Goal: Task Accomplishment & Management: Use online tool/utility

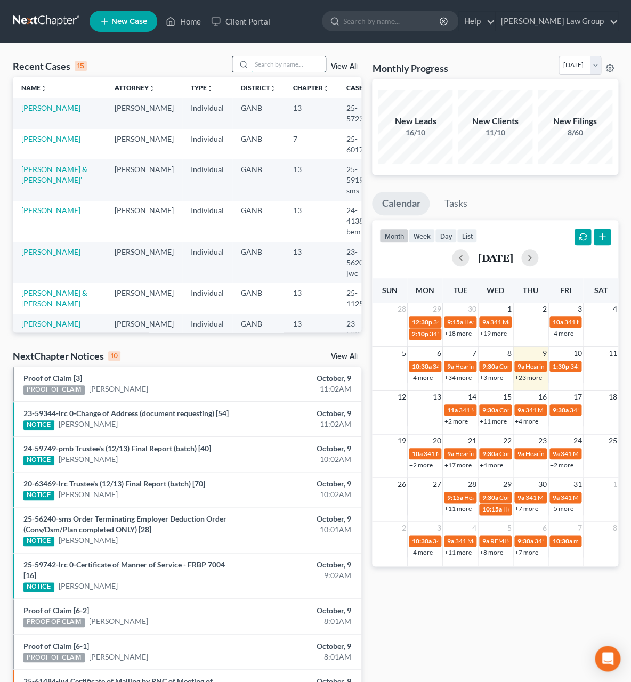
click at [291, 60] on input "search" at bounding box center [288, 63] width 75 height 15
click at [398, 19] on input "search" at bounding box center [391, 21] width 97 height 20
type input "[PERSON_NAME]"
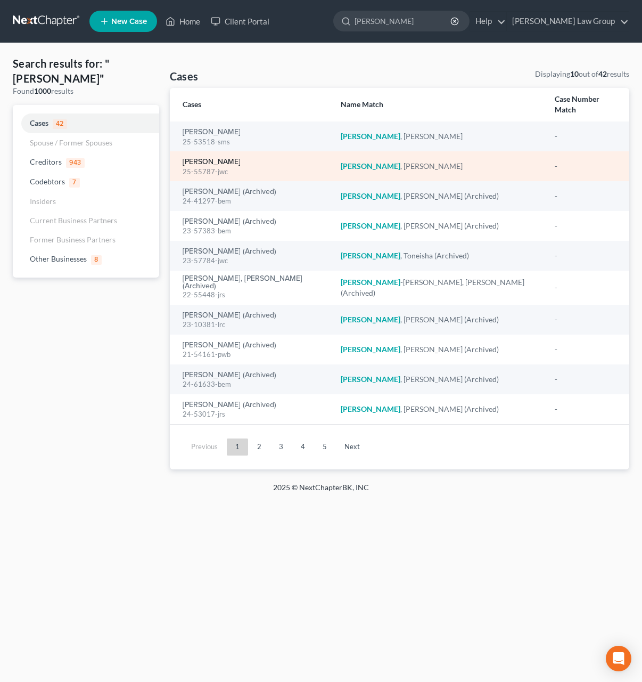
click at [223, 158] on link "[PERSON_NAME]" at bounding box center [212, 161] width 58 height 7
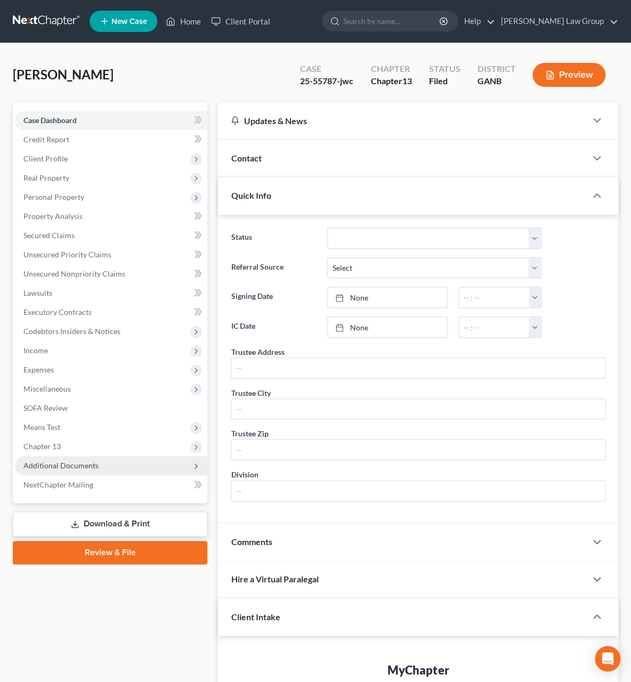
click at [60, 462] on span "Additional Documents" at bounding box center [60, 465] width 75 height 9
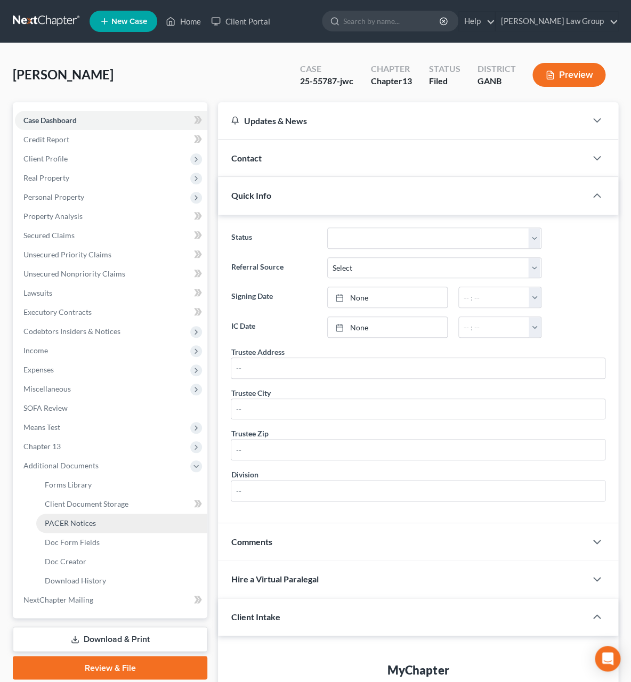
click at [97, 520] on link "PACER Notices" at bounding box center [121, 522] width 171 height 19
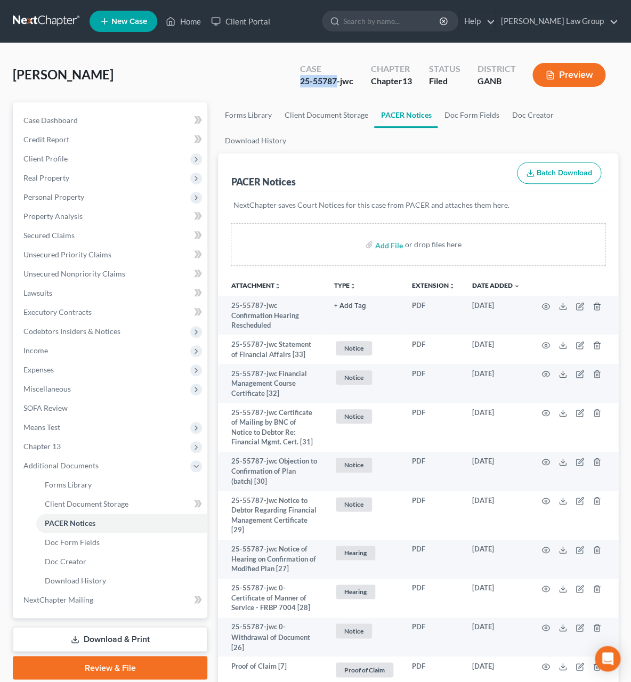
drag, startPoint x: 337, startPoint y: 81, endPoint x: 265, endPoint y: 83, distance: 71.9
click at [265, 83] on div "[PERSON_NAME] Upgraded Case 25-55787-jwc Chapter Chapter 13 Status Filed Distri…" at bounding box center [315, 79] width 605 height 46
copy div "25-55787"
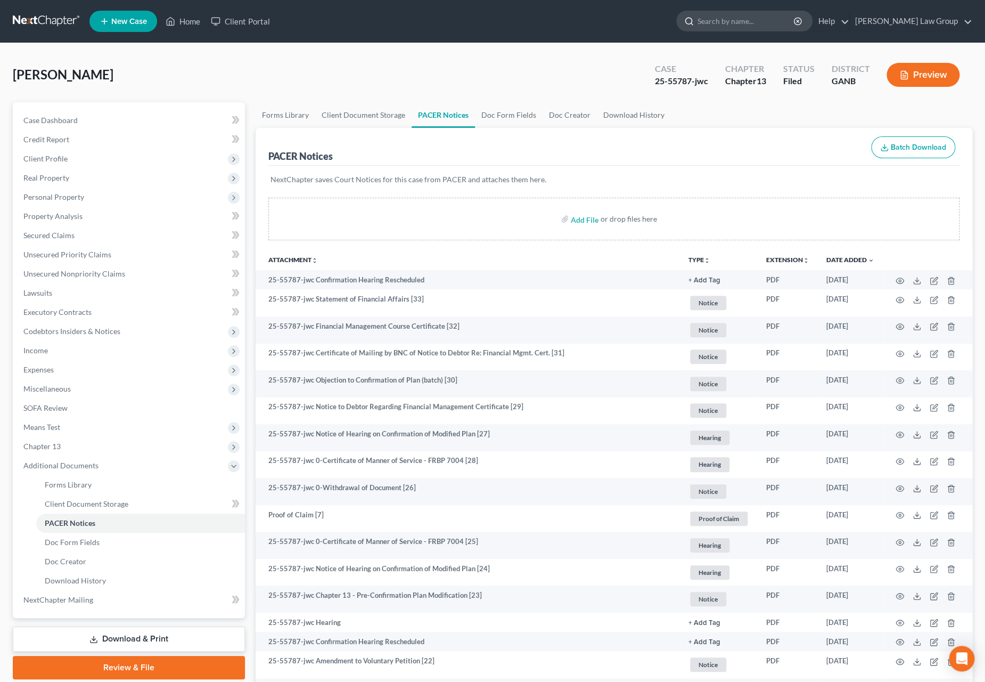
click at [642, 28] on input "search" at bounding box center [746, 21] width 97 height 20
type input "[PERSON_NAME]"
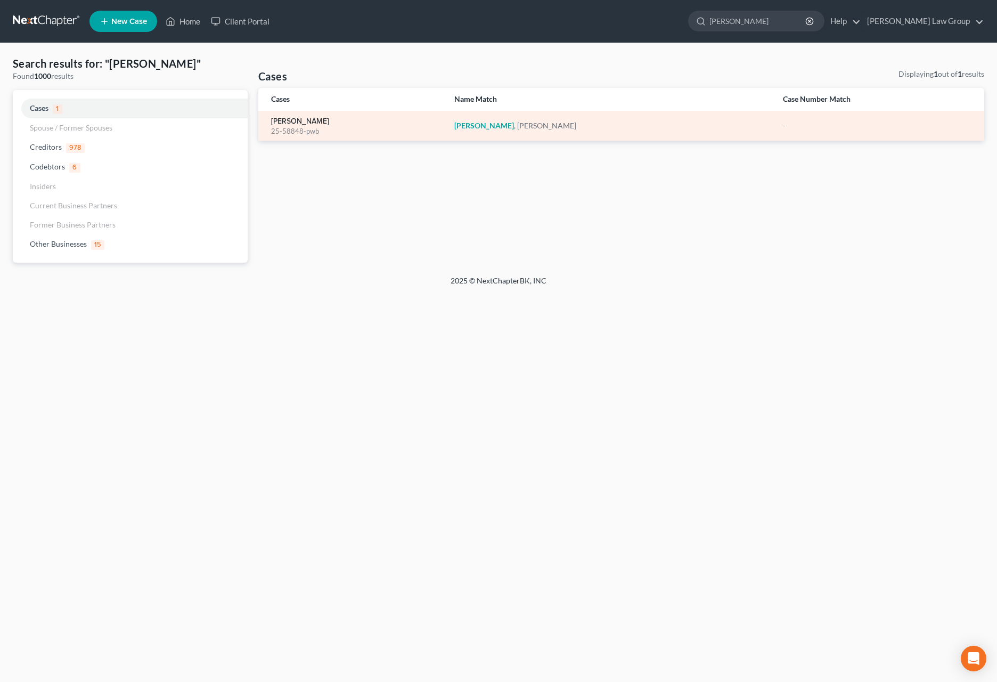
click at [281, 124] on link "[PERSON_NAME]" at bounding box center [300, 121] width 58 height 7
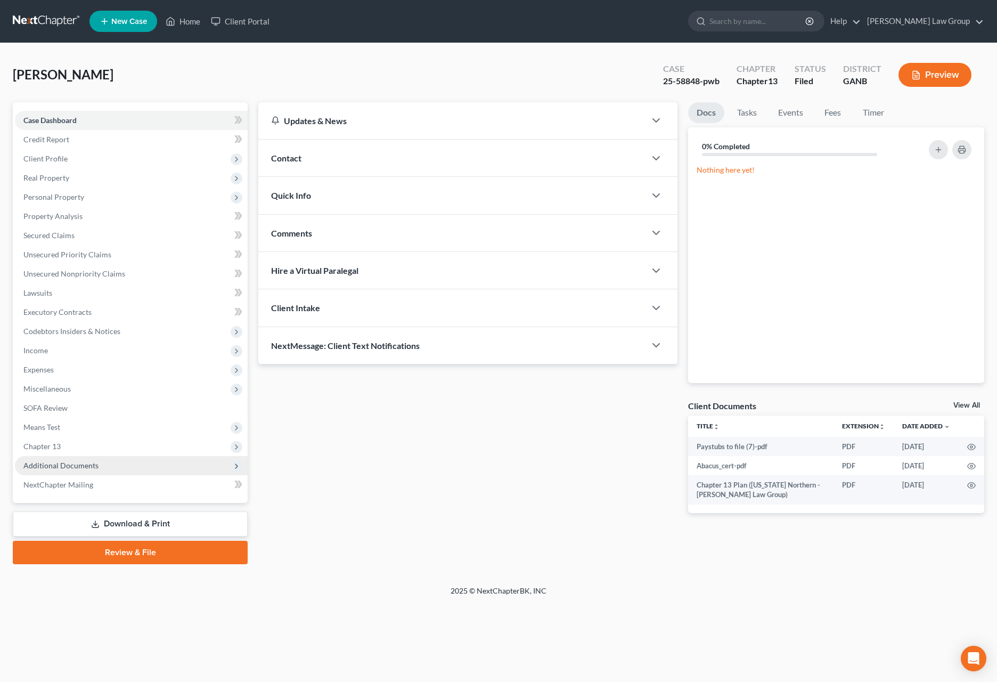
click at [120, 460] on span "Additional Documents" at bounding box center [131, 465] width 233 height 19
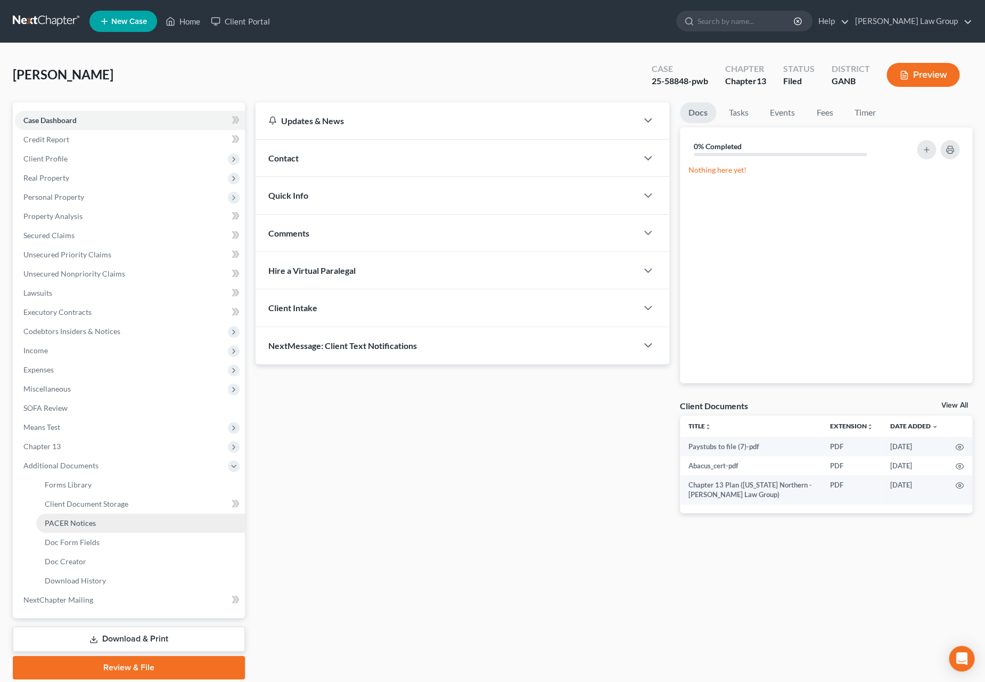
click at [133, 527] on link "PACER Notices" at bounding box center [140, 522] width 209 height 19
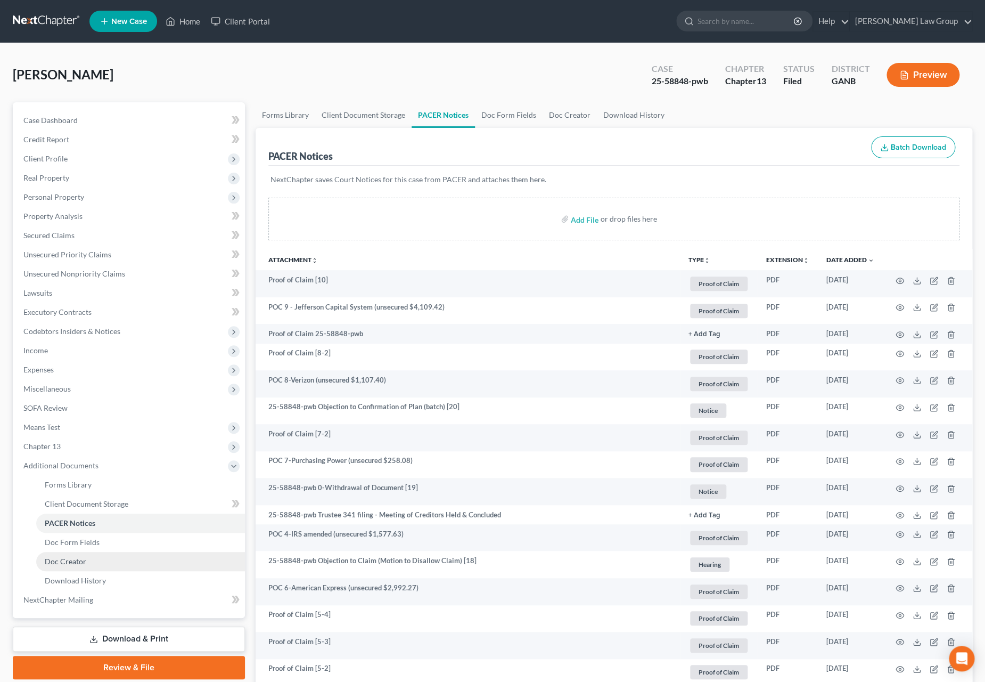
click at [105, 558] on link "Doc Creator" at bounding box center [140, 561] width 209 height 19
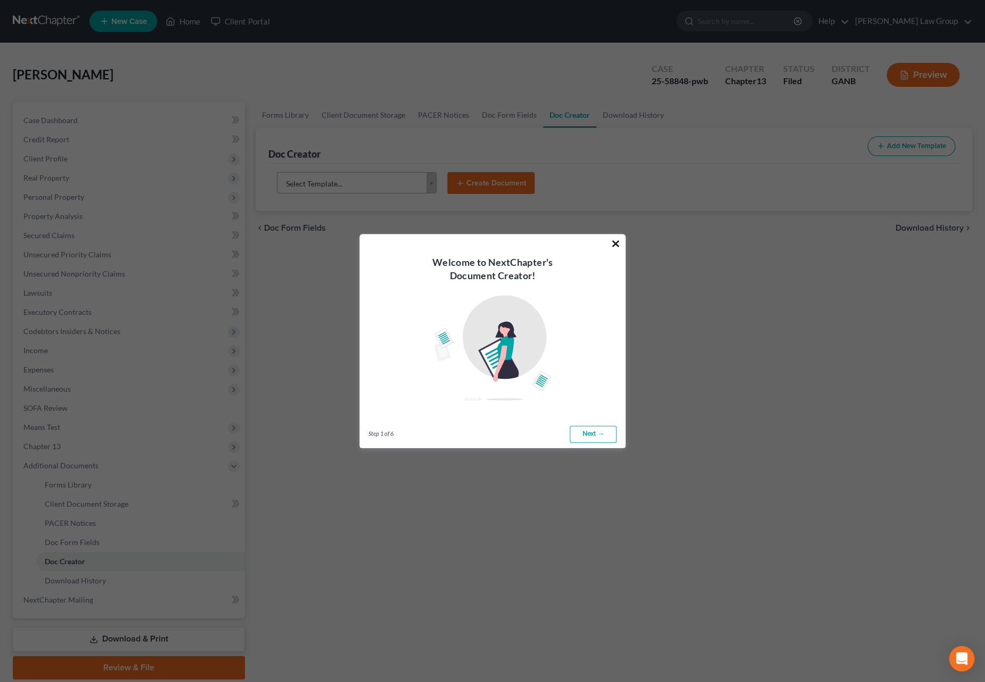
click at [614, 246] on button "×" at bounding box center [616, 243] width 10 height 17
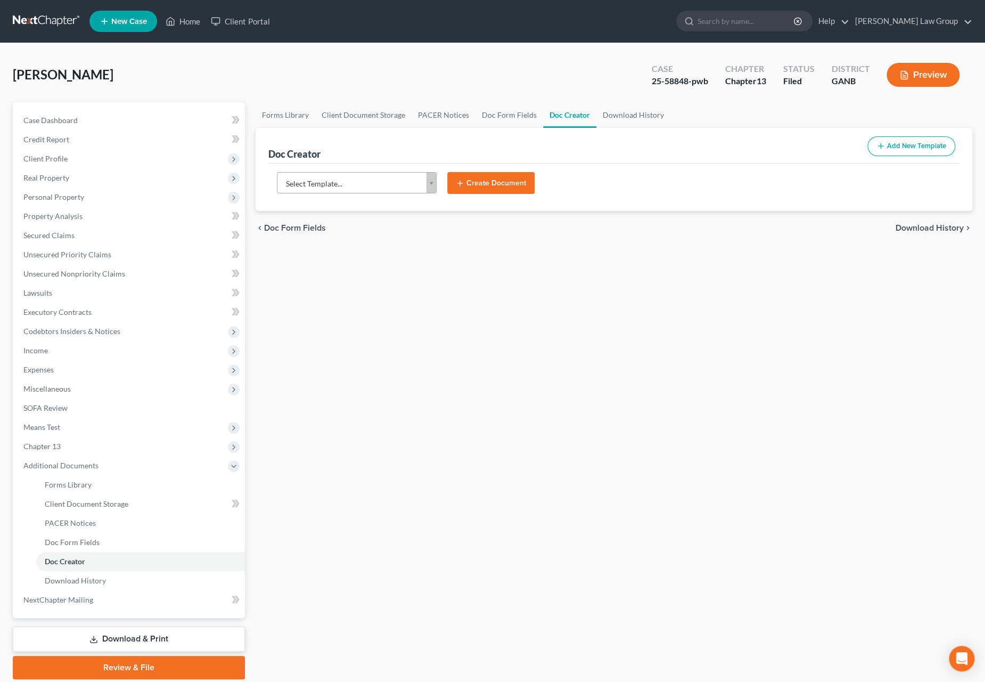
click at [432, 184] on body "Home New Case Client Portal [PERSON_NAME] Law Group [EMAIL_ADDRESS][DOMAIN_NAME…" at bounding box center [492, 360] width 985 height 720
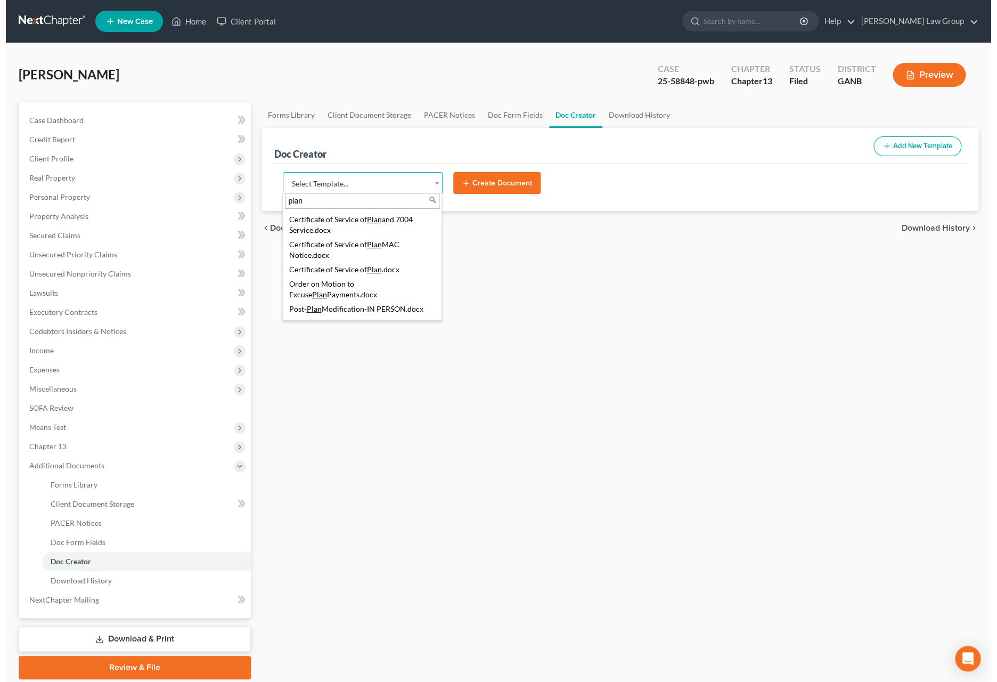
scroll to position [77, 0]
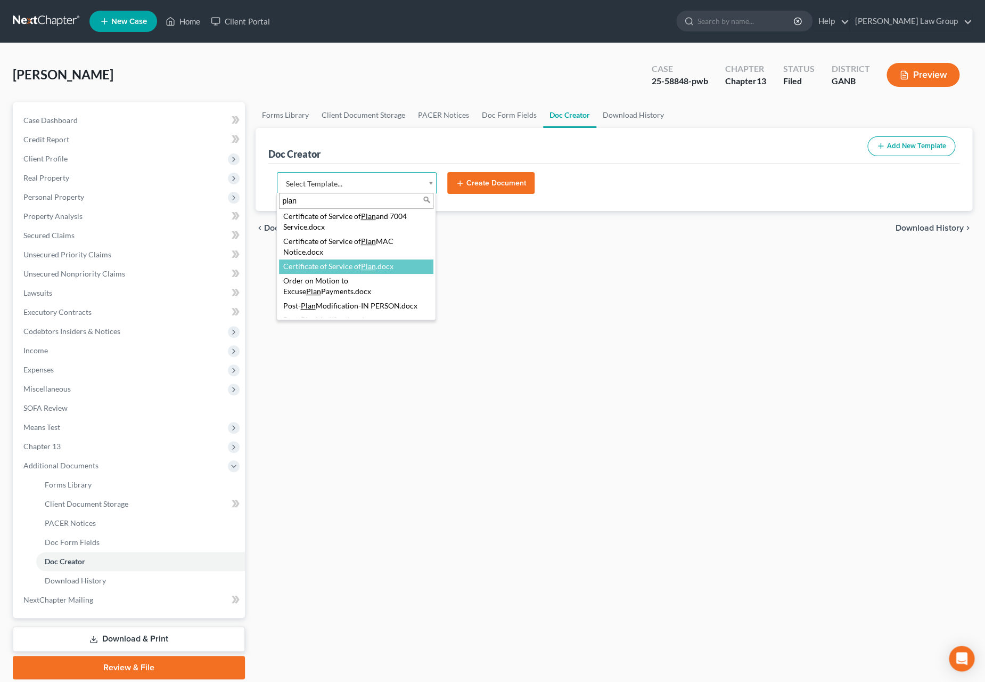
type input "plan"
select select "111545"
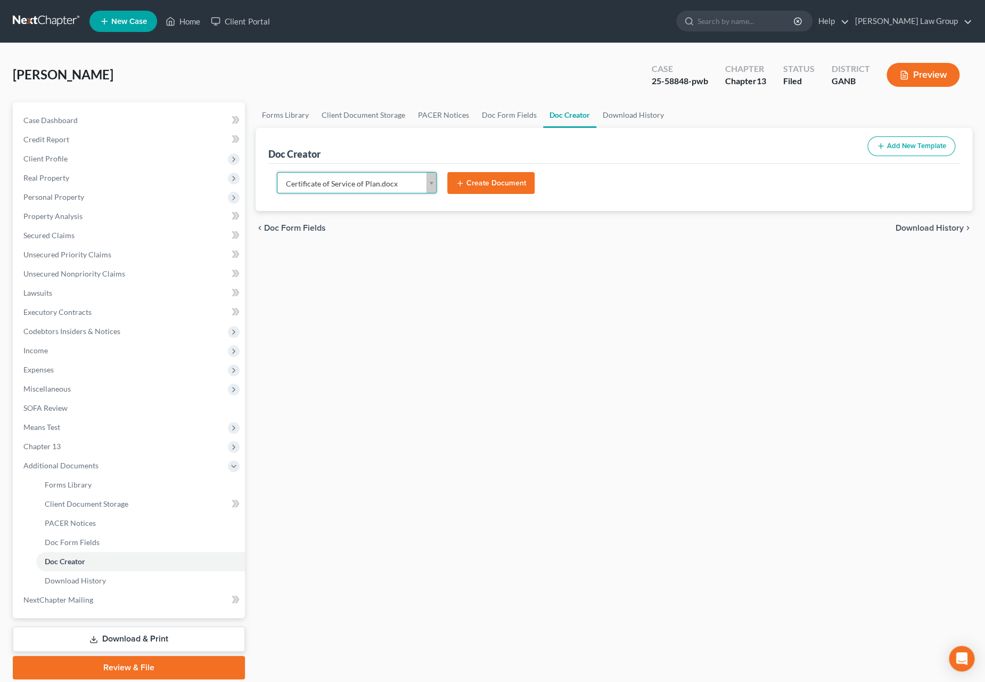
click at [521, 189] on button "Create Document" at bounding box center [490, 183] width 87 height 22
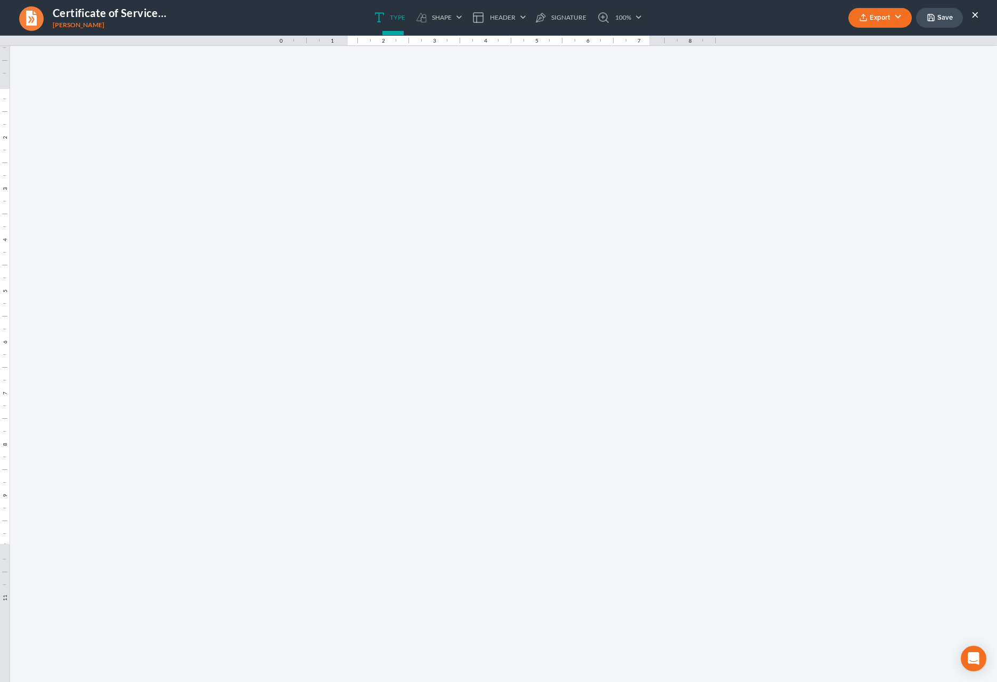
scroll to position [0, 0]
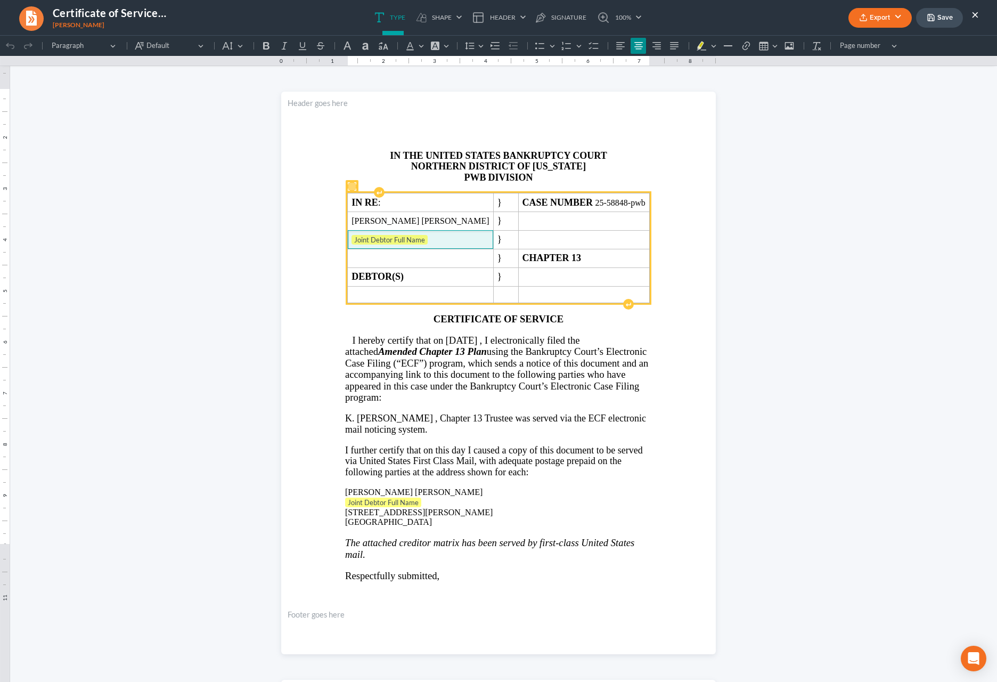
click at [455, 246] on span "Joint Debtor Full Name" at bounding box center [420, 240] width 137 height 11
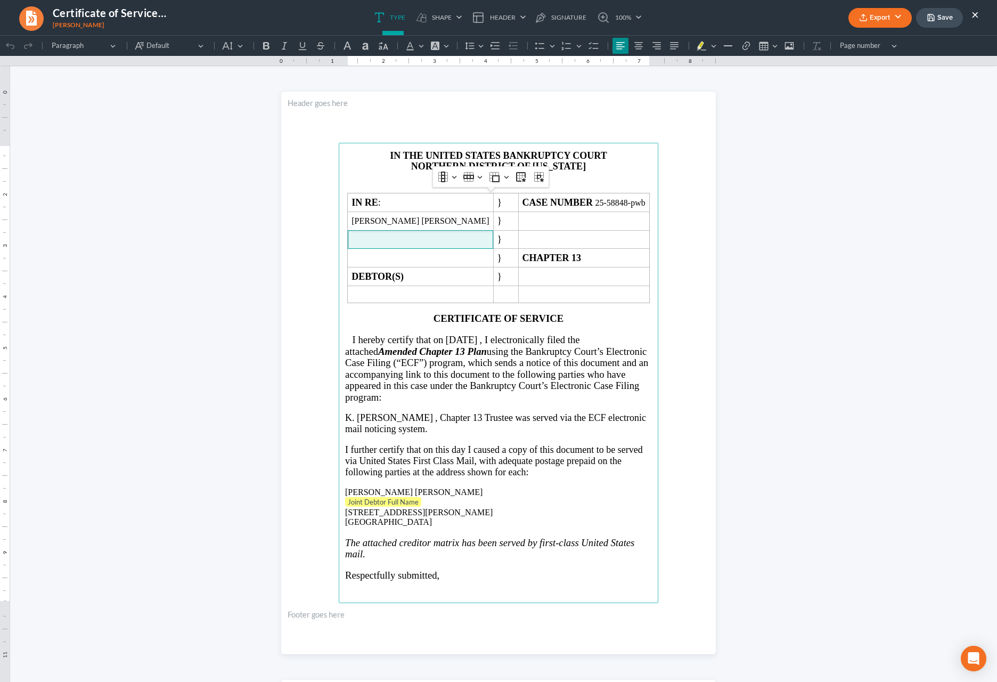
click at [637, 177] on p "PWB DIVISION" at bounding box center [498, 177] width 307 height 11
click at [488, 180] on strong "DIVISION" at bounding box center [510, 177] width 45 height 11
click at [426, 497] on p "[PERSON_NAME] [PERSON_NAME]" at bounding box center [498, 492] width 307 height 10
click at [439, 508] on p "Joint Debtor Full Name" at bounding box center [498, 502] width 307 height 11
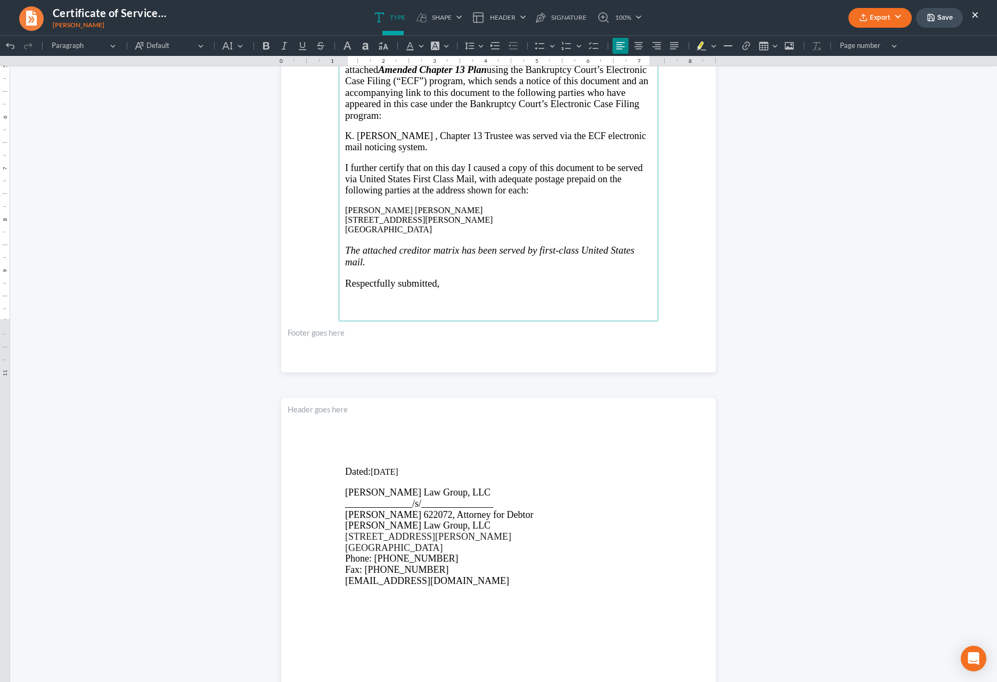
scroll to position [325, 0]
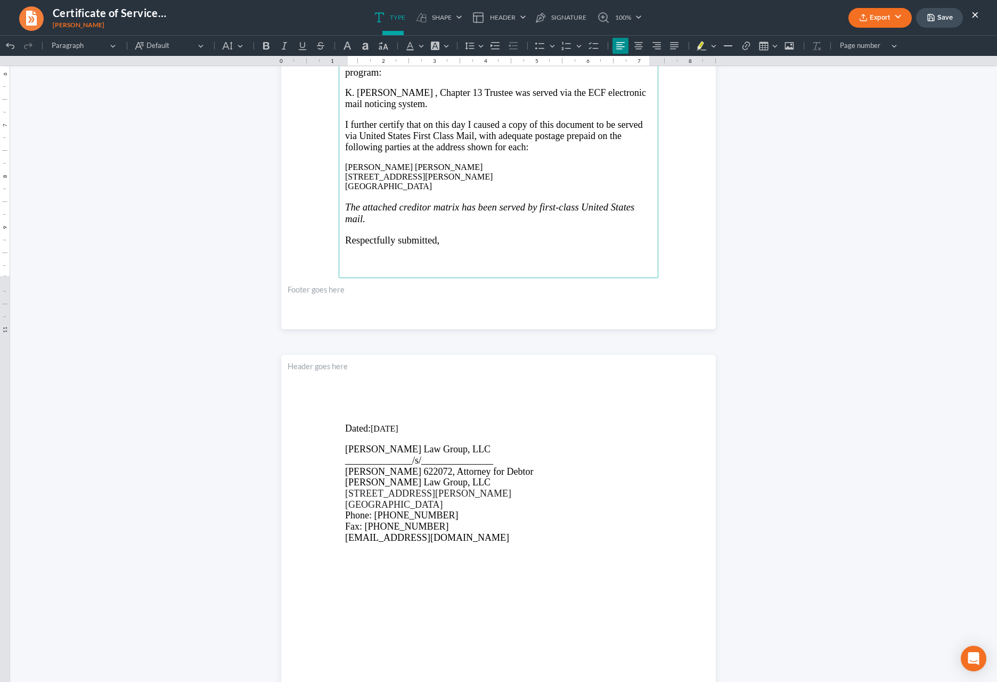
click at [642, 19] on button "Export" at bounding box center [879, 18] width 63 height 20
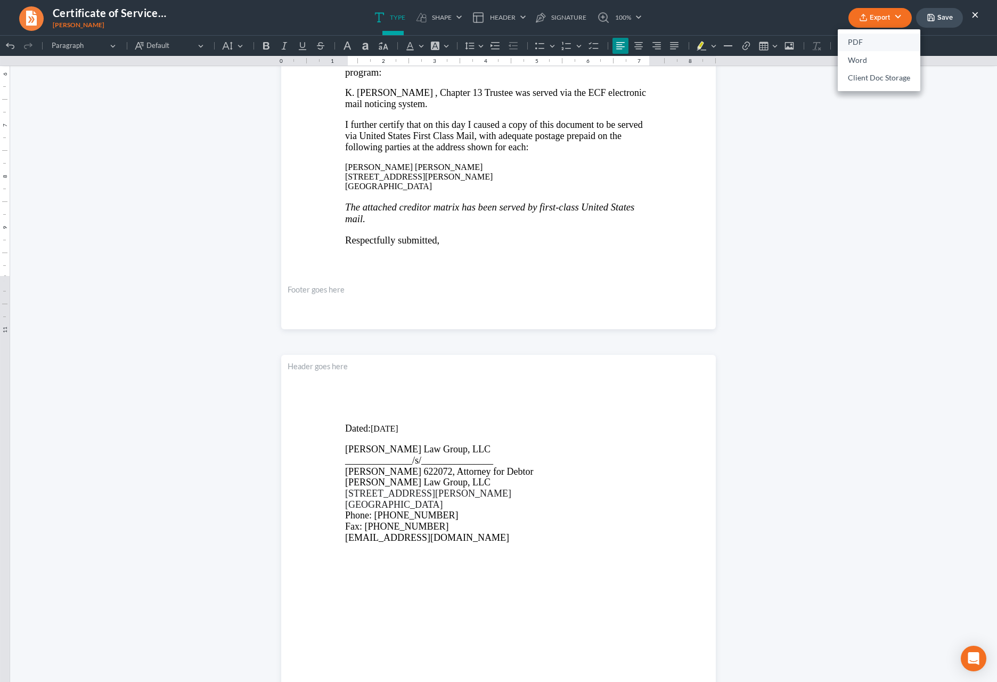
click at [642, 46] on link "PDF" at bounding box center [879, 43] width 83 height 18
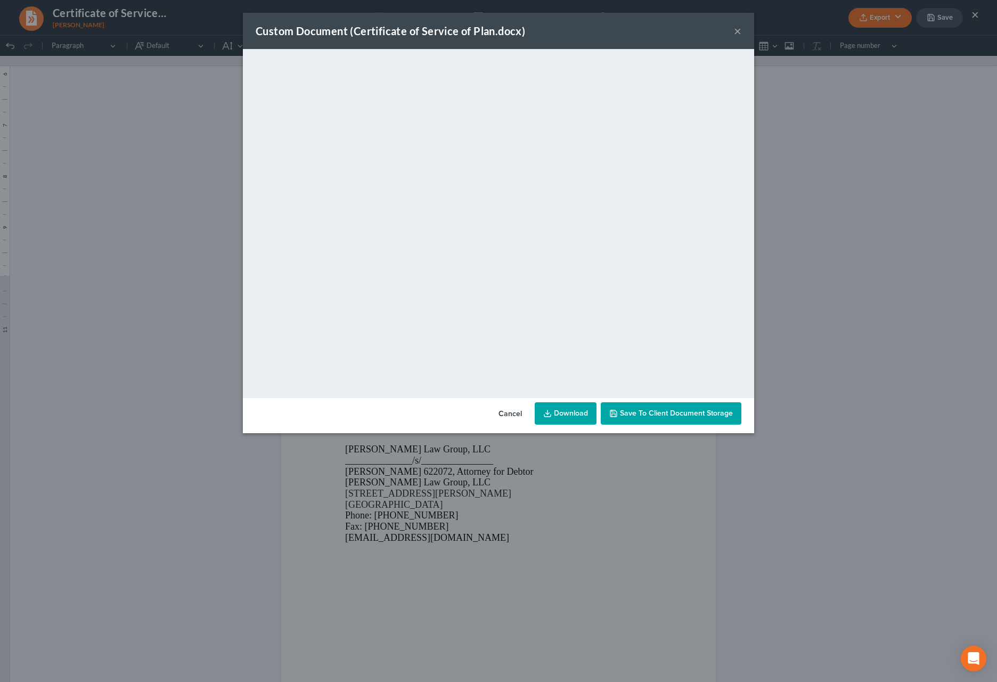
click at [583, 415] on link "Download" at bounding box center [566, 413] width 62 height 22
click at [642, 35] on button "×" at bounding box center [737, 31] width 7 height 13
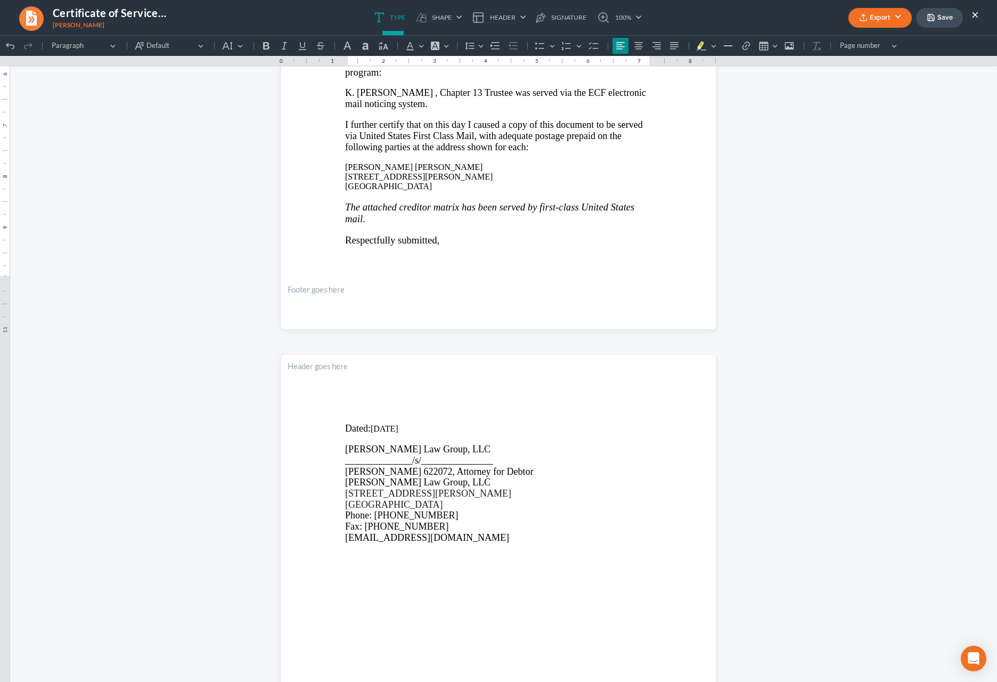
click at [642, 17] on button "×" at bounding box center [975, 14] width 7 height 13
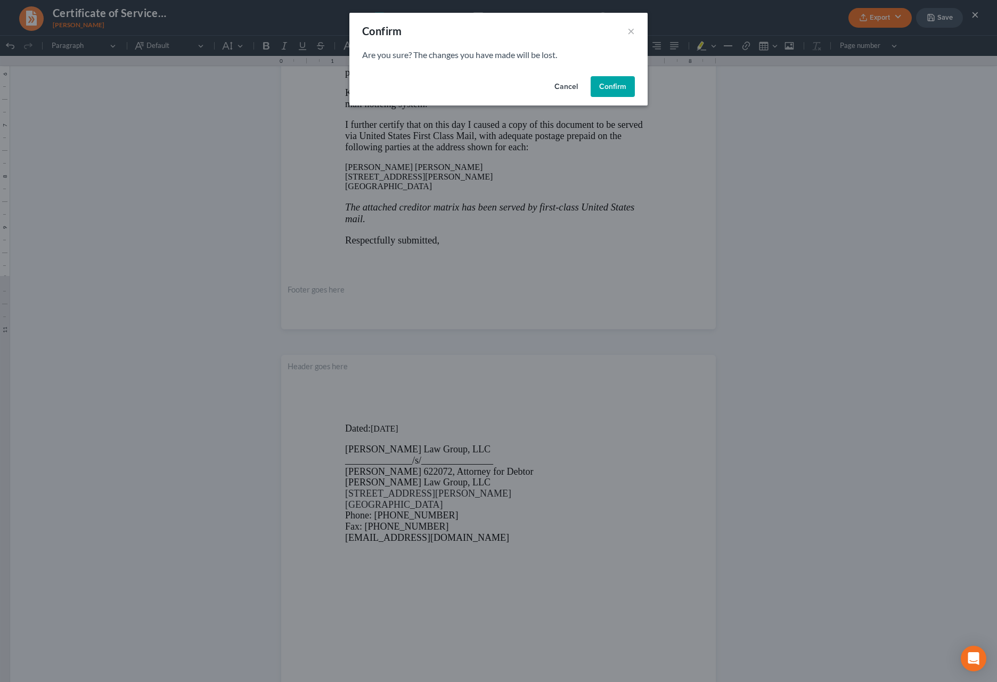
click at [607, 87] on button "Confirm" at bounding box center [613, 86] width 44 height 21
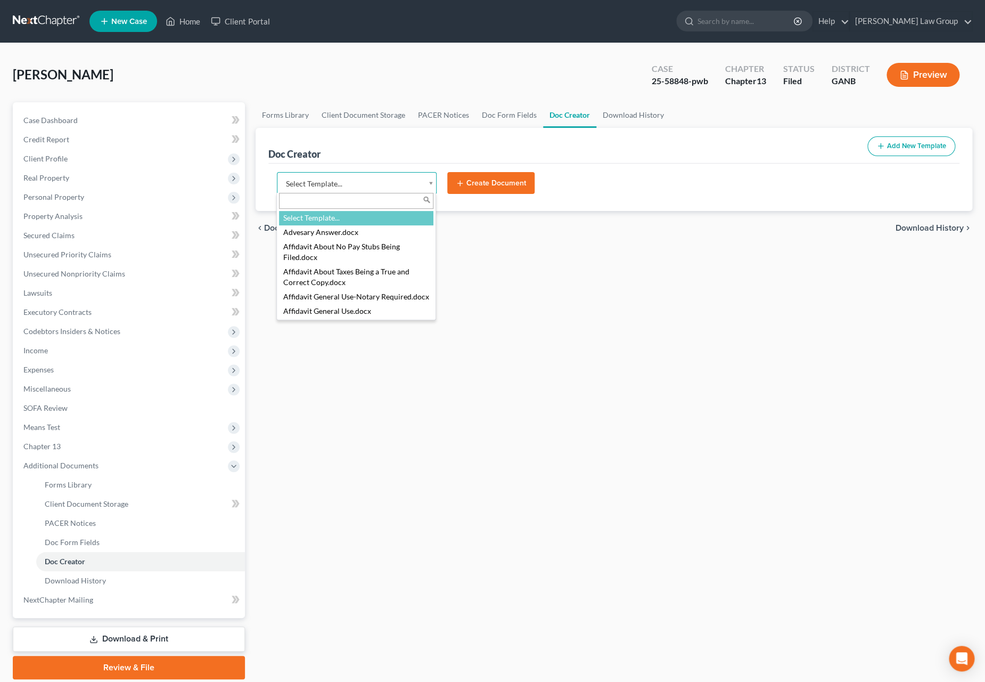
click at [388, 183] on body "Home New Case Client Portal [PERSON_NAME] Law Group [EMAIL_ADDRESS][DOMAIN_NAME…" at bounding box center [492, 360] width 985 height 720
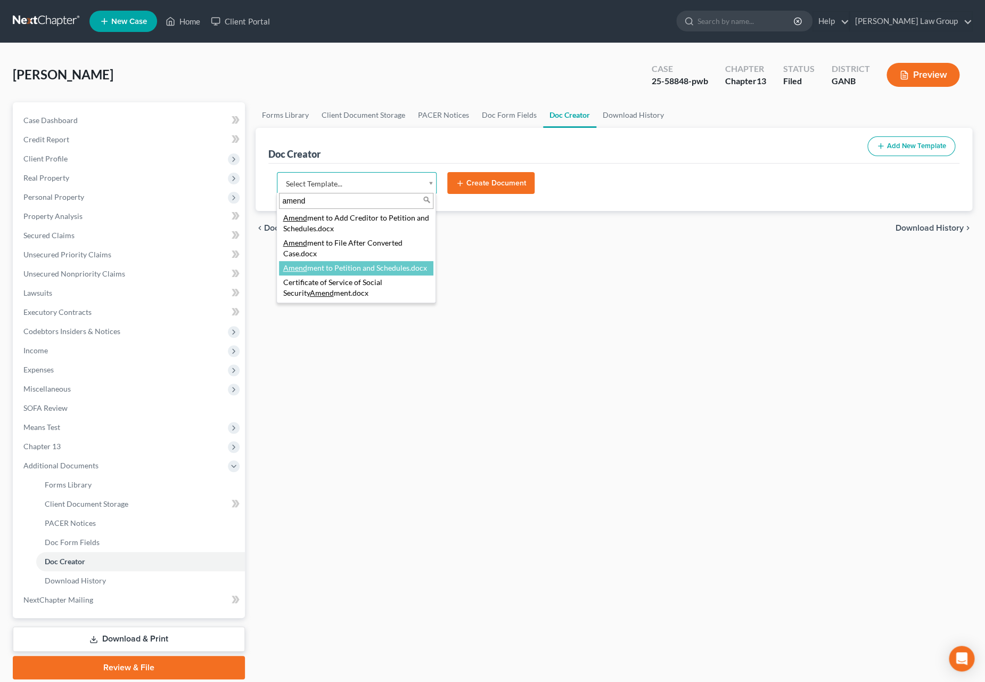
type input "amend"
select select "110999"
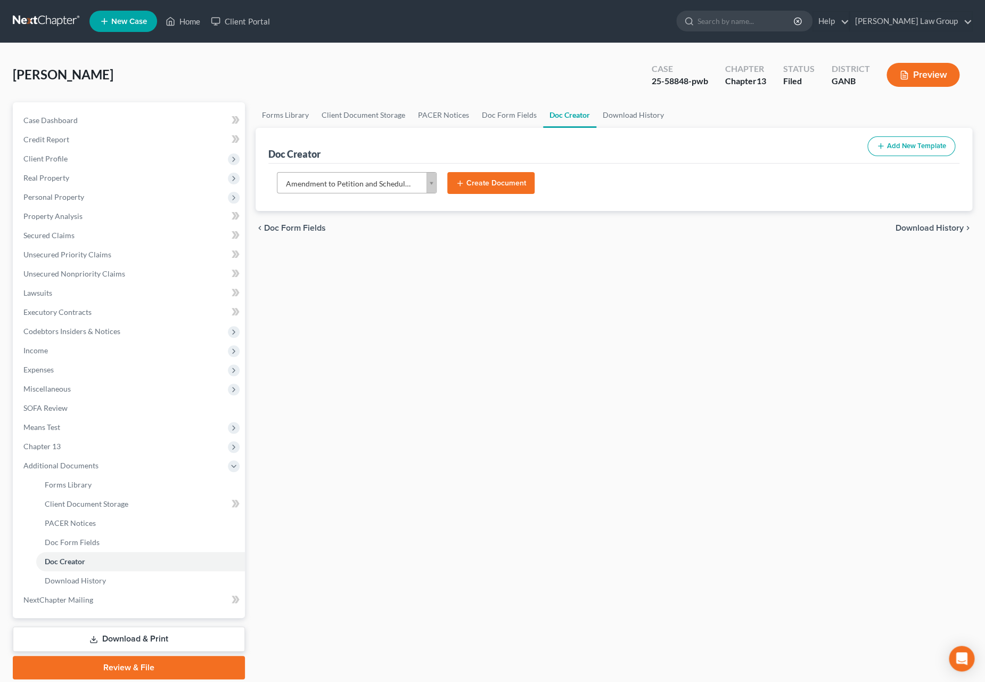
click at [475, 189] on button "Create Document" at bounding box center [490, 183] width 87 height 22
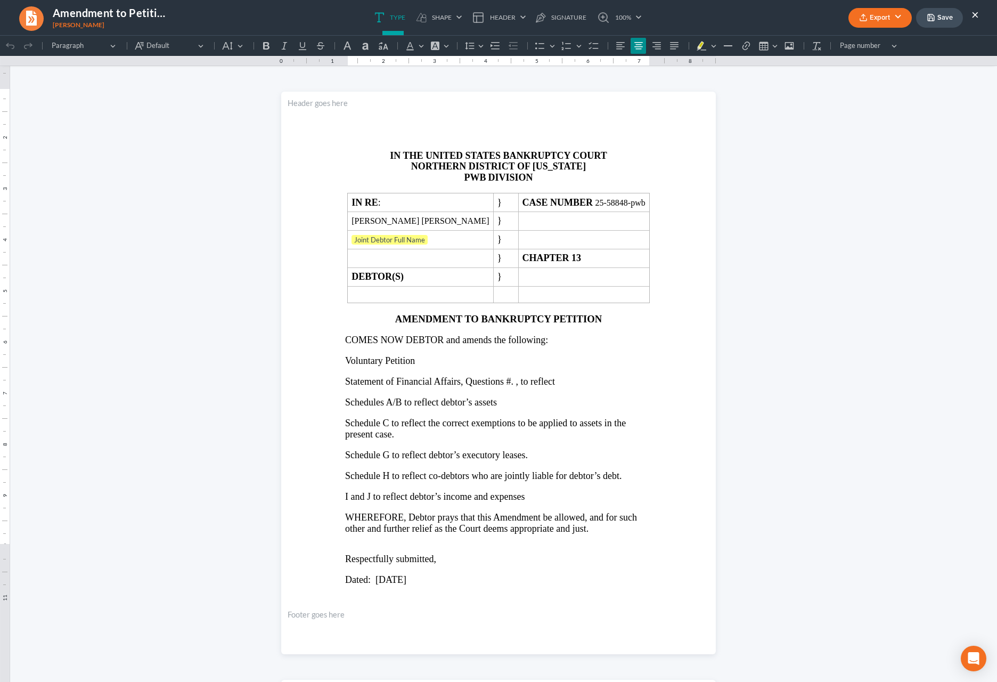
scroll to position [0, 0]
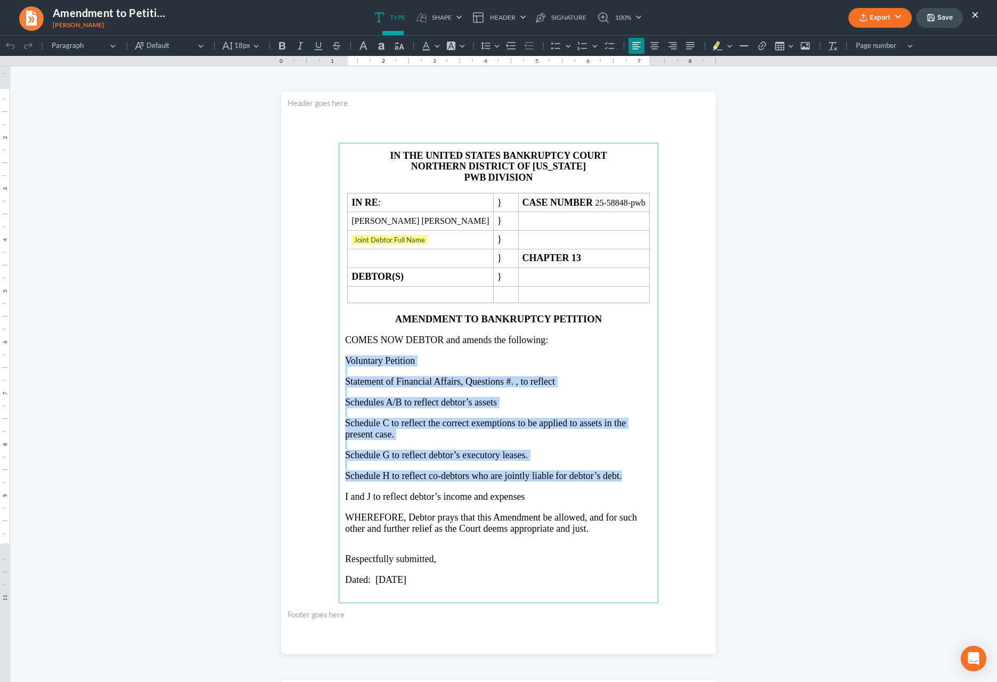
drag, startPoint x: 342, startPoint y: 366, endPoint x: 636, endPoint y: 476, distance: 314.0
click at [636, 476] on main "IN THE UNITED STATES BANKRUPTCY COURT NORTHERN DISTRICT OF [US_STATE] PWB DIVIS…" at bounding box center [499, 373] width 320 height 460
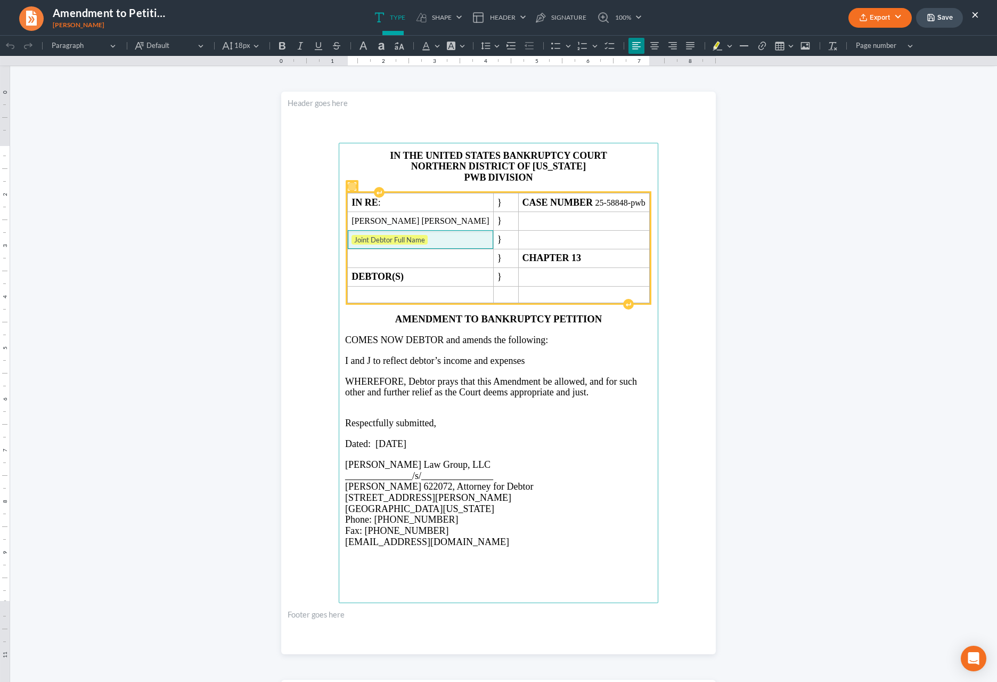
click at [438, 242] on span "Joint Debtor Full Name" at bounding box center [420, 240] width 137 height 11
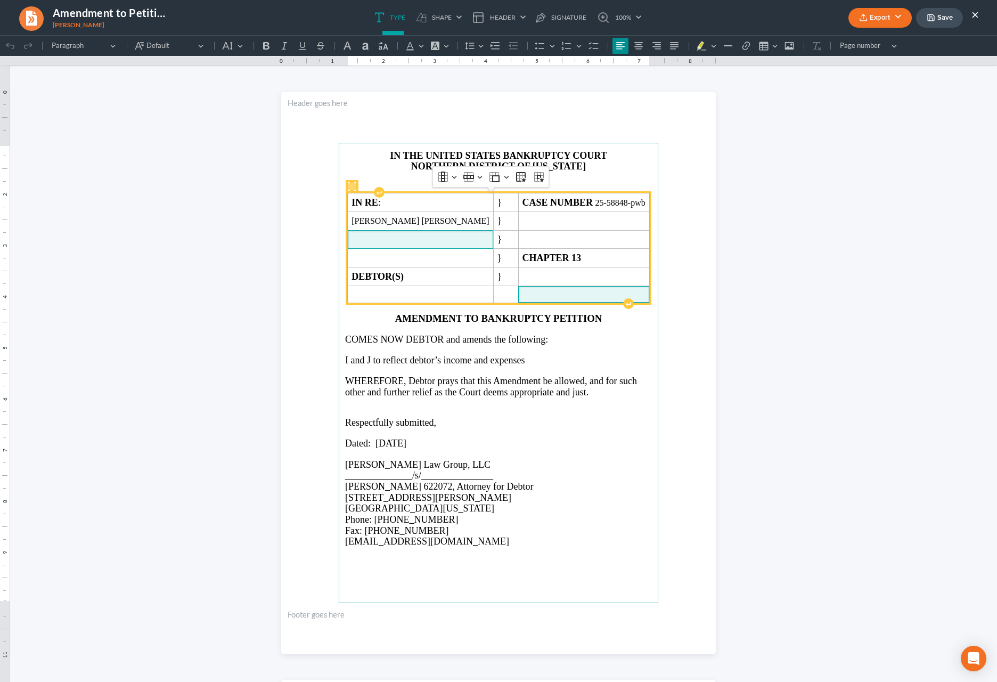
click at [565, 290] on td "Rich Text Editor, page-0-main" at bounding box center [583, 294] width 131 height 17
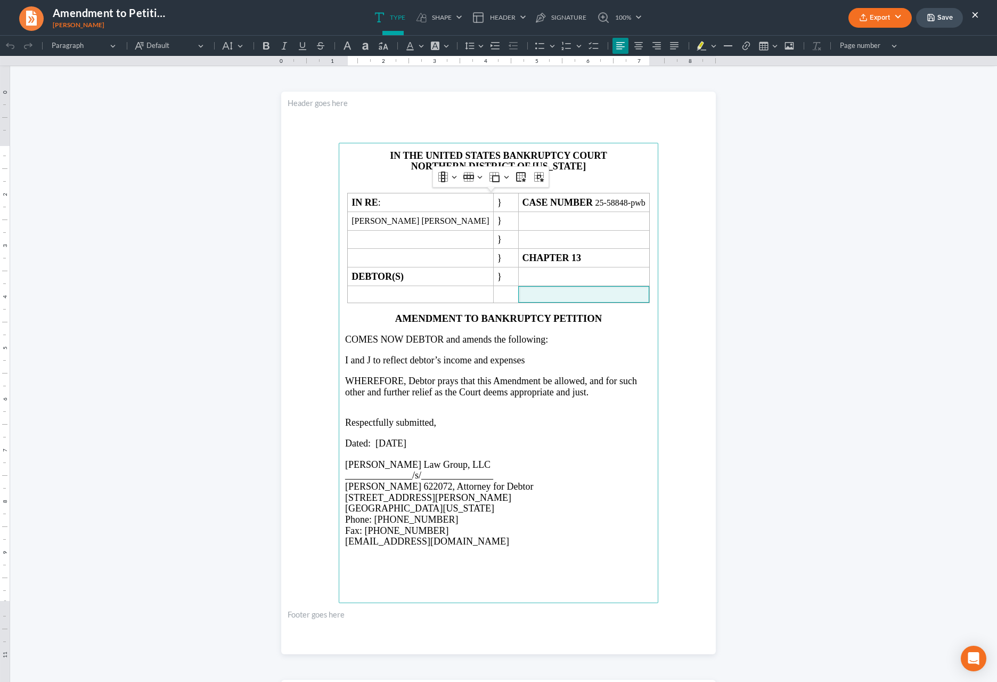
click at [575, 174] on p "PWB DIVISION" at bounding box center [498, 177] width 307 height 11
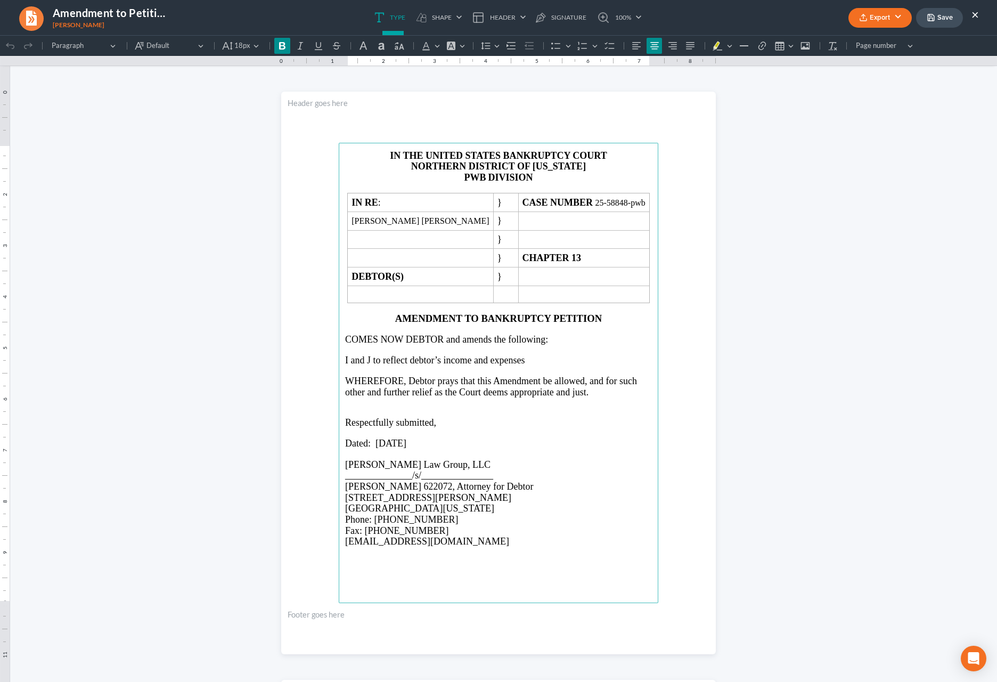
click at [488, 176] on strong "DIVISION" at bounding box center [510, 177] width 45 height 11
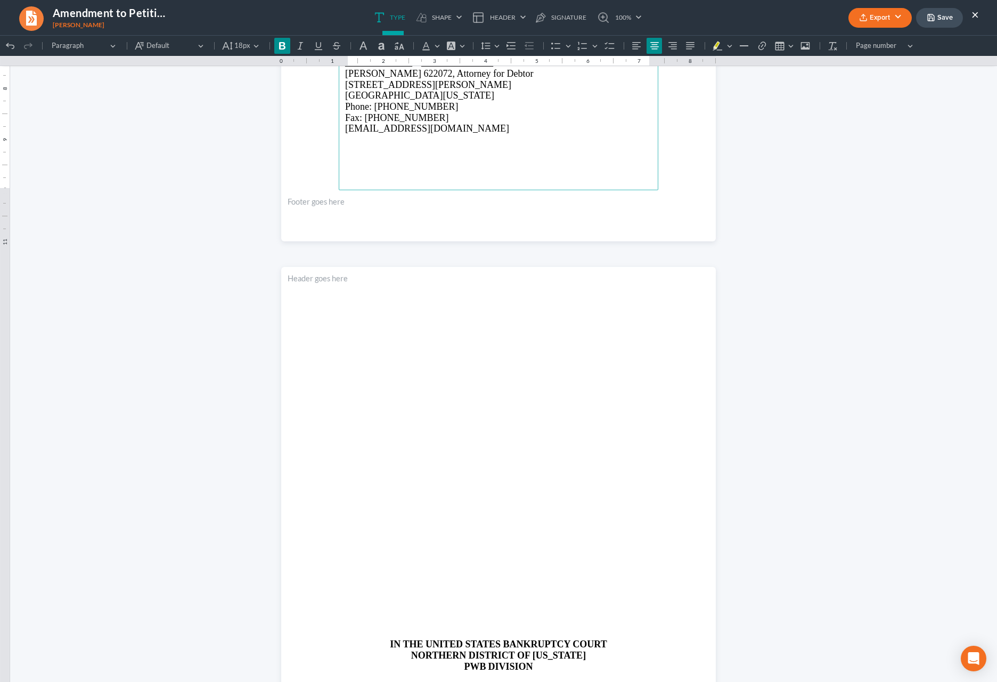
scroll to position [404, 0]
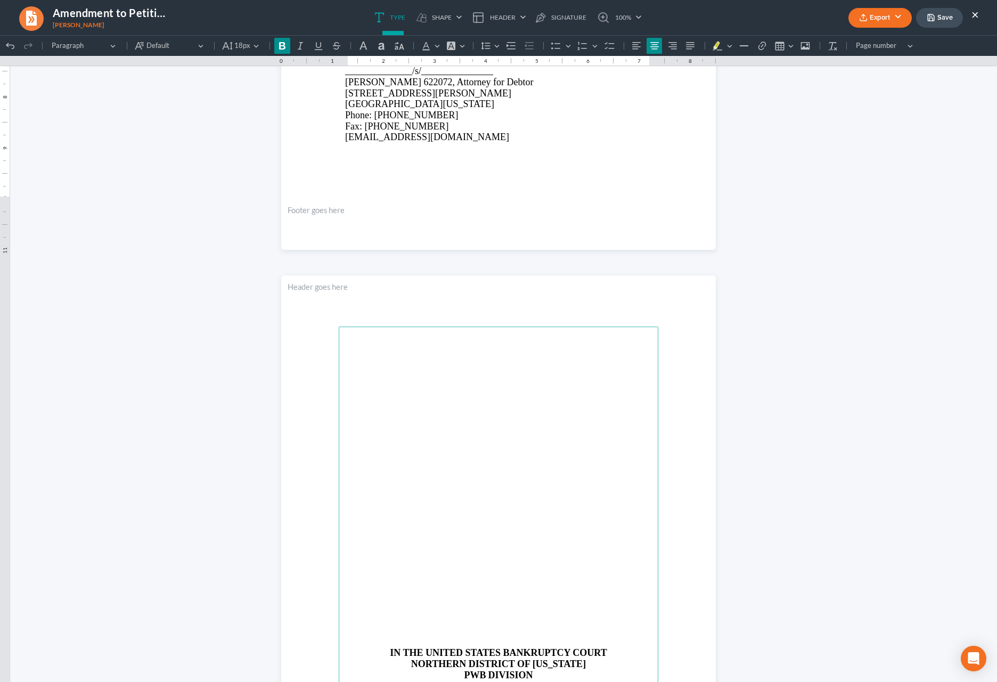
click at [558, 635] on p "Rich Text Editor, page-1-main" at bounding box center [498, 632] width 307 height 10
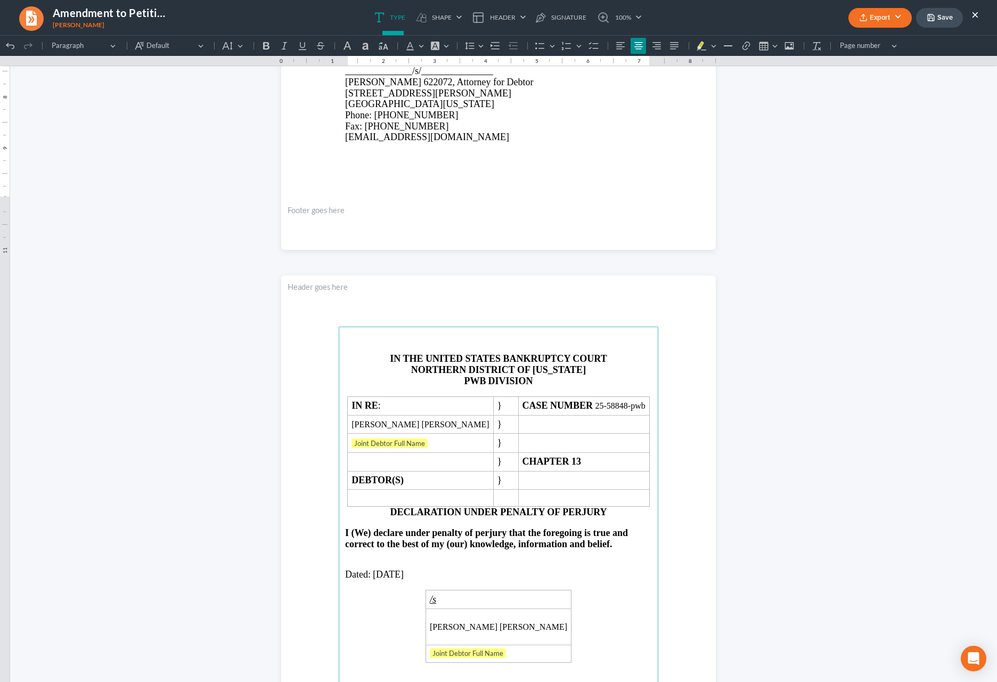
click at [490, 383] on strong "DIVISION" at bounding box center [510, 381] width 45 height 11
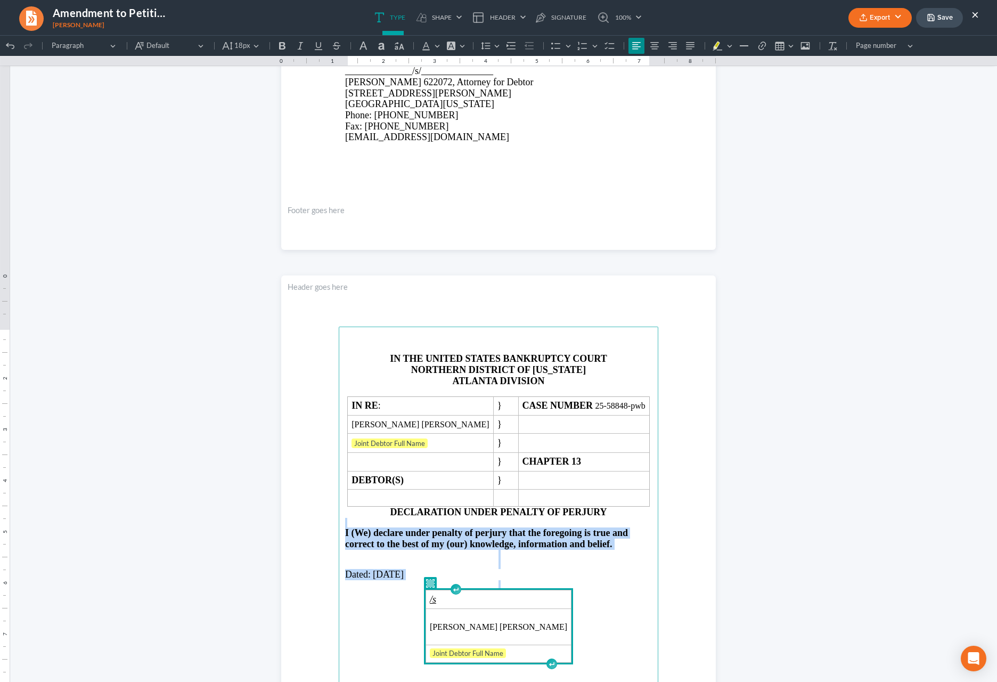
drag, startPoint x: 372, startPoint y: 525, endPoint x: 554, endPoint y: 655, distance: 223.8
click at [554, 655] on main "IN THE UNITED STATES BANKRUPTCY COURT NORTHERN DISTRICT OF [US_STATE] ATLANTA D…" at bounding box center [499, 557] width 320 height 460
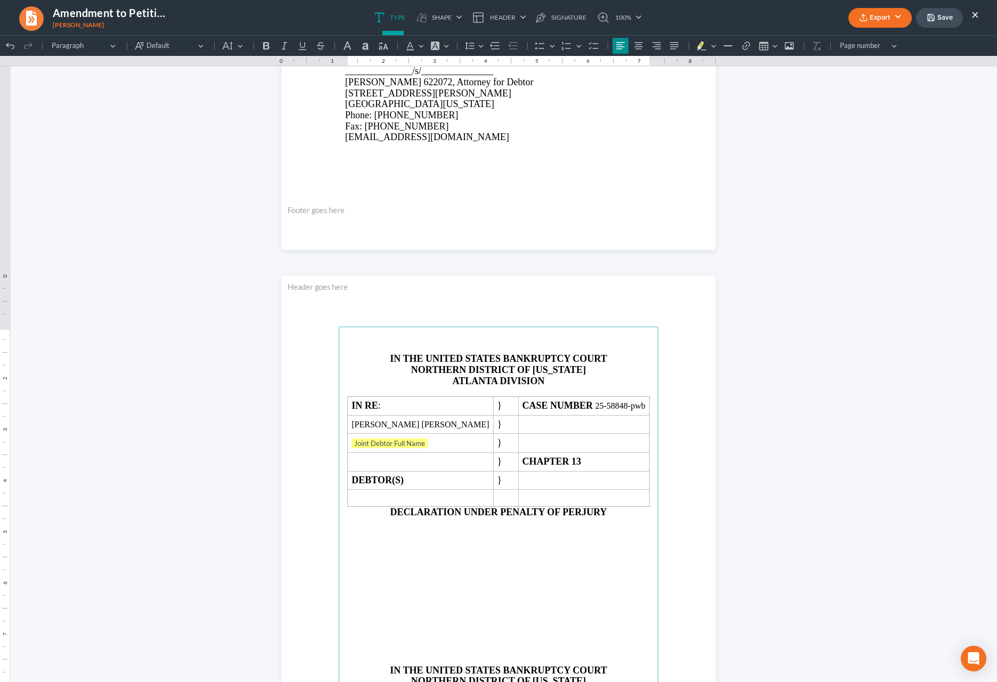
click at [611, 517] on h4 "DECLARATION UNDER PENALTY OF PERJURY" at bounding box center [498, 512] width 307 height 11
drag, startPoint x: 611, startPoint y: 518, endPoint x: 469, endPoint y: 519, distance: 142.2
click at [469, 518] on h4 "DECLARATION UNDER PENALTY OF PERJURY" at bounding box center [498, 512] width 307 height 11
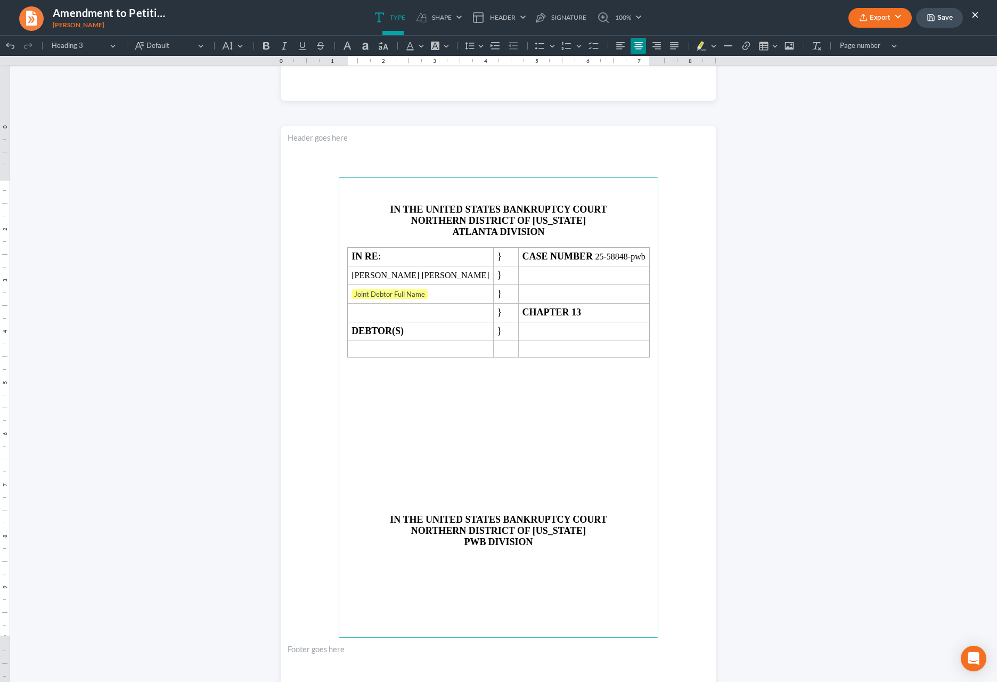
scroll to position [562, 0]
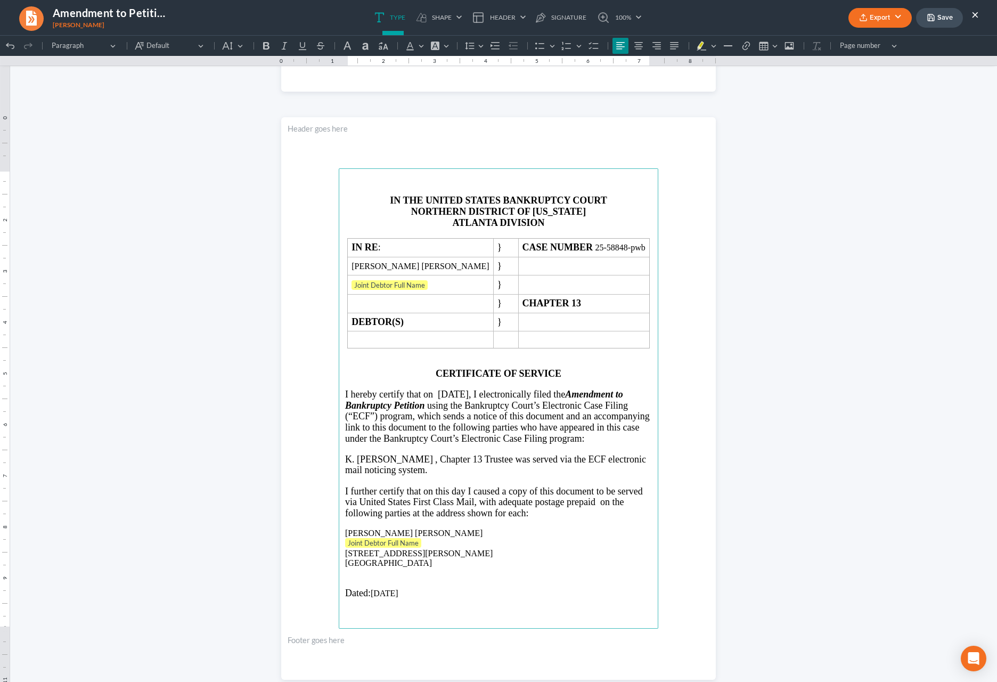
click at [442, 549] on p "Joint Debtor Full Name ⁠⁠⁠⁠⁠⁠⁠" at bounding box center [498, 543] width 307 height 11
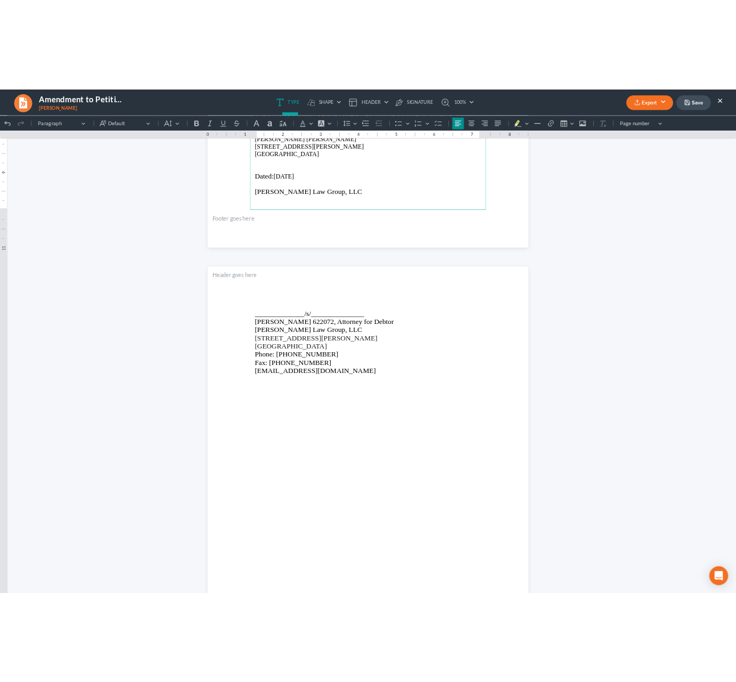
scroll to position [1174, 0]
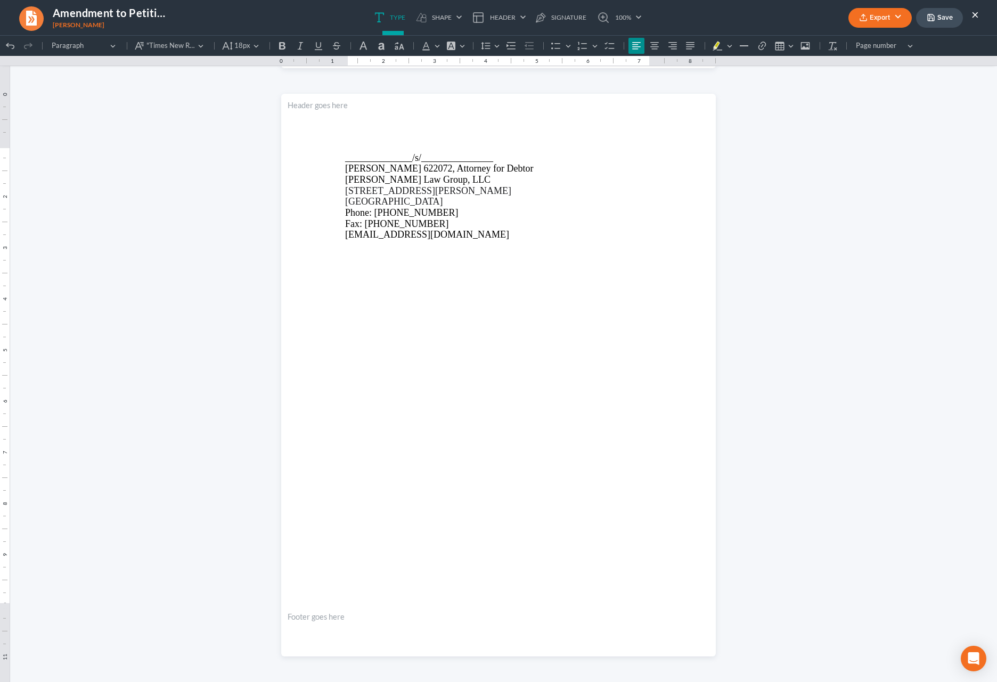
click at [642, 19] on button "Export" at bounding box center [879, 18] width 63 height 20
click at [642, 40] on link "PDF" at bounding box center [879, 43] width 83 height 18
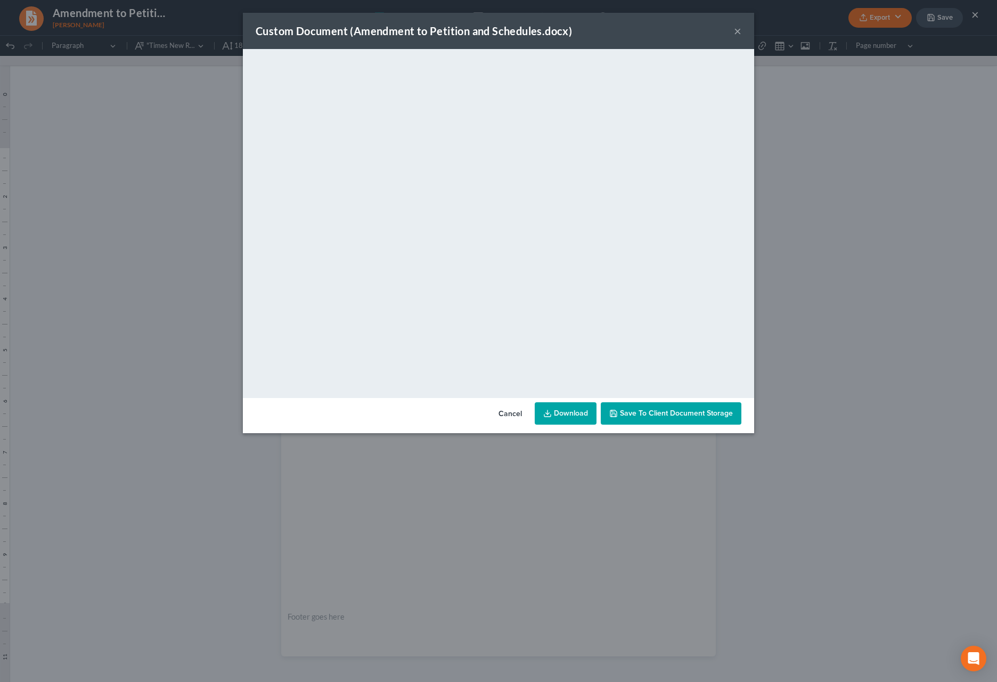
click at [586, 420] on link "Download" at bounding box center [566, 413] width 62 height 22
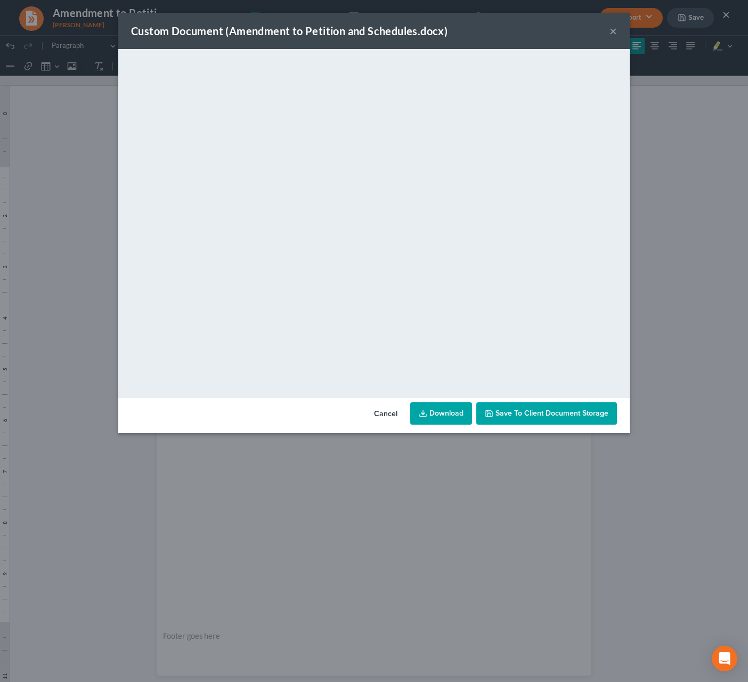
click at [613, 34] on button "×" at bounding box center [612, 31] width 7 height 13
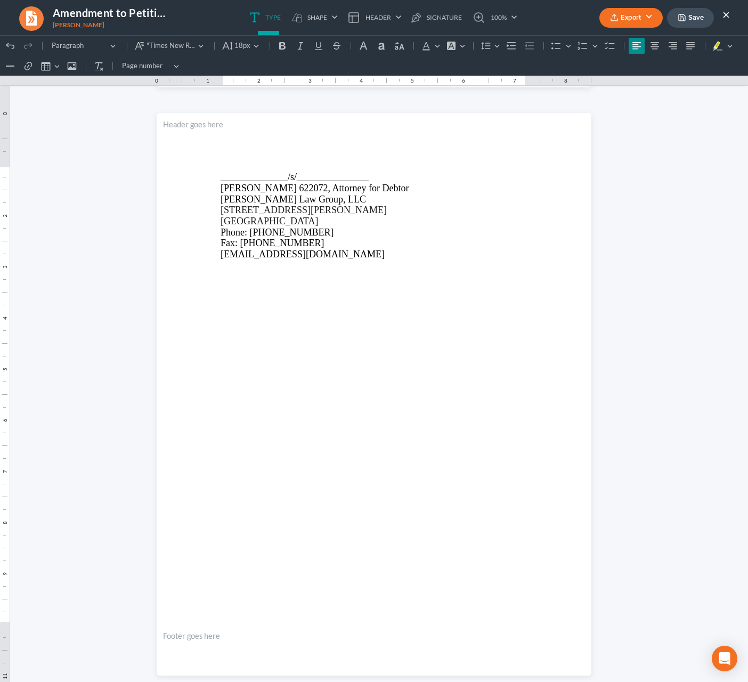
click at [642, 17] on button "×" at bounding box center [725, 14] width 7 height 13
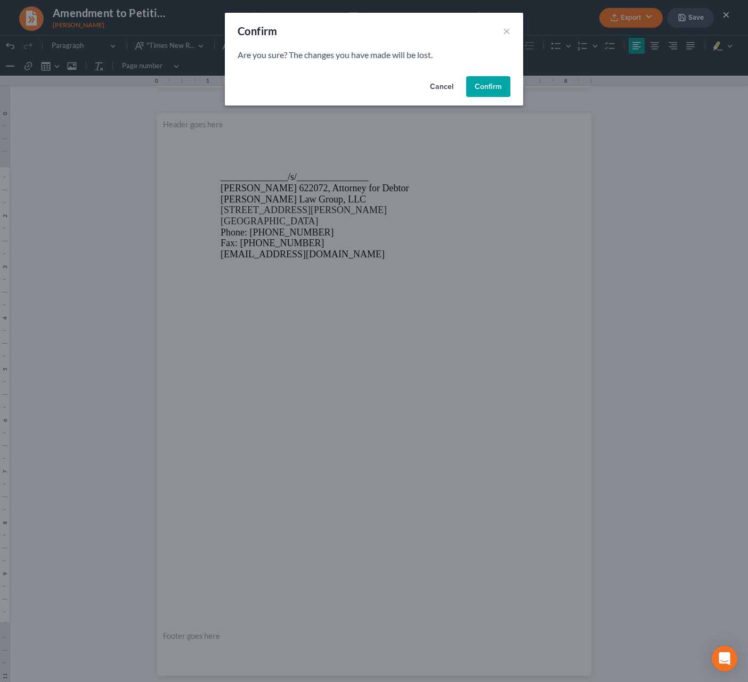
click at [497, 83] on button "Confirm" at bounding box center [488, 86] width 44 height 21
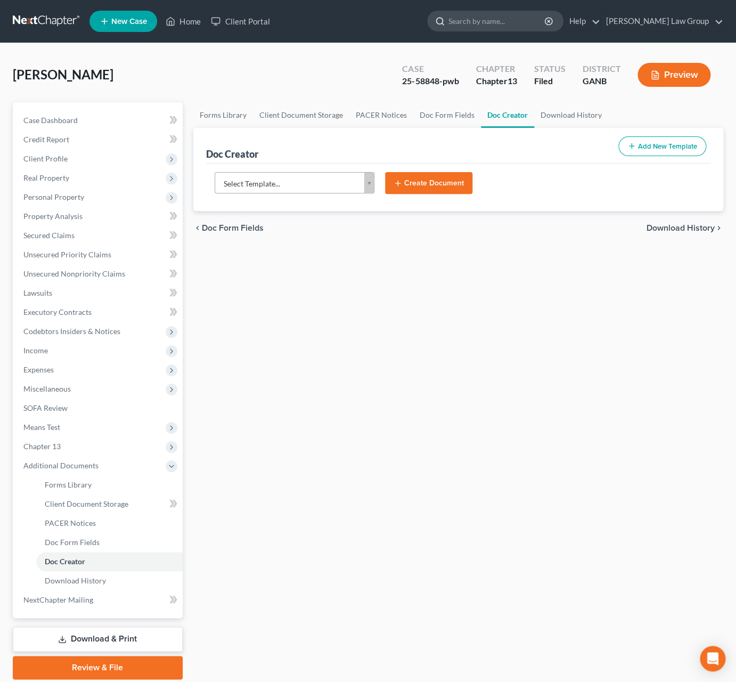
click at [527, 25] on input "search" at bounding box center [496, 21] width 97 height 20
type input "lacey"
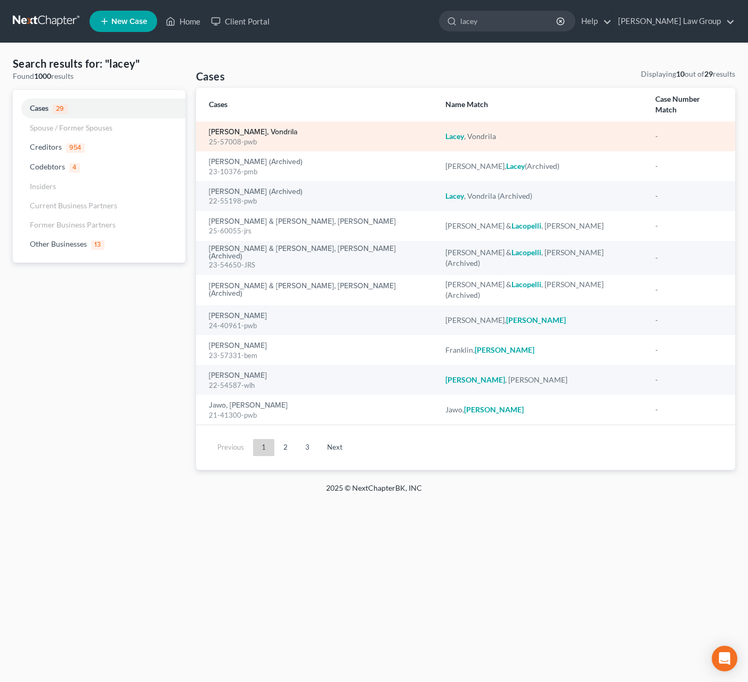
click at [236, 128] on link "[PERSON_NAME], Vondrila" at bounding box center [253, 131] width 88 height 7
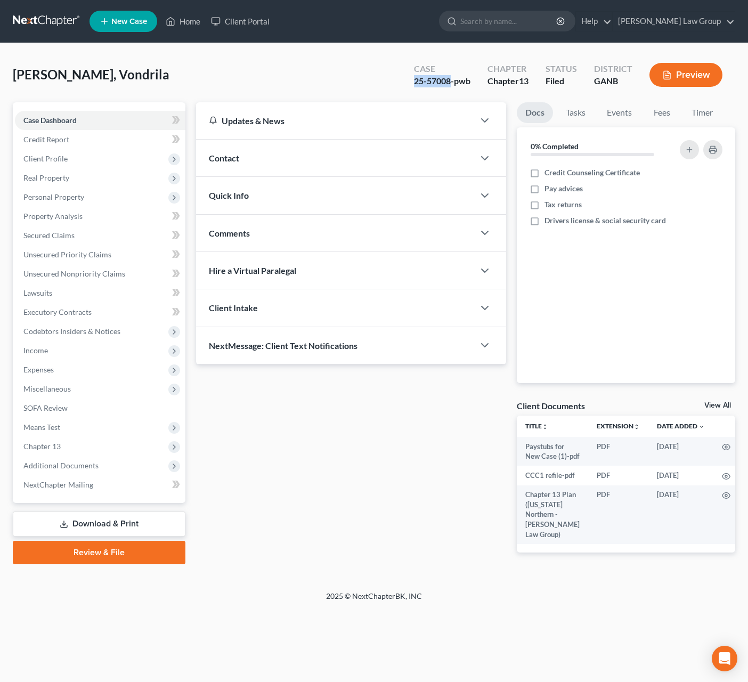
drag, startPoint x: 451, startPoint y: 84, endPoint x: 404, endPoint y: 84, distance: 46.9
click at [404, 84] on div "Case 25-57008-pwb Chapter Chapter 13 Status Filed District GANB Preview" at bounding box center [568, 75] width 334 height 38
copy div "25-57008"
click at [110, 470] on span "Additional Documents" at bounding box center [100, 465] width 170 height 19
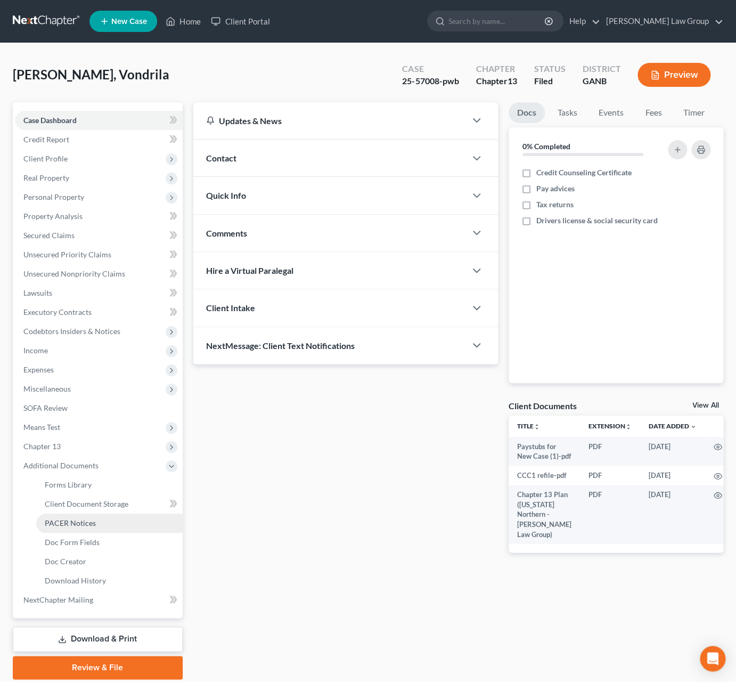
click at [119, 520] on link "PACER Notices" at bounding box center [109, 522] width 146 height 19
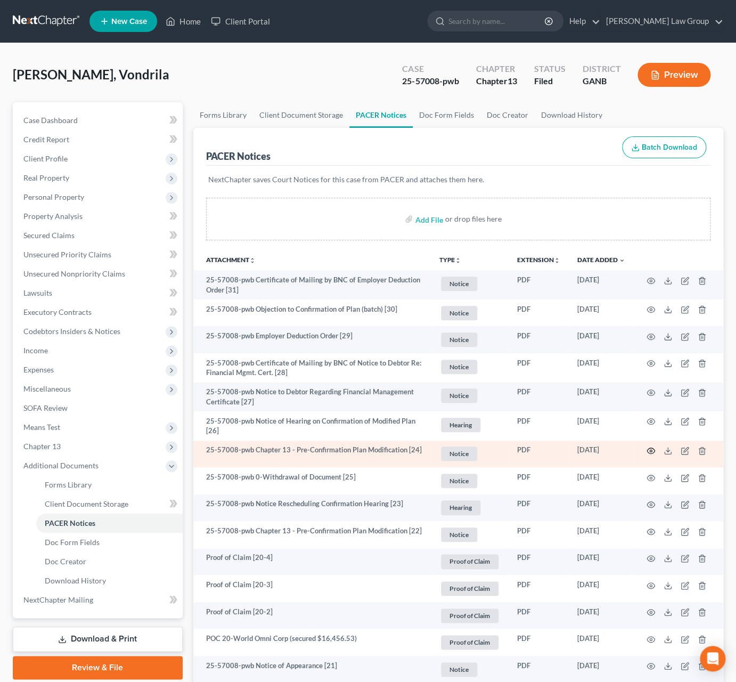
click at [642, 452] on icon "button" at bounding box center [651, 450] width 9 height 9
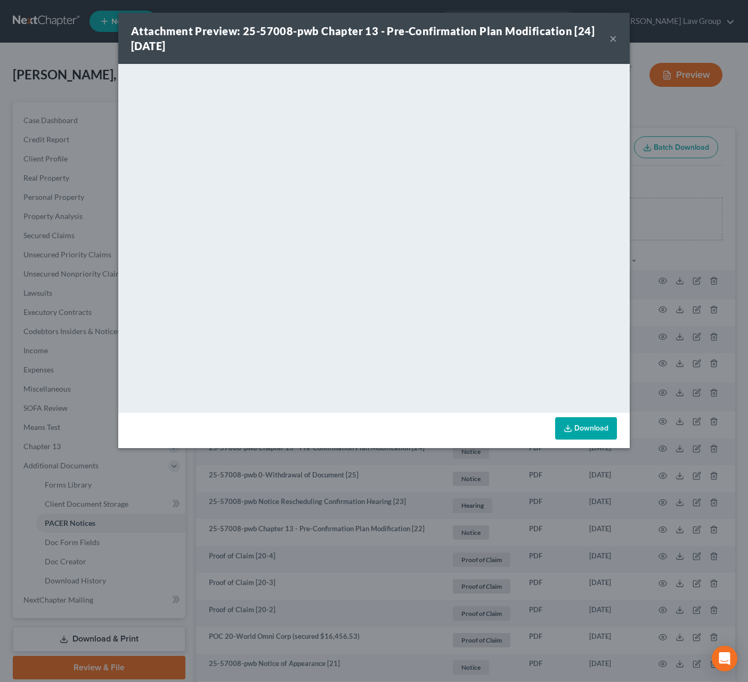
click at [610, 41] on button "×" at bounding box center [612, 38] width 7 height 13
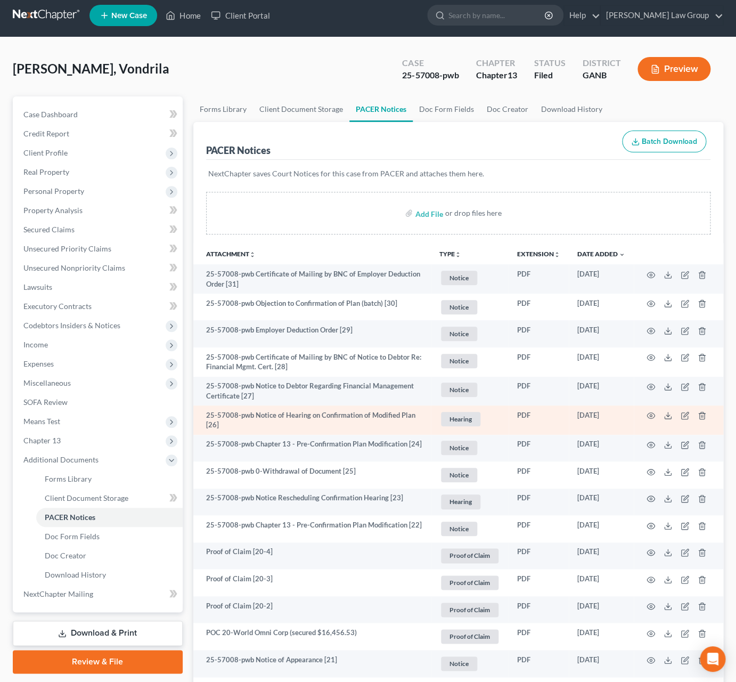
scroll to position [9, 0]
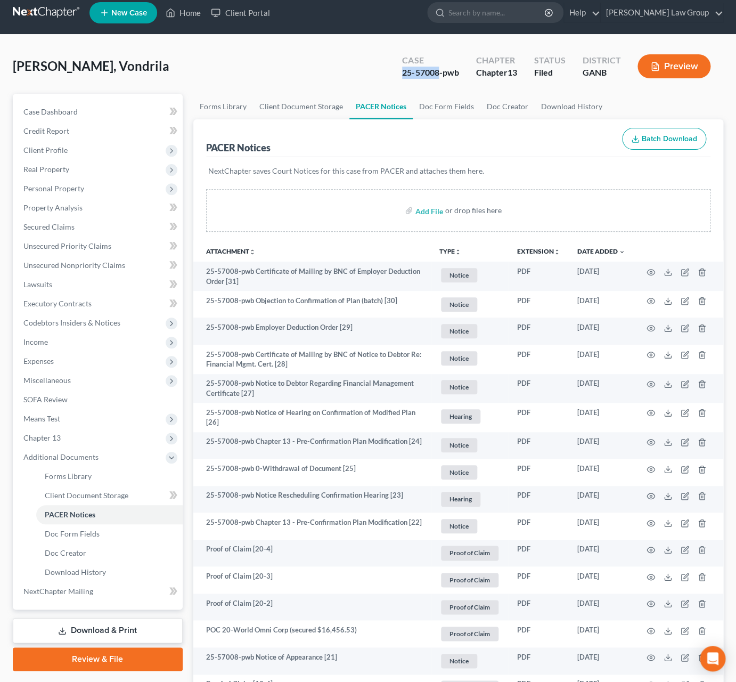
drag, startPoint x: 437, startPoint y: 75, endPoint x: 393, endPoint y: 75, distance: 44.2
click at [394, 75] on div "Case 25-57008-pwb" at bounding box center [431, 67] width 74 height 31
copy div "25-57008"
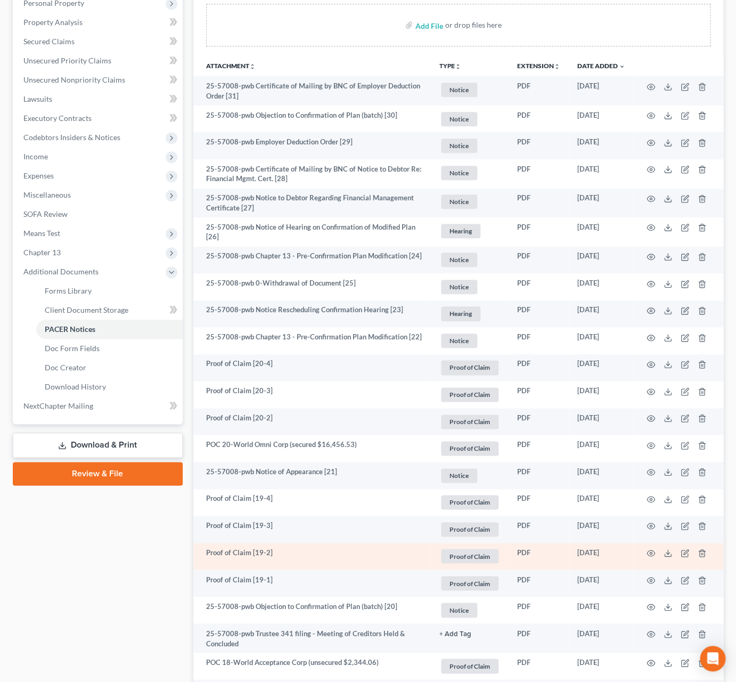
scroll to position [141, 0]
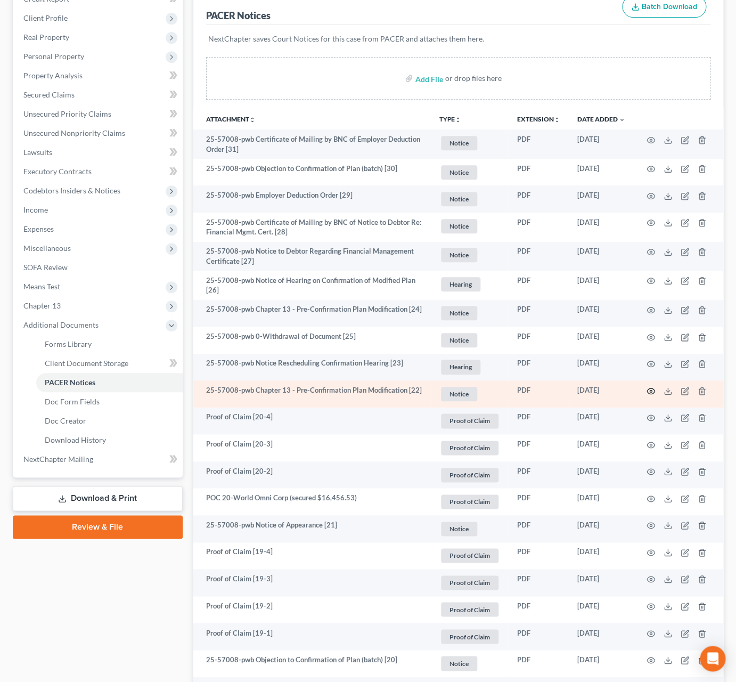
click at [642, 390] on icon "button" at bounding box center [651, 391] width 9 height 9
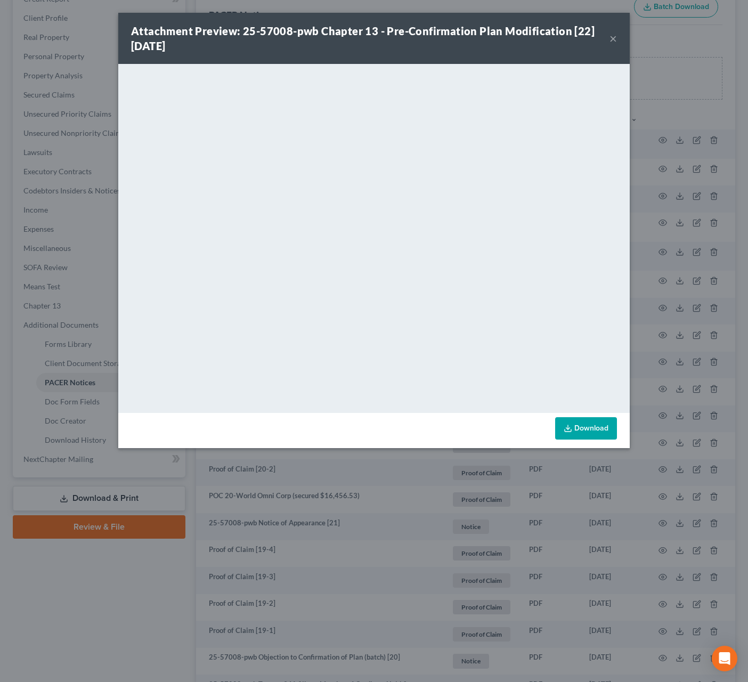
click at [610, 41] on button "×" at bounding box center [612, 38] width 7 height 13
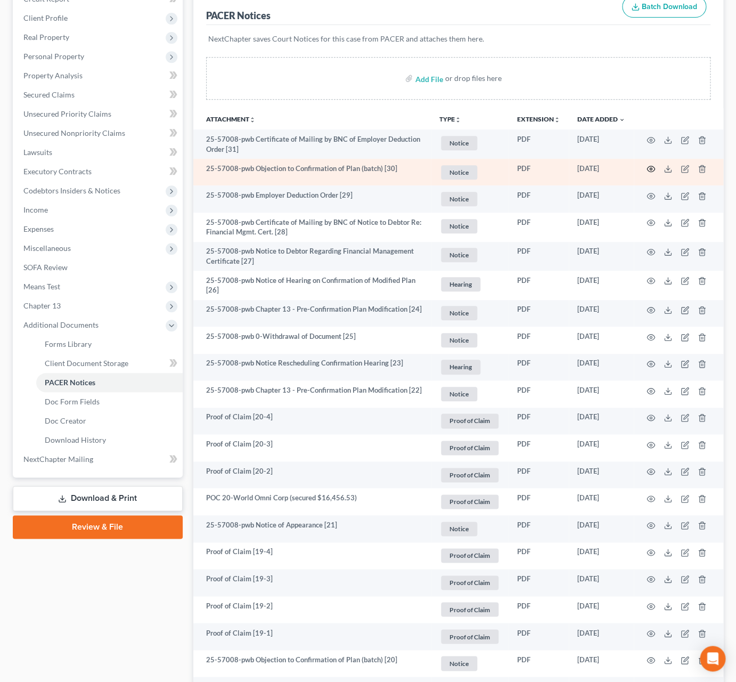
click at [642, 169] on circle "button" at bounding box center [651, 169] width 2 height 2
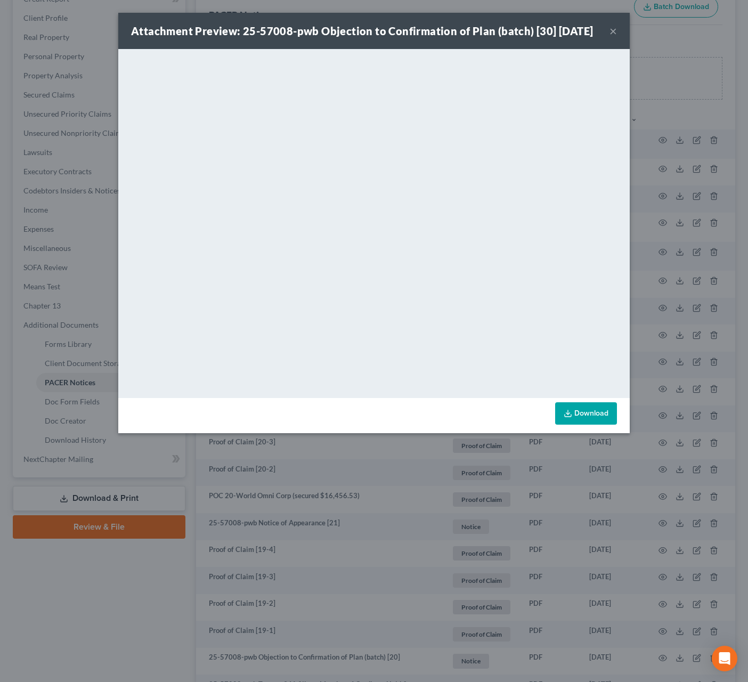
click at [613, 37] on button "×" at bounding box center [612, 31] width 7 height 13
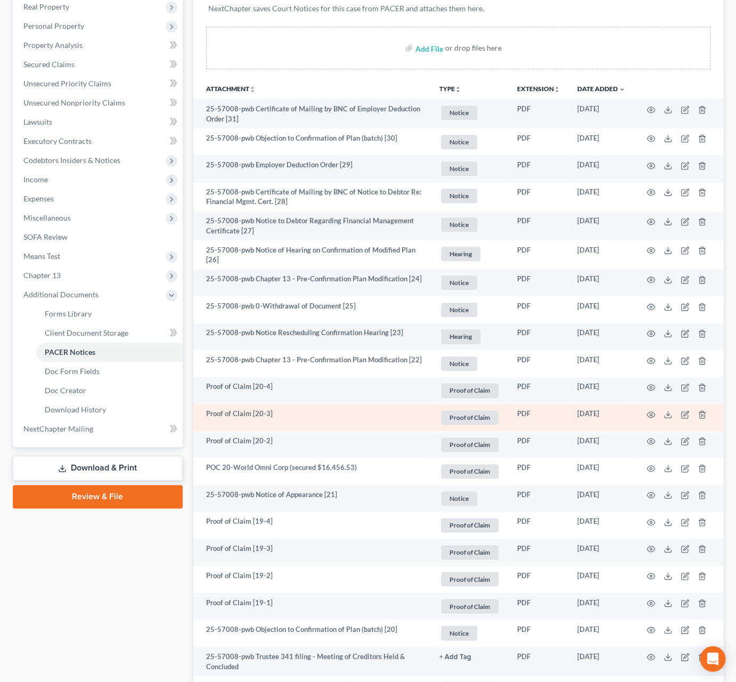
scroll to position [237, 0]
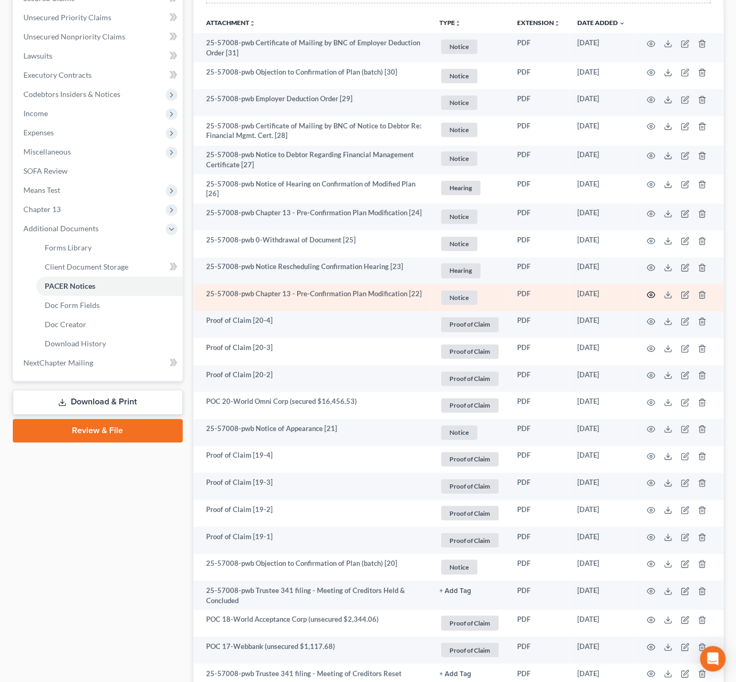
click at [642, 292] on icon "button" at bounding box center [651, 294] width 9 height 9
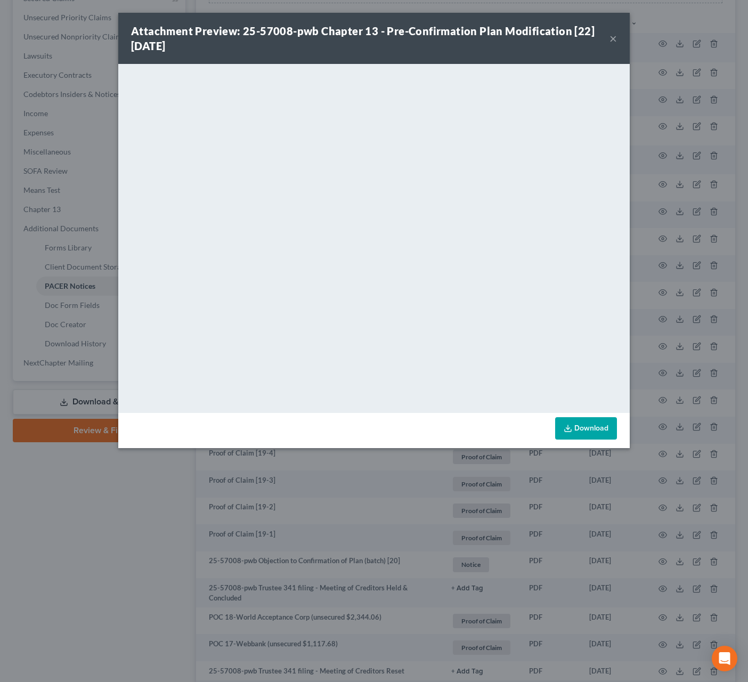
click at [610, 39] on button "×" at bounding box center [612, 38] width 7 height 13
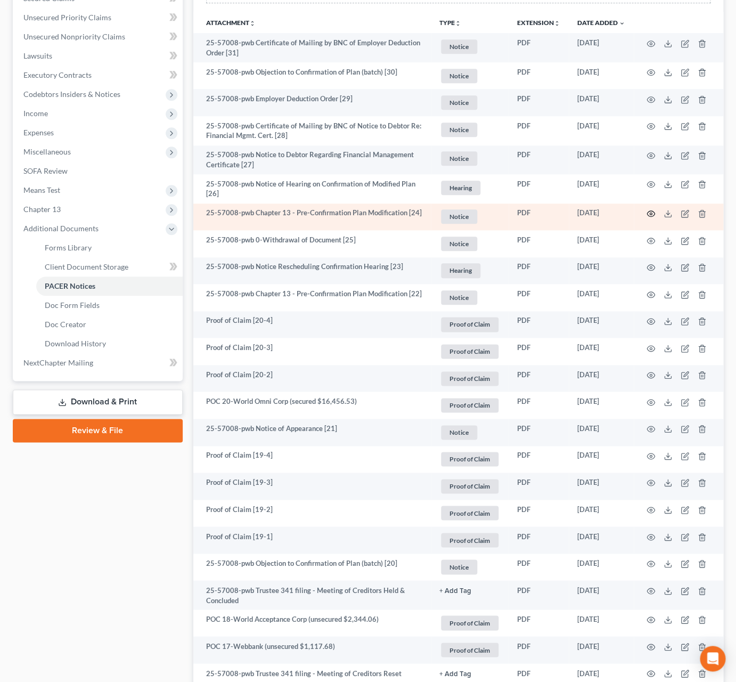
click at [642, 214] on icon "button" at bounding box center [651, 213] width 9 height 9
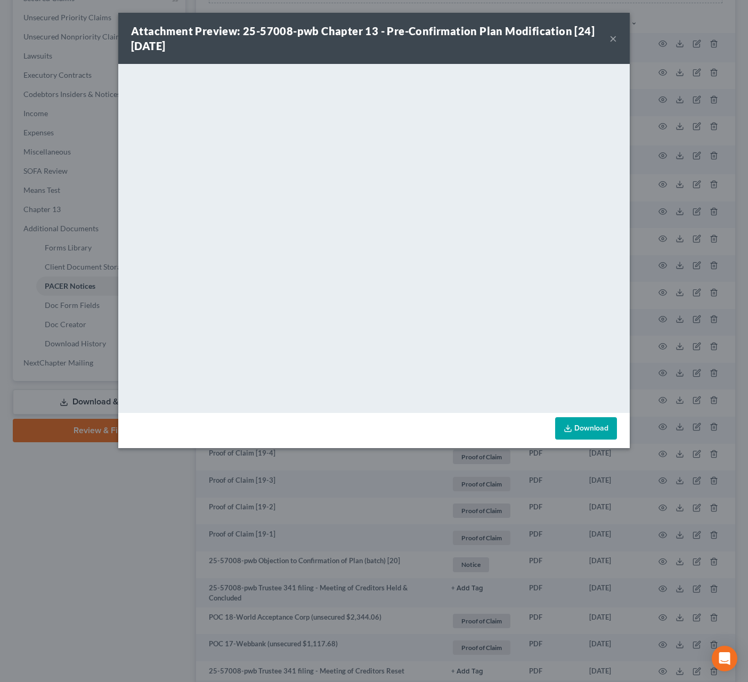
click at [618, 38] on div "Attachment Preview: 25-57008-pwb Chapter 13 - Pre-Confirmation Plan Modificatio…" at bounding box center [373, 38] width 511 height 51
click at [616, 40] on button "×" at bounding box center [612, 38] width 7 height 13
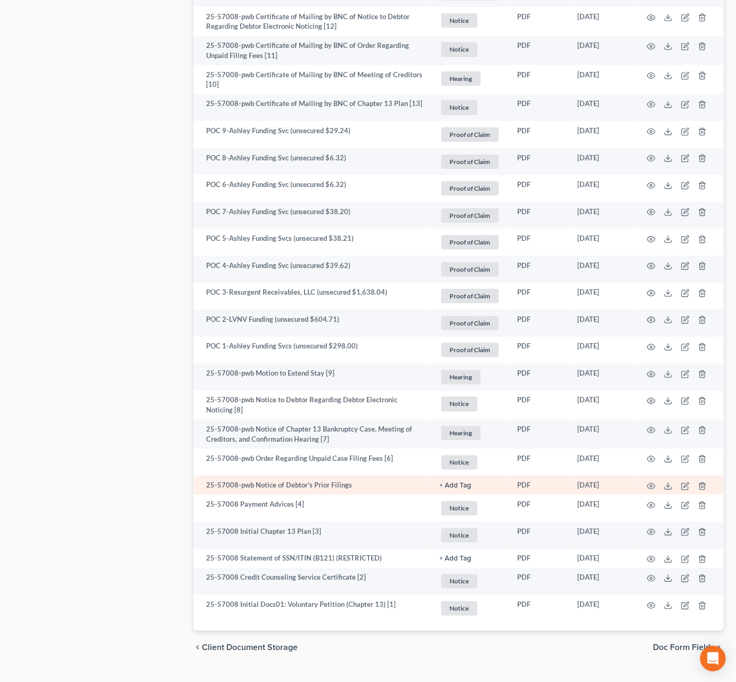
scroll to position [1345, 0]
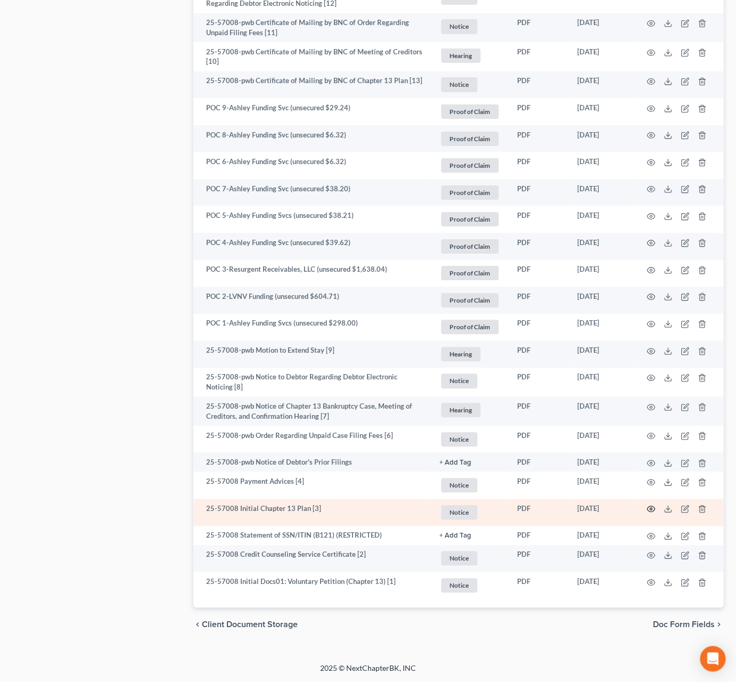
click at [642, 510] on icon "button" at bounding box center [651, 509] width 8 height 6
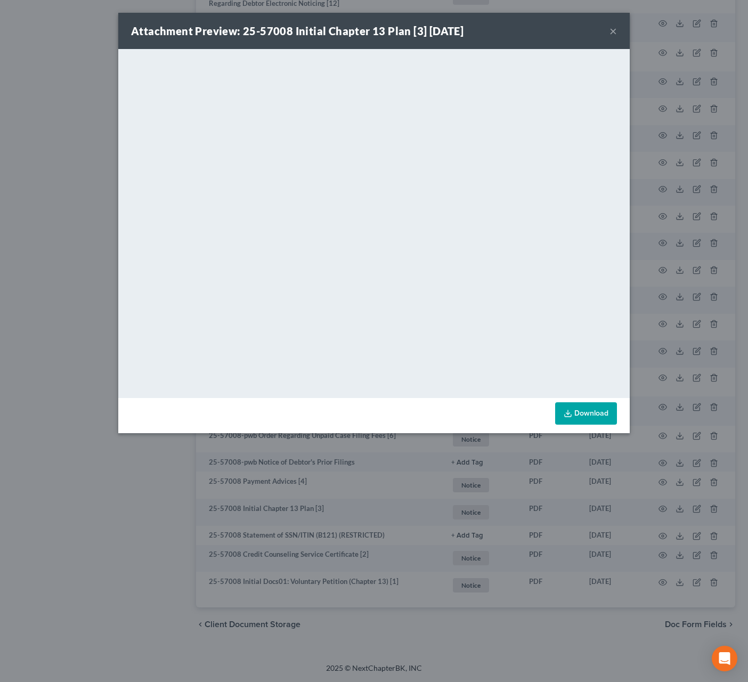
drag, startPoint x: 612, startPoint y: 35, endPoint x: 607, endPoint y: 34, distance: 5.4
click at [612, 34] on button "×" at bounding box center [612, 31] width 7 height 13
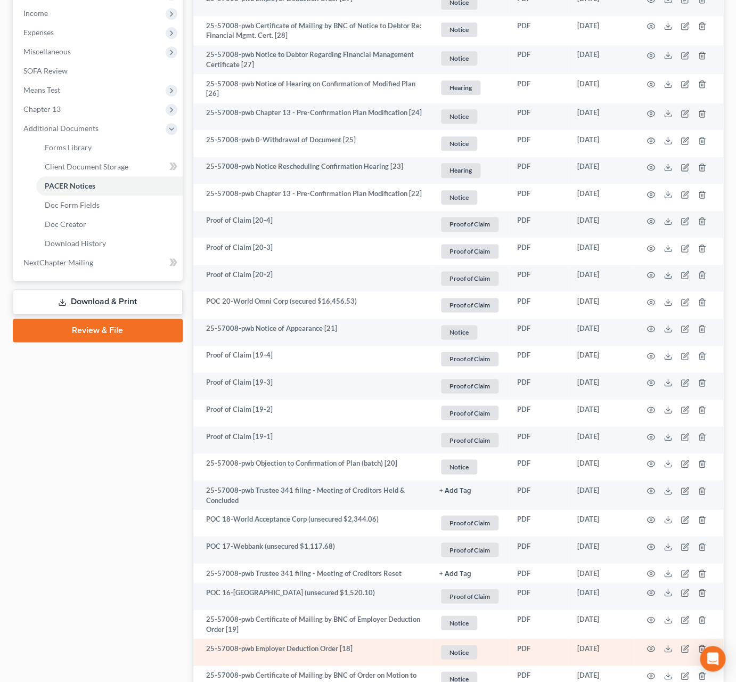
scroll to position [366, 0]
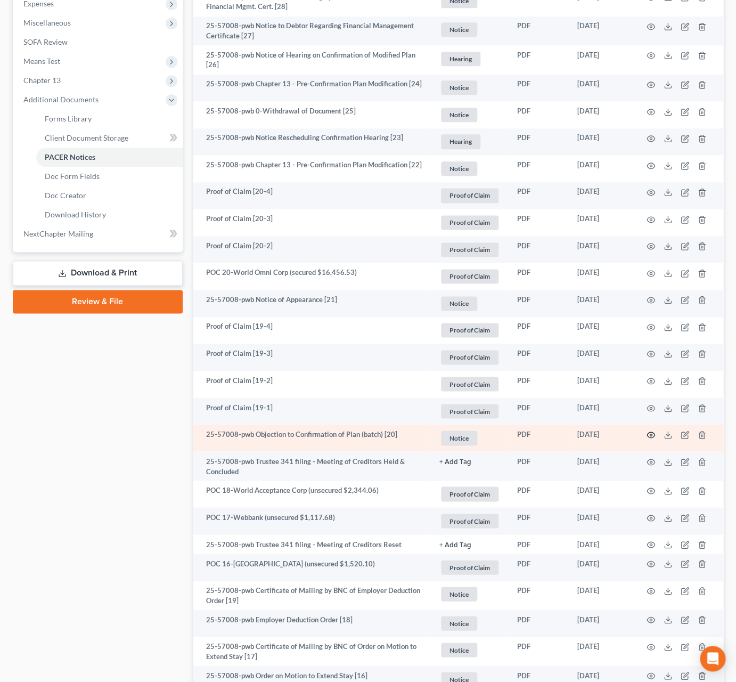
click at [642, 436] on icon "button" at bounding box center [651, 434] width 9 height 9
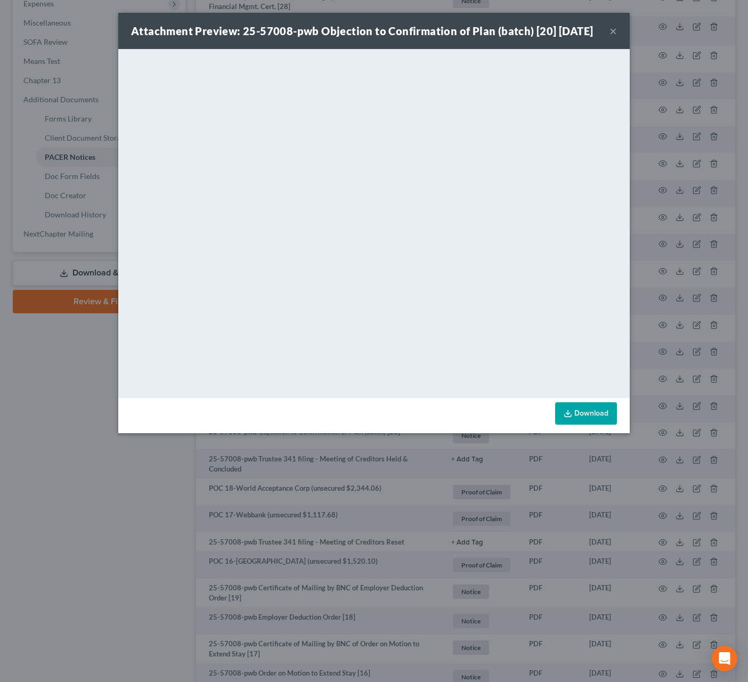
click at [614, 36] on button "×" at bounding box center [612, 31] width 7 height 13
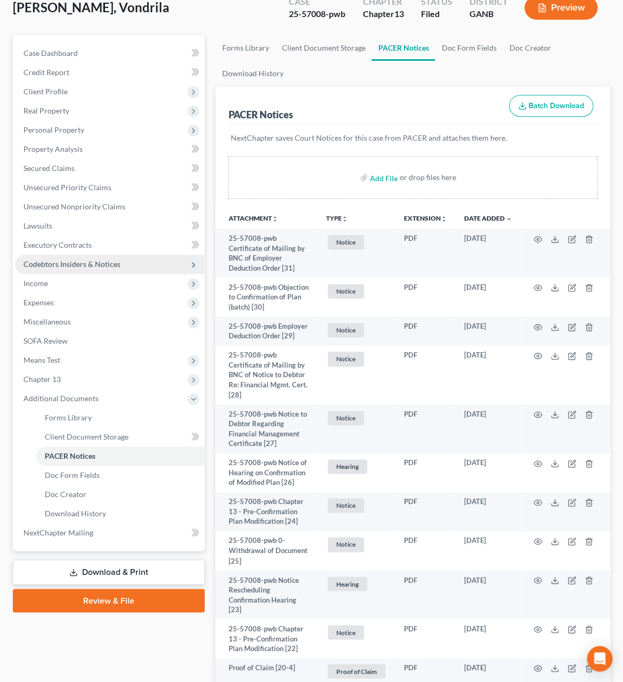
scroll to position [40, 0]
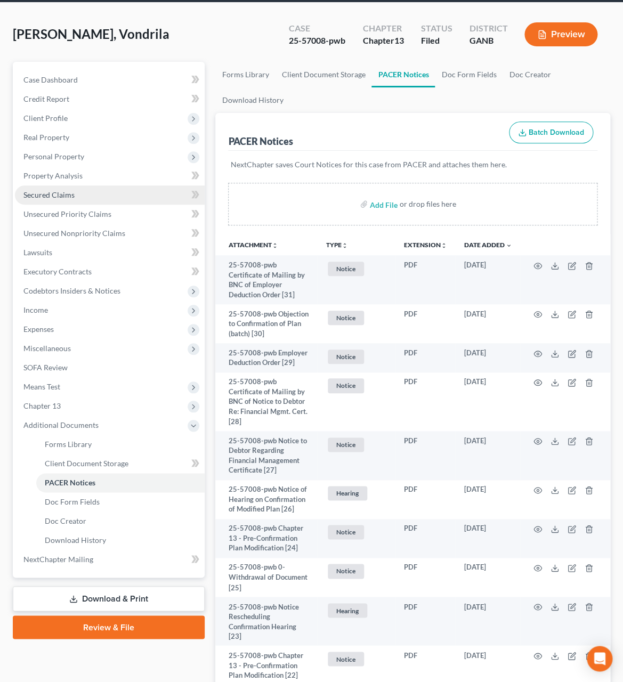
click at [71, 196] on span "Secured Claims" at bounding box center [48, 194] width 51 height 9
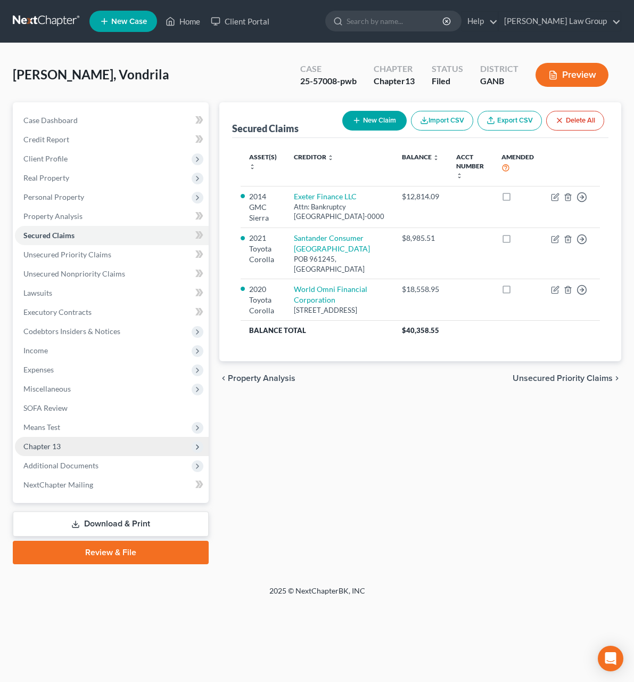
click at [71, 441] on span "Chapter 13" at bounding box center [112, 446] width 194 height 19
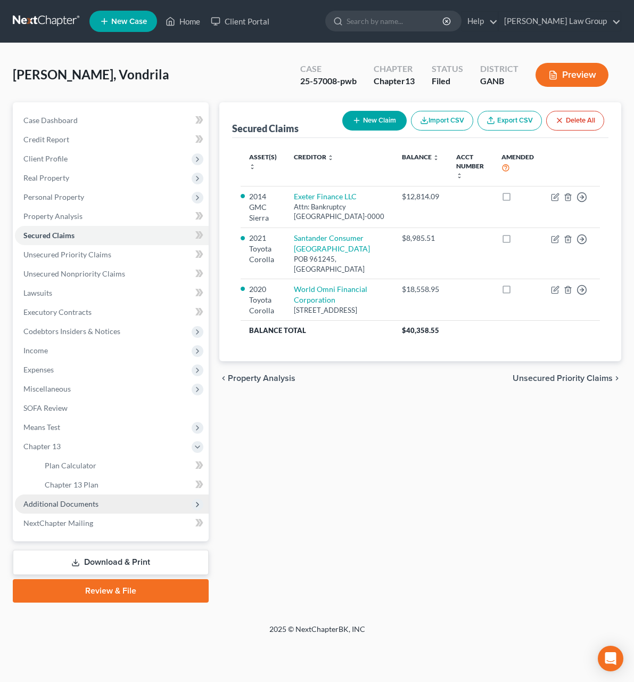
click at [89, 499] on span "Additional Documents" at bounding box center [60, 503] width 75 height 9
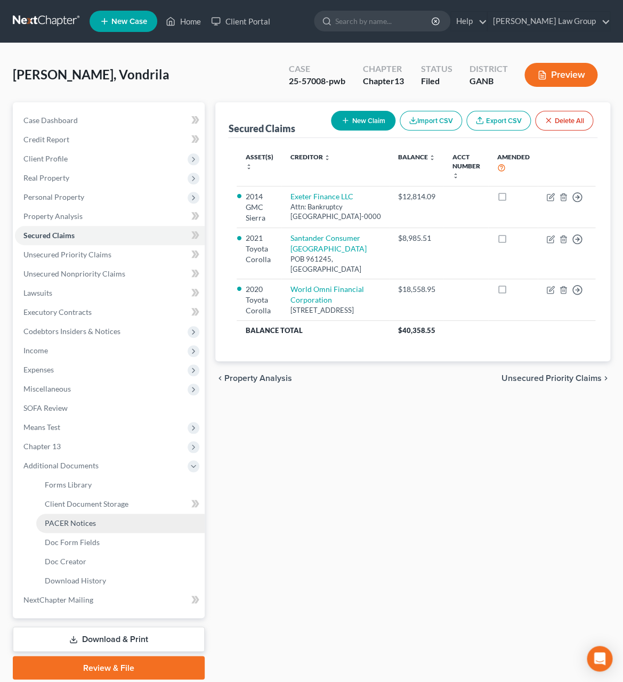
click at [99, 525] on link "PACER Notices" at bounding box center [120, 522] width 168 height 19
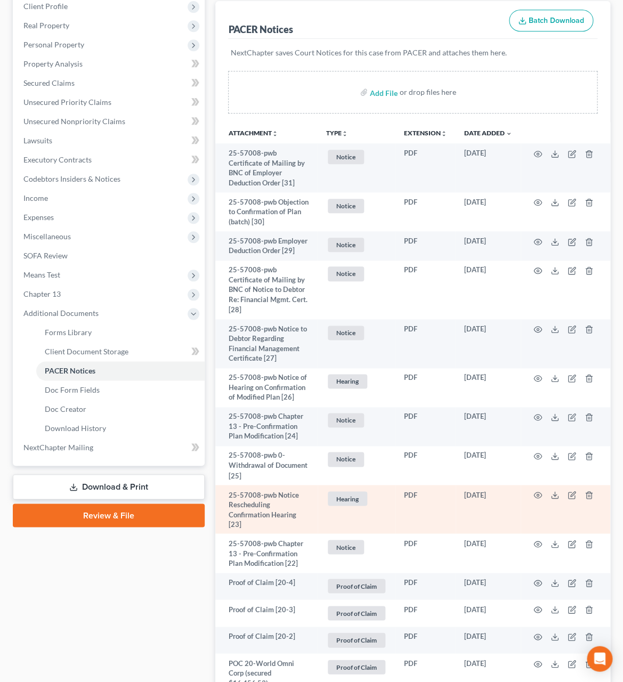
scroll to position [237, 0]
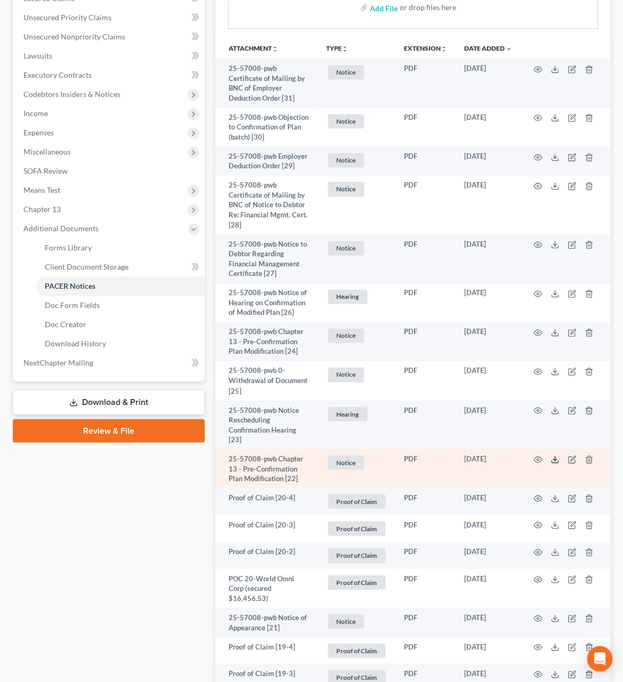
click at [556, 461] on icon at bounding box center [554, 459] width 9 height 9
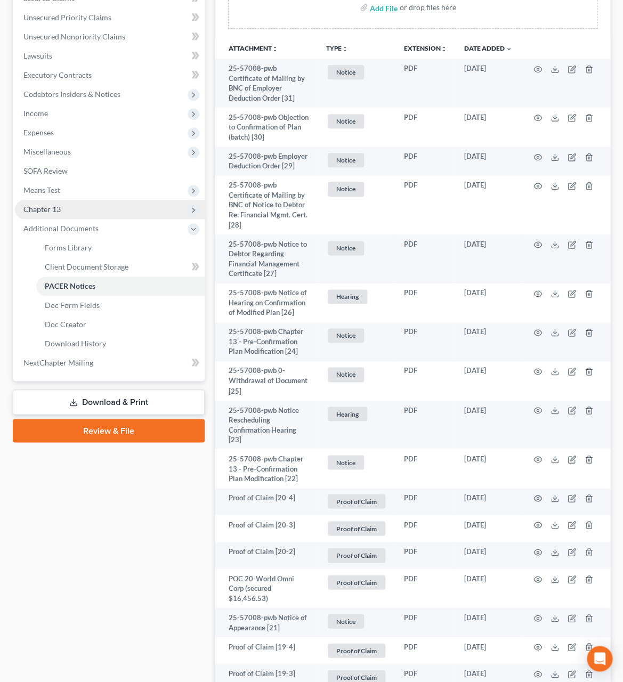
drag, startPoint x: 94, startPoint y: 214, endPoint x: 99, endPoint y: 217, distance: 5.8
click at [93, 214] on span "Chapter 13" at bounding box center [110, 209] width 190 height 19
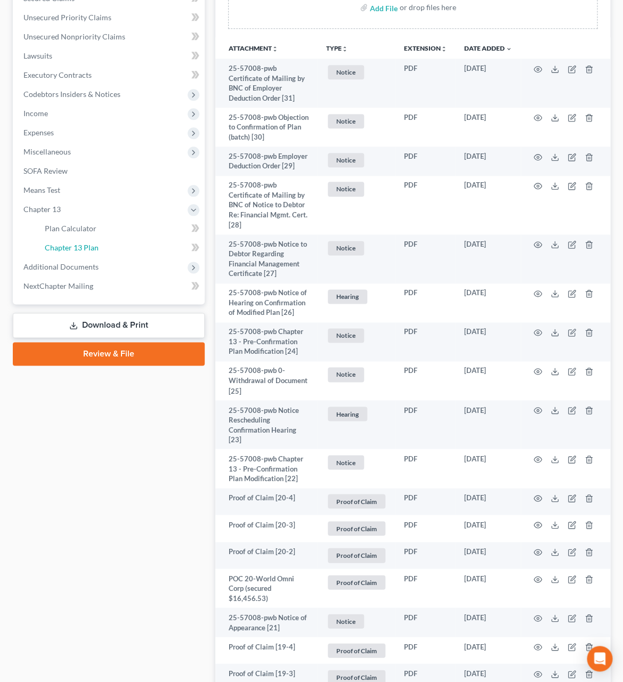
drag, startPoint x: 107, startPoint y: 243, endPoint x: 206, endPoint y: 252, distance: 100.1
click at [107, 243] on link "Chapter 13 Plan" at bounding box center [120, 247] width 168 height 19
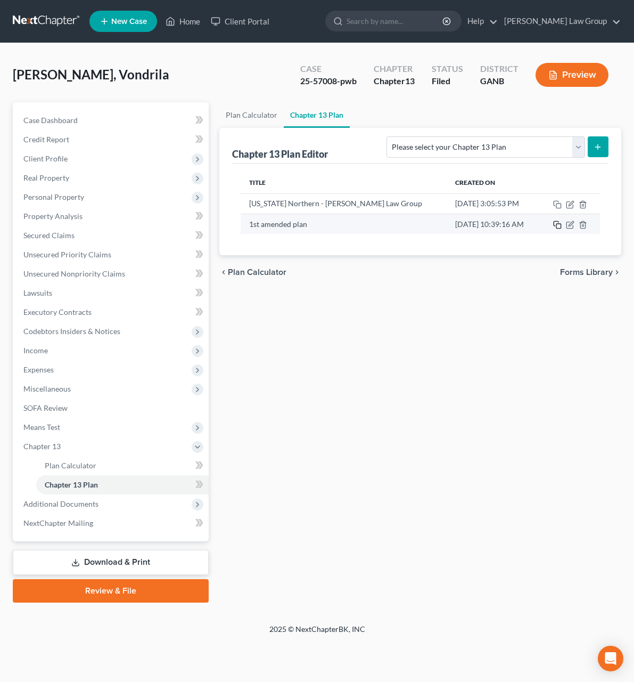
click at [558, 225] on rect "button" at bounding box center [559, 226] width 5 height 5
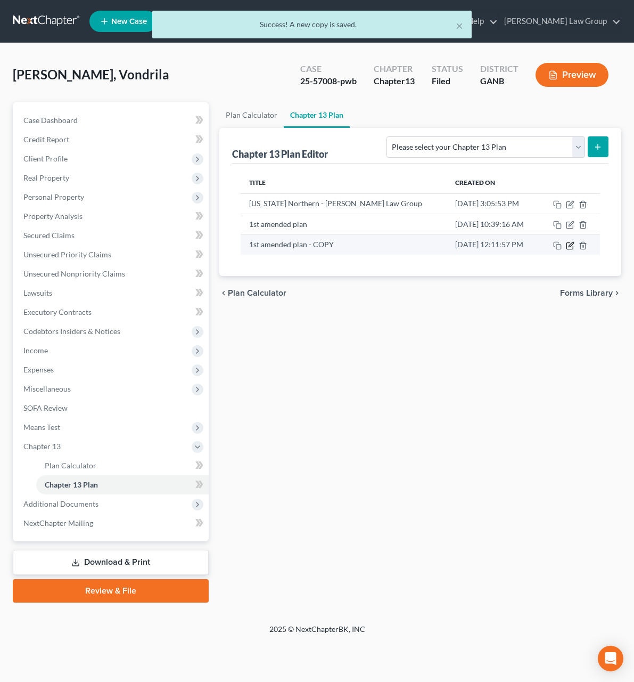
click at [570, 249] on icon "button" at bounding box center [570, 245] width 6 height 6
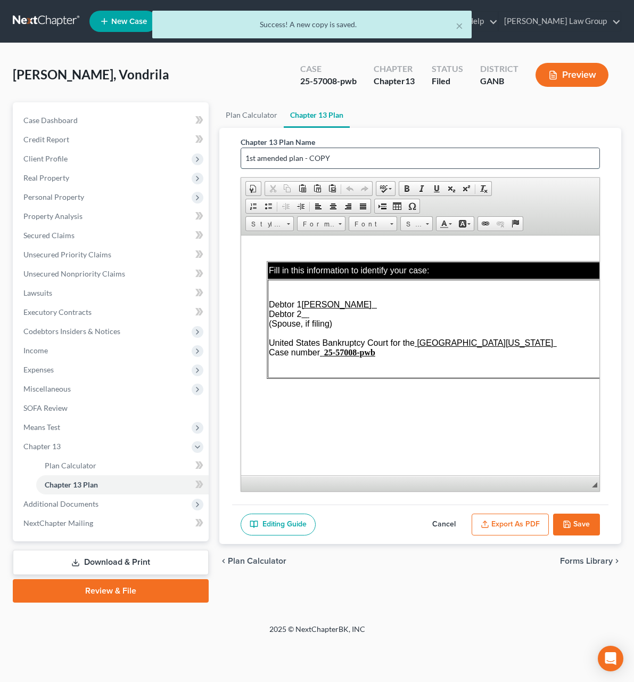
drag, startPoint x: 370, startPoint y: 166, endPoint x: 241, endPoint y: 162, distance: 128.9
click at [241, 162] on input "1st amended plan - COPY" at bounding box center [420, 158] width 358 height 20
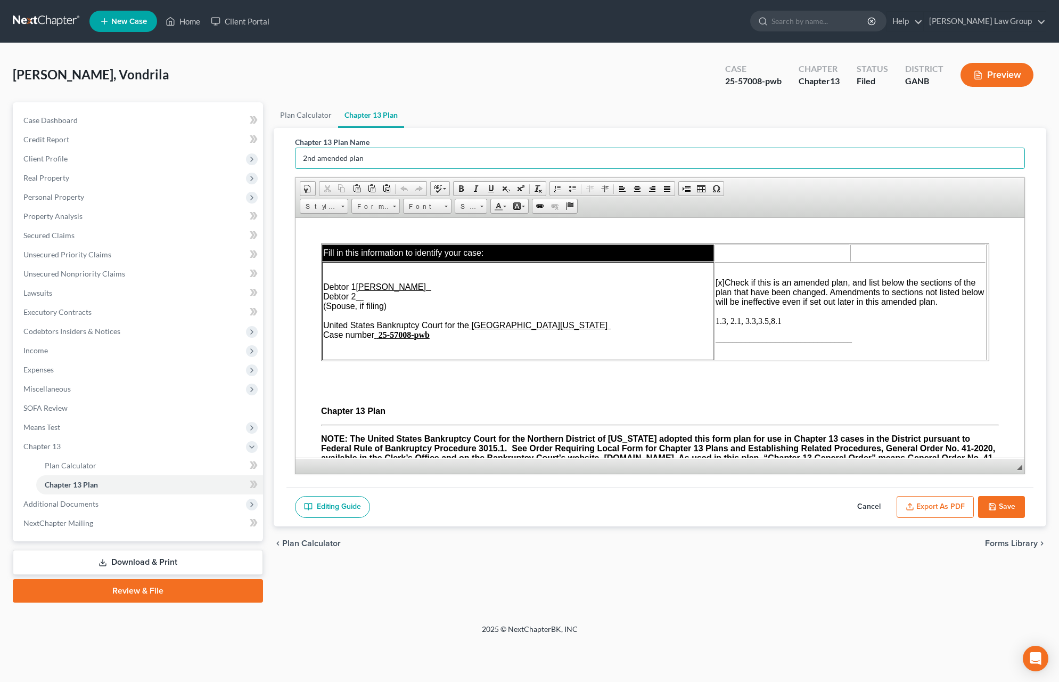
type input "2nd amended plan"
drag, startPoint x: 748, startPoint y: 324, endPoint x: 717, endPoint y: 324, distance: 31.4
click at [642, 324] on span "1.3, 2.1, 3.3,3.5,8.1" at bounding box center [749, 320] width 66 height 9
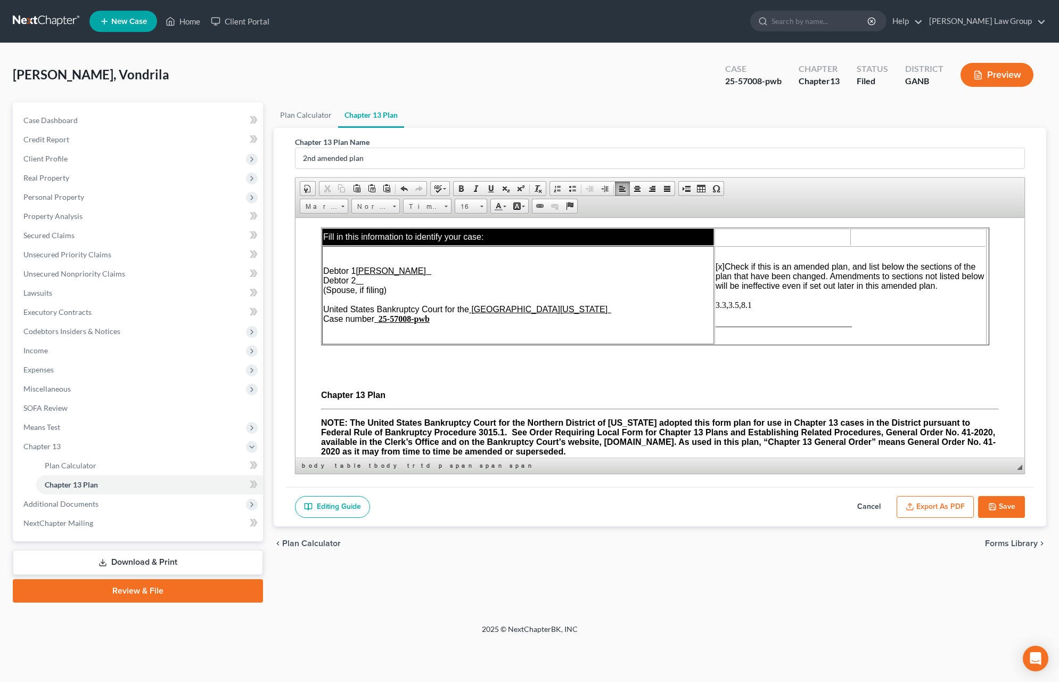
scroll to position [44, 0]
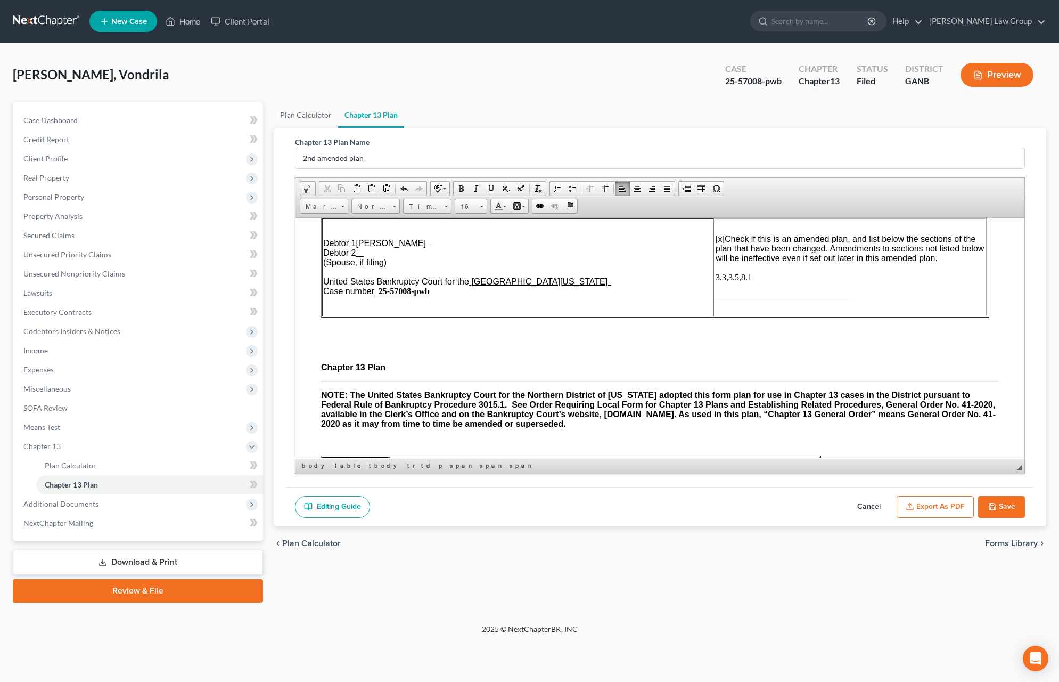
drag, startPoint x: 744, startPoint y: 279, endPoint x: 779, endPoint y: 274, distance: 36.0
click at [642, 279] on span "3.3,3.5,8.1" at bounding box center [734, 276] width 36 height 9
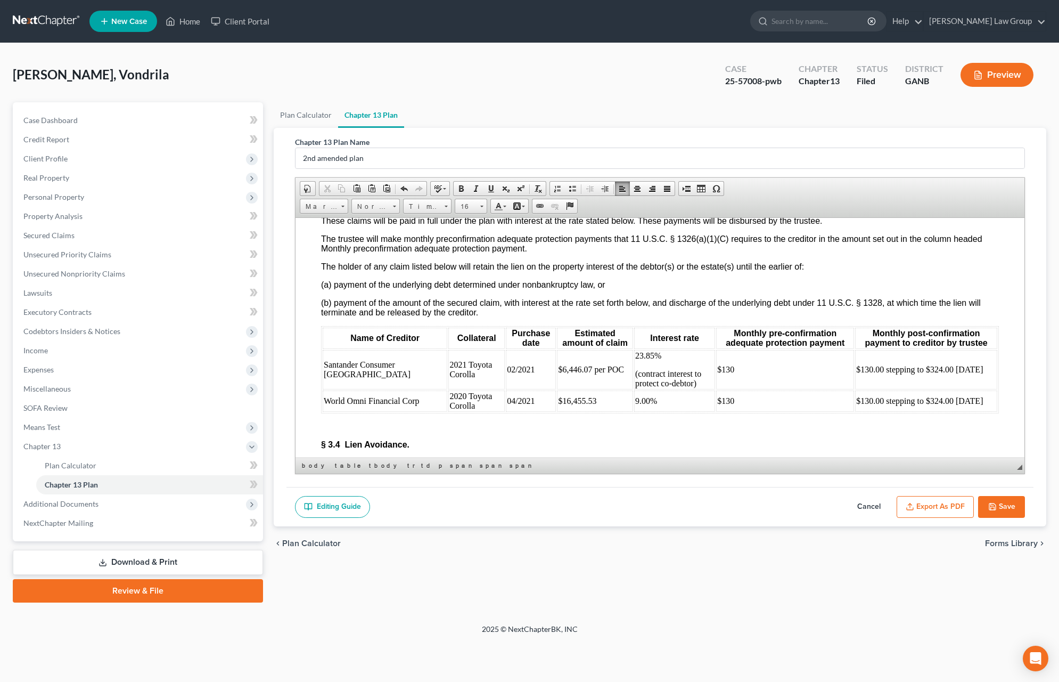
scroll to position [2487, 0]
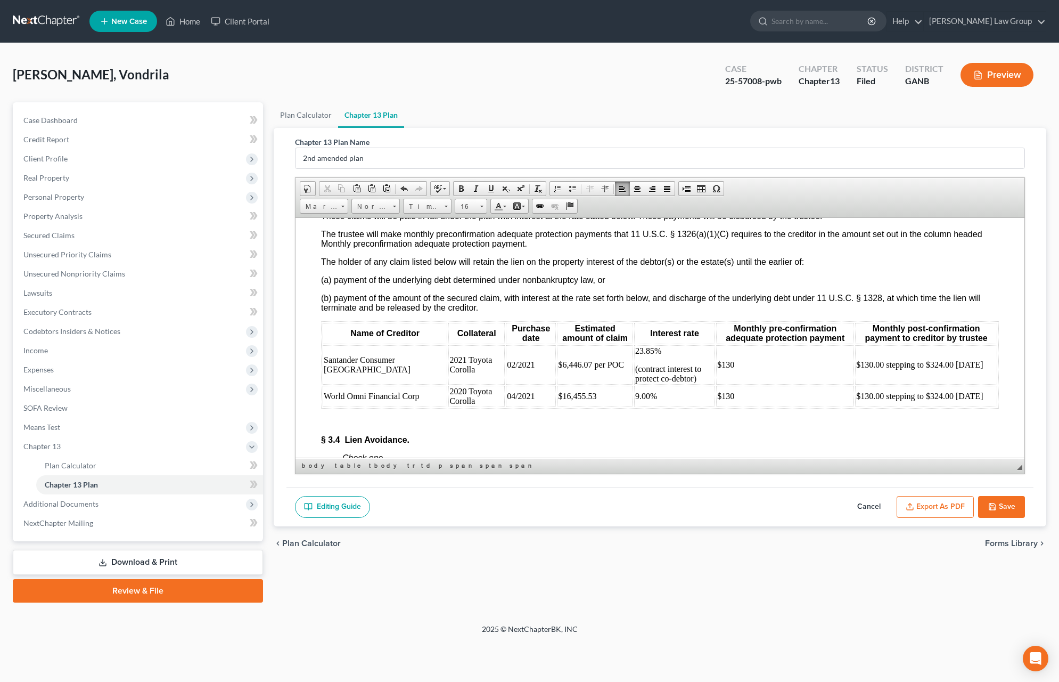
click at [325, 111] on span "[] The claims listed below will be paid in full under the plan. Reasons for pay…" at bounding box center [509, 106] width 377 height 9
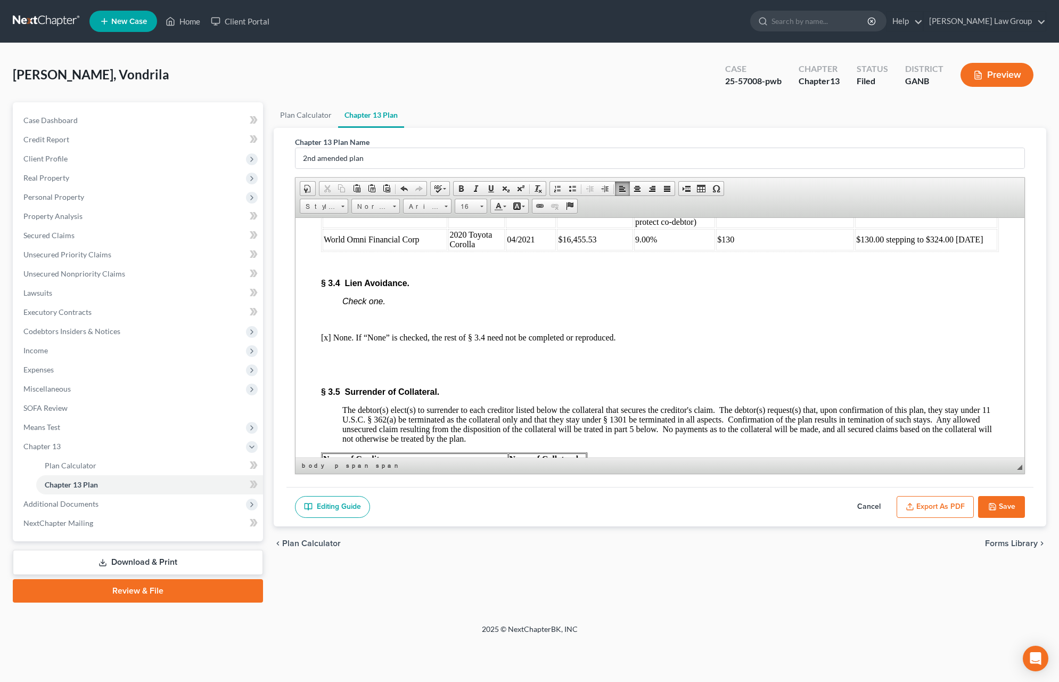
scroll to position [2663, 0]
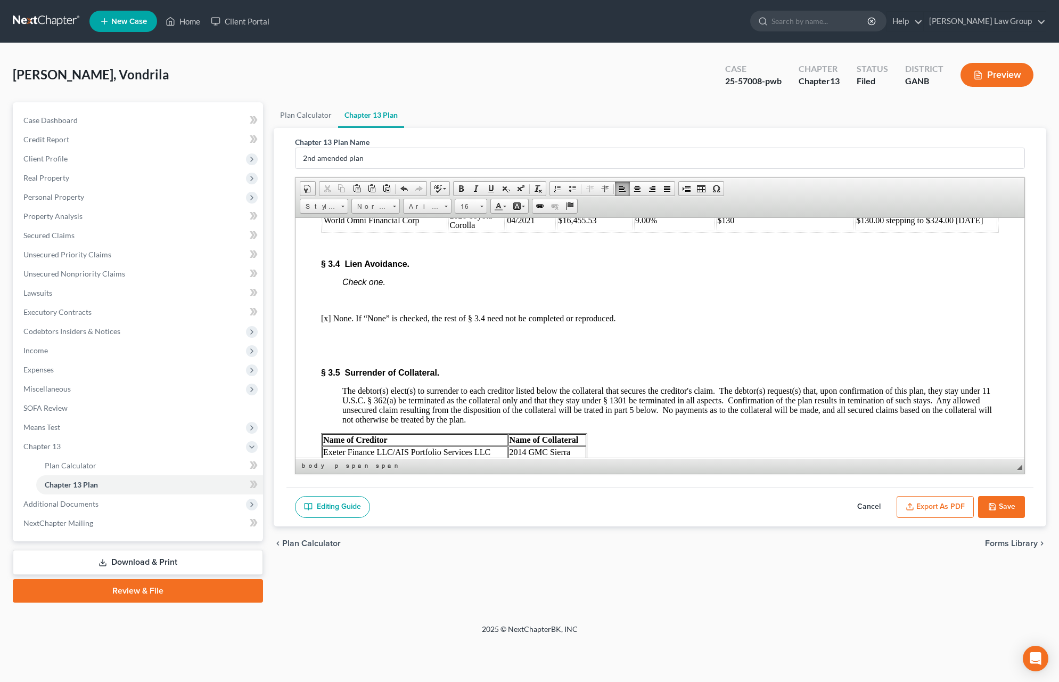
click at [642, 518] on button "Save" at bounding box center [1001, 507] width 47 height 22
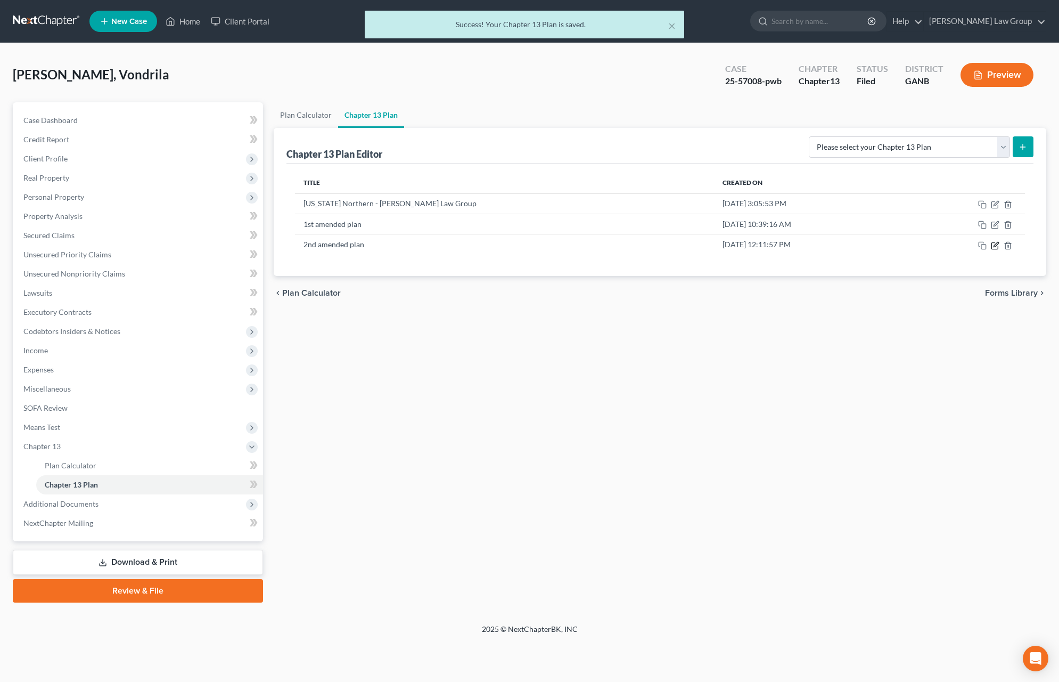
click at [642, 249] on icon "button" at bounding box center [995, 245] width 6 height 6
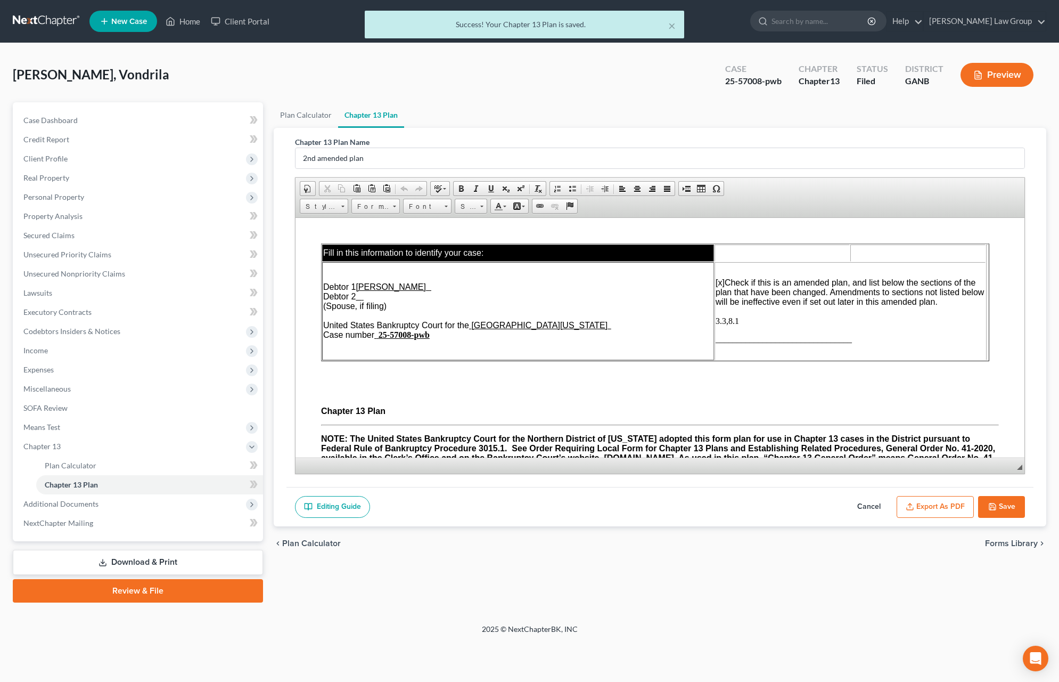
scroll to position [0, 0]
click at [642, 509] on button "Export as PDF" at bounding box center [935, 507] width 77 height 22
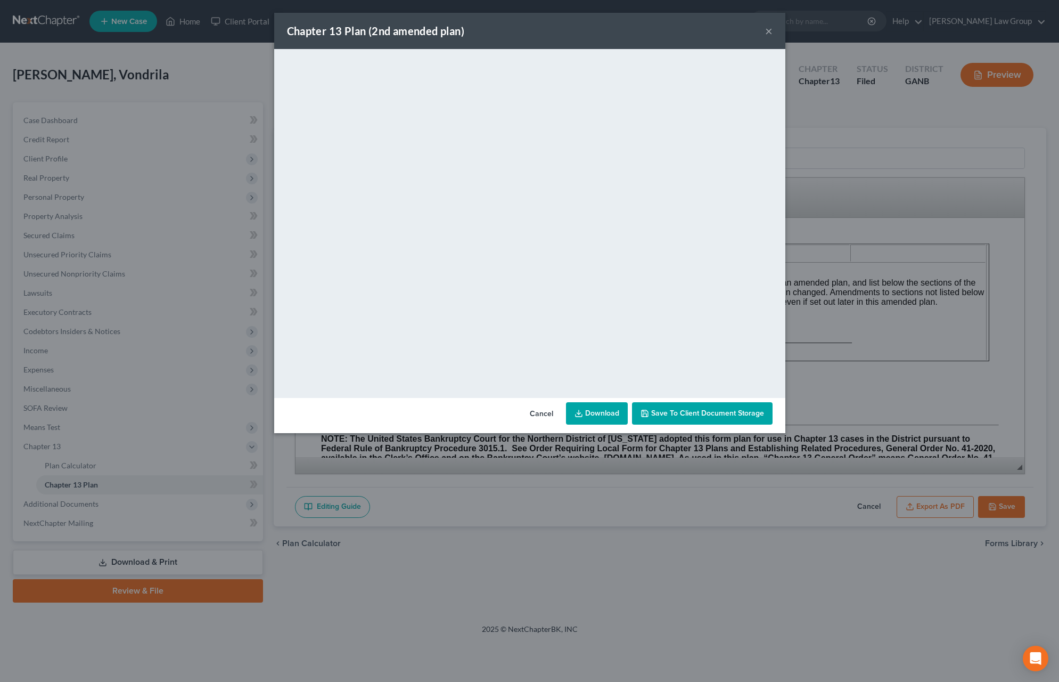
click at [642, 31] on button "×" at bounding box center [768, 31] width 7 height 13
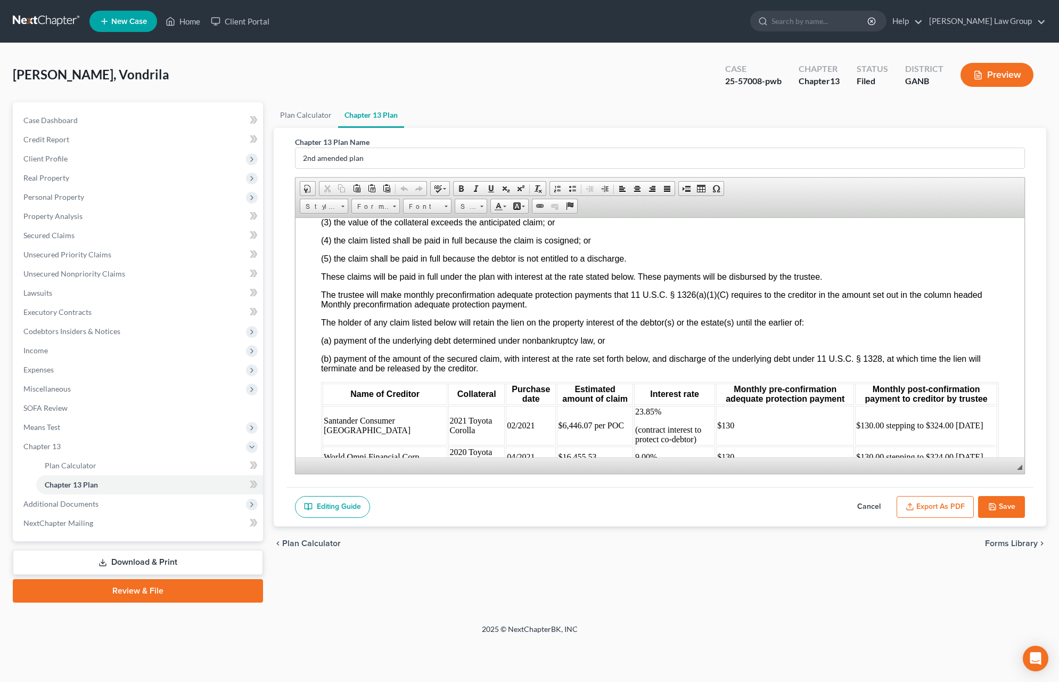
scroll to position [2434, 0]
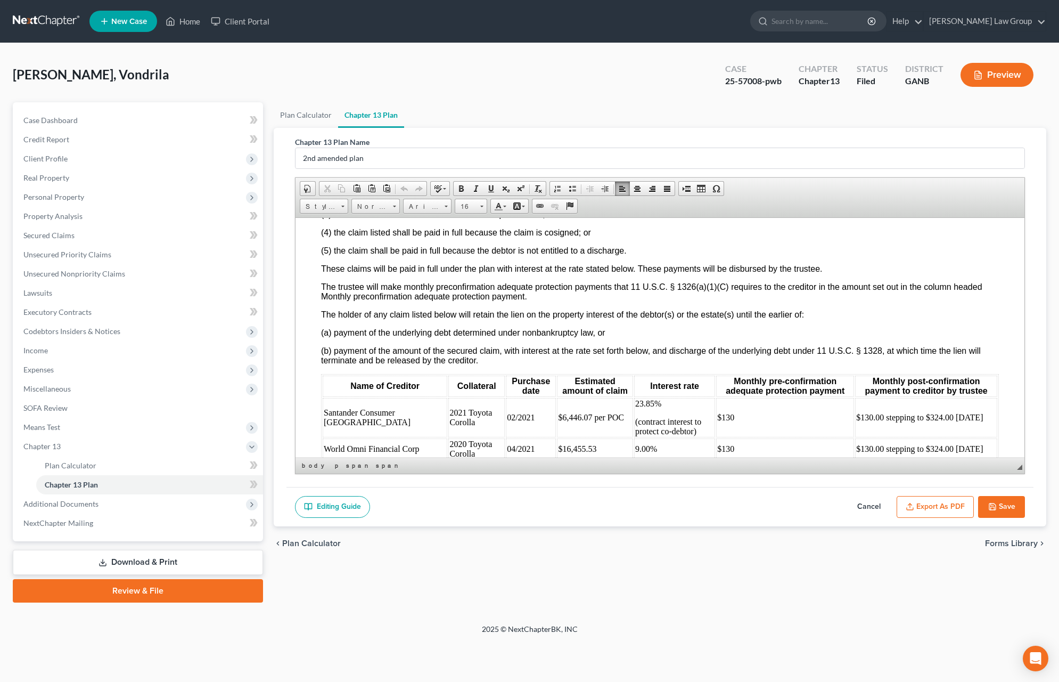
click at [328, 164] on span "[X] The claims listed below will be paid in full under the plan. Reasons for pa…" at bounding box center [512, 159] width 382 height 9
click at [642, 508] on button "Export as PDF" at bounding box center [935, 507] width 77 height 22
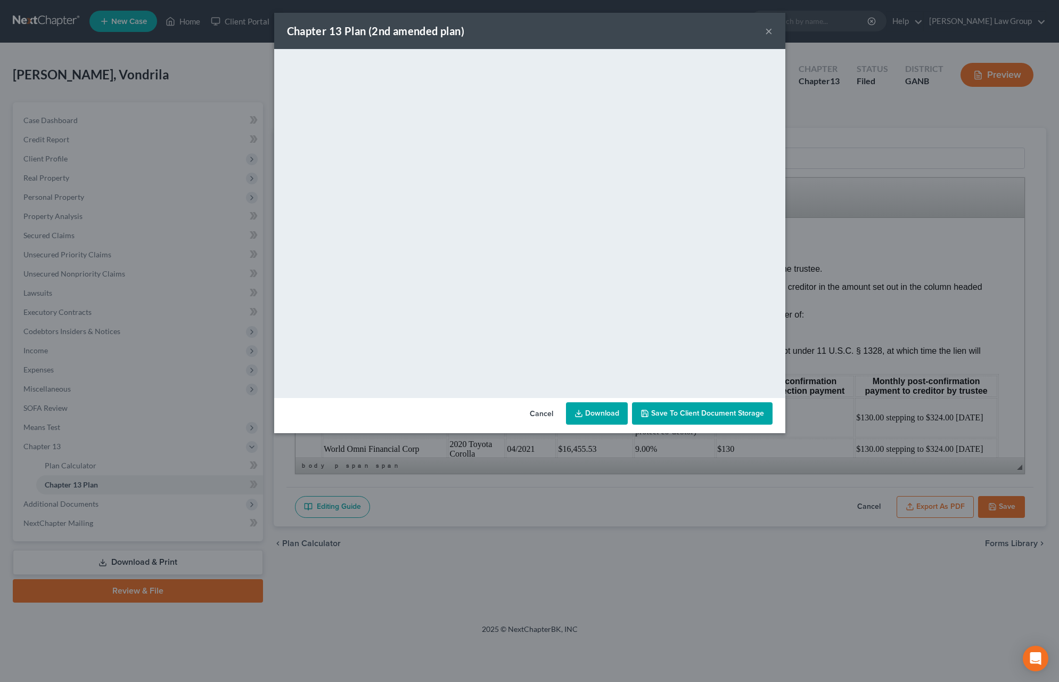
click at [642, 31] on button "×" at bounding box center [768, 31] width 7 height 13
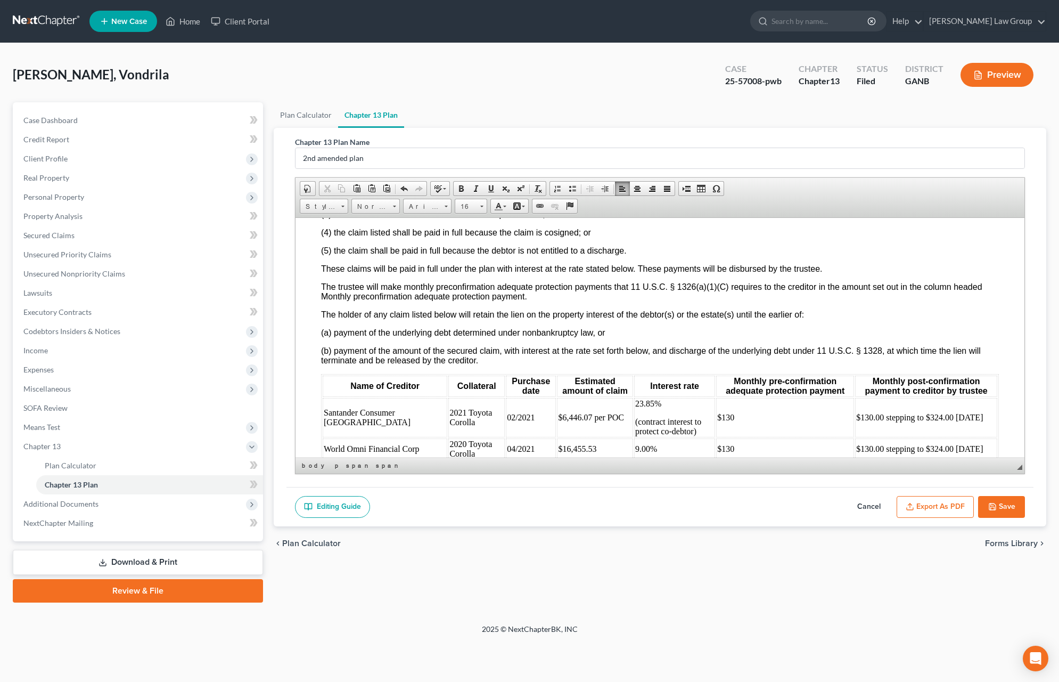
click at [642, 515] on button "Save" at bounding box center [1001, 507] width 47 height 22
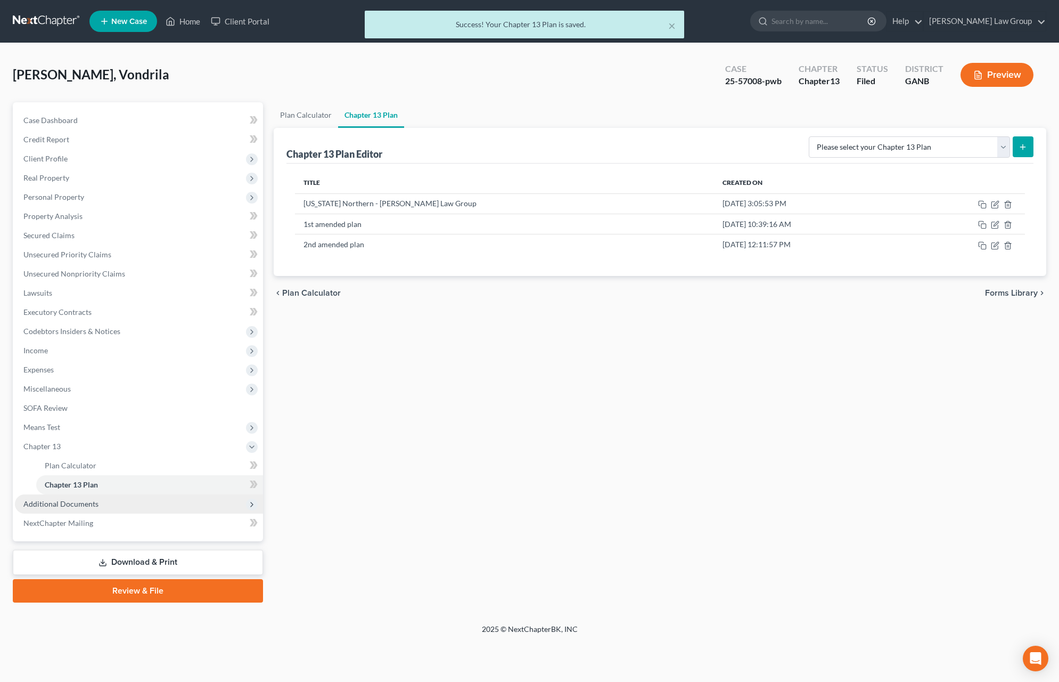
click at [121, 500] on span "Additional Documents" at bounding box center [139, 503] width 248 height 19
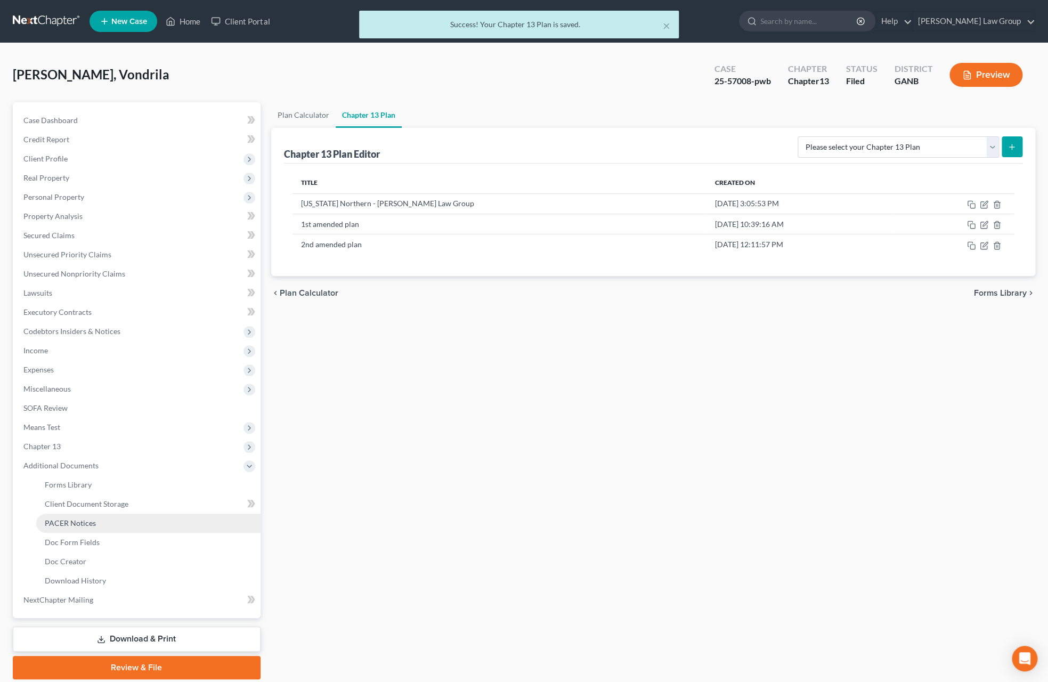
click at [126, 517] on link "PACER Notices" at bounding box center [148, 522] width 224 height 19
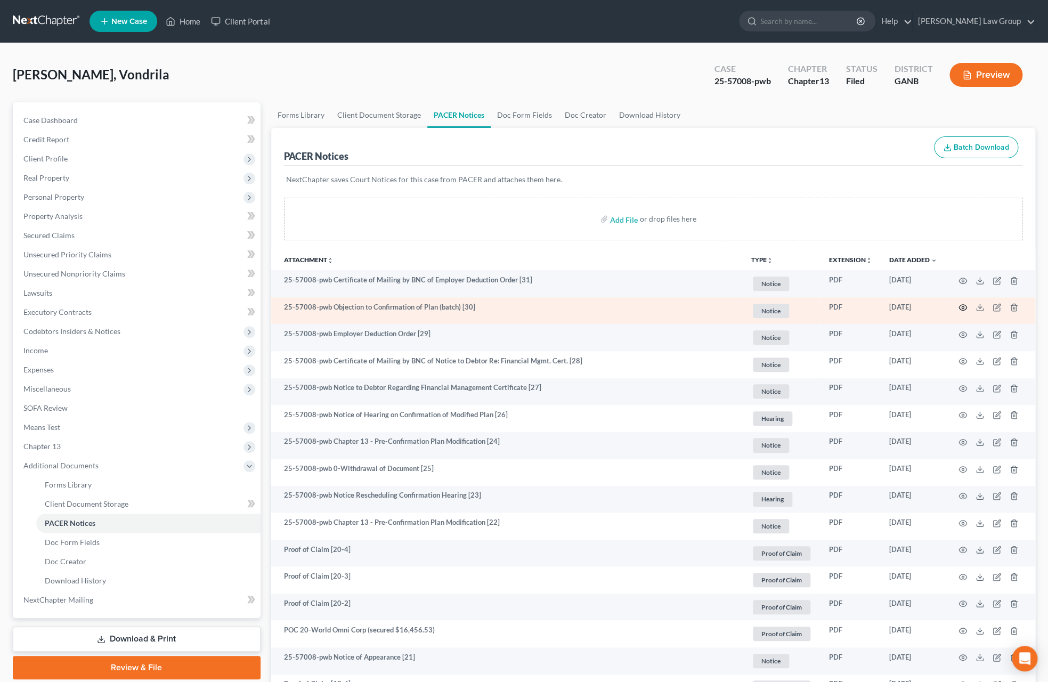
click at [642, 308] on icon "button" at bounding box center [962, 307] width 9 height 9
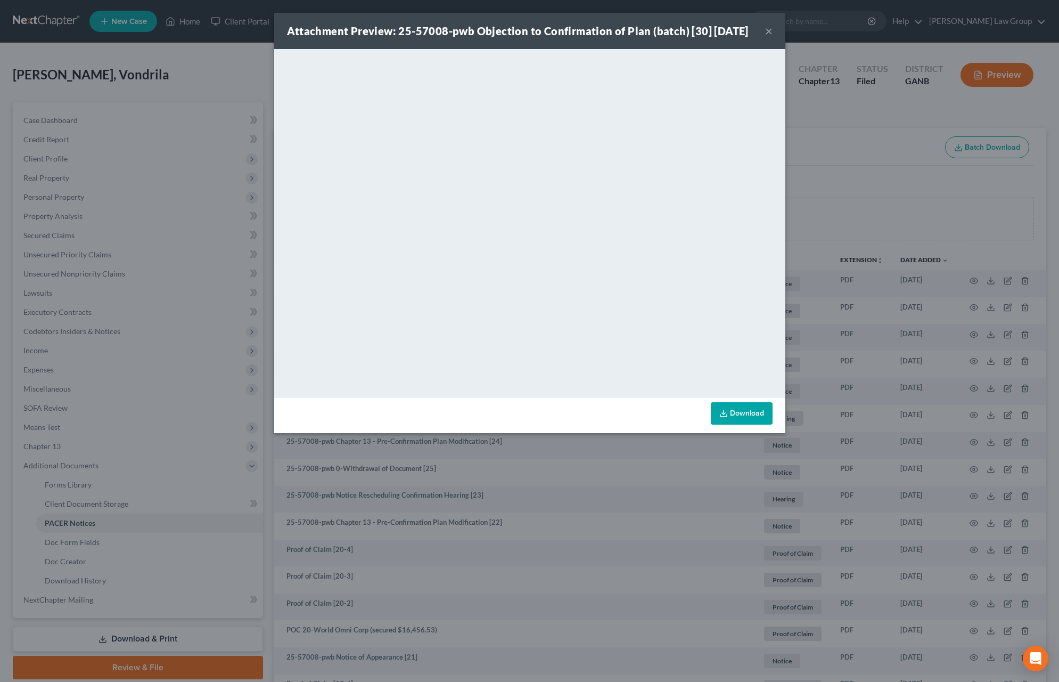
click at [642, 37] on button "×" at bounding box center [768, 31] width 7 height 13
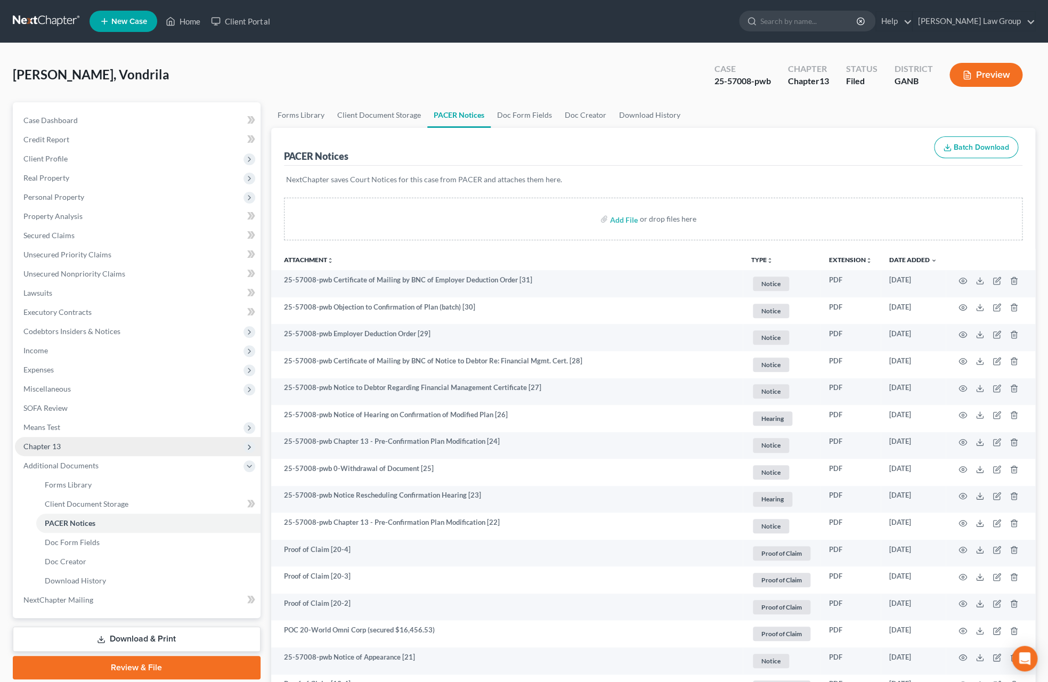
click at [84, 445] on span "Chapter 13" at bounding box center [138, 446] width 246 height 19
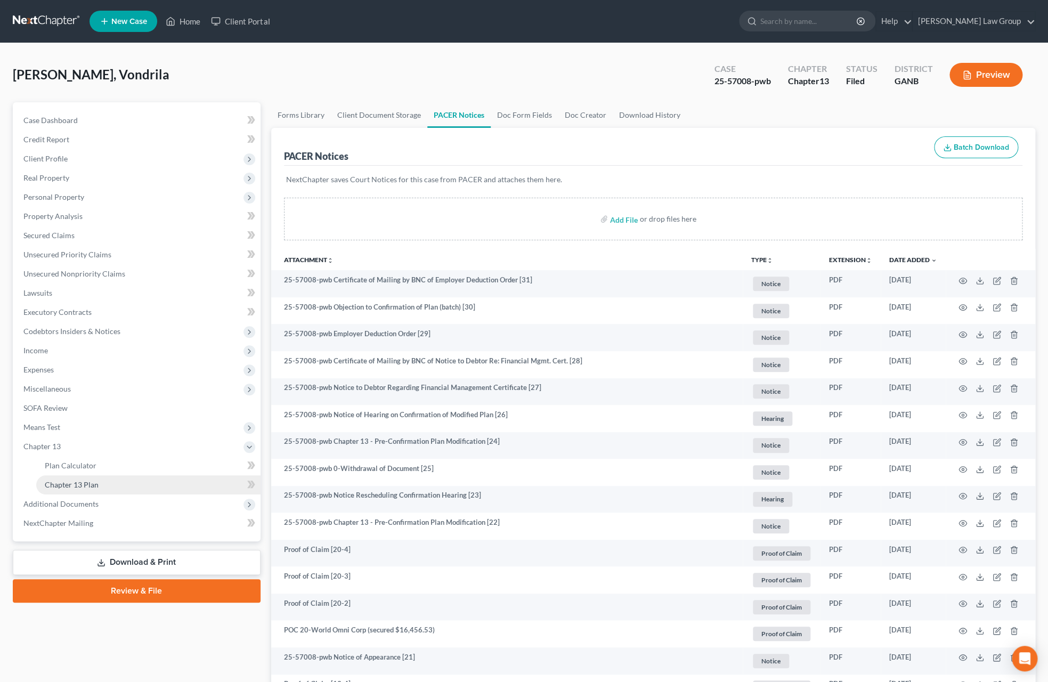
click at [103, 479] on link "Chapter 13 Plan" at bounding box center [148, 484] width 224 height 19
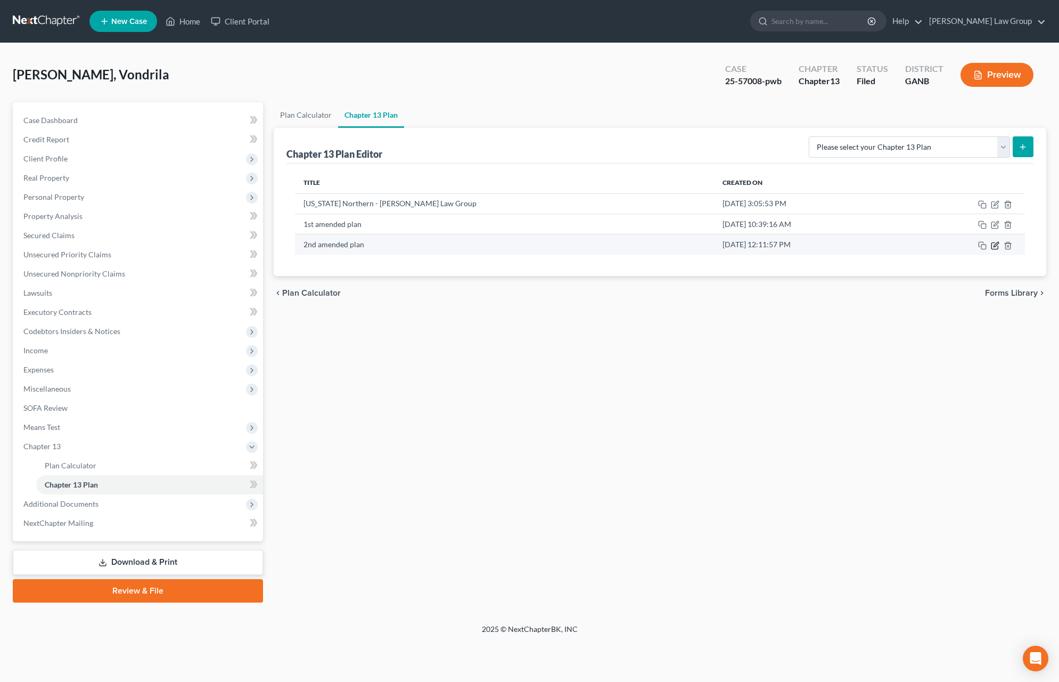
click at [642, 249] on icon "button" at bounding box center [995, 245] width 9 height 9
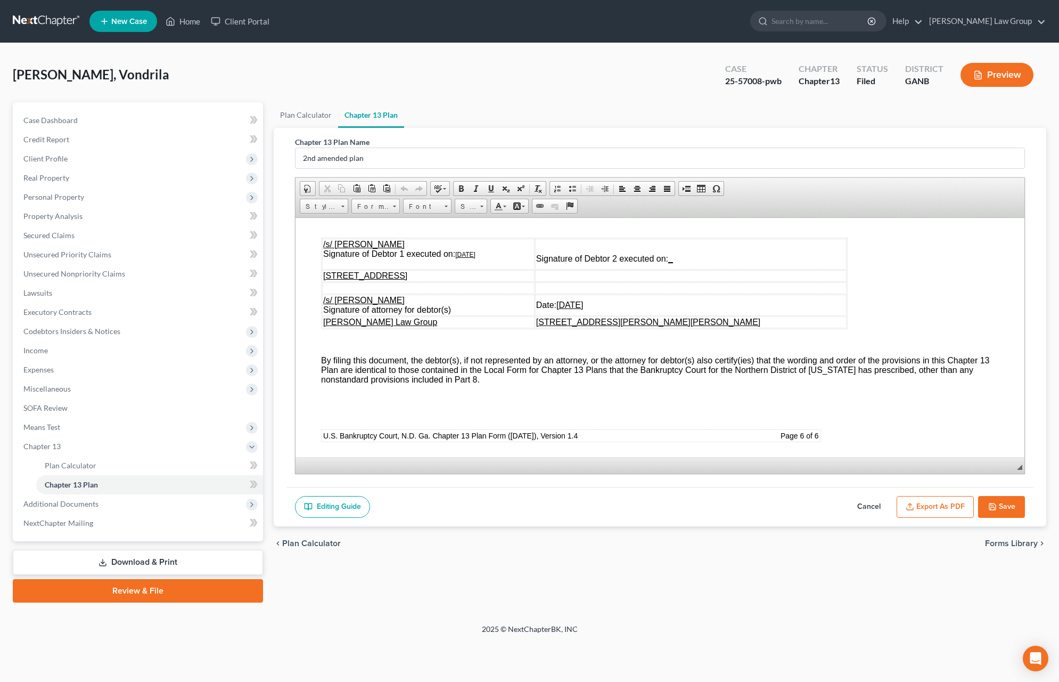
scroll to position [5185, 0]
click at [642, 127] on p "Exeter Finance shall not be funded through the plan and shall be paid directly …" at bounding box center [670, 122] width 657 height 9
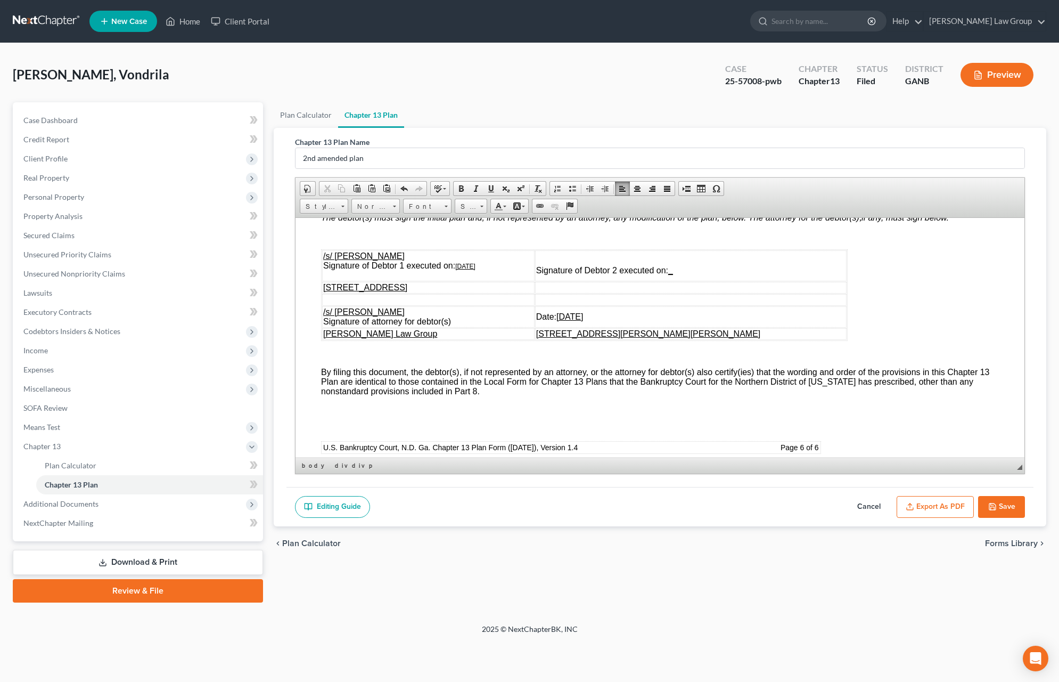
click at [642, 120] on icon "Exeter Finance shall not be funded through the plan and shall be paid directly …" at bounding box center [504, 116] width 324 height 9
click at [642, 140] on p "Exeter Finance shall not be funded through the plan and shall be paid directly …" at bounding box center [670, 125] width 657 height 29
drag, startPoint x: 668, startPoint y: 382, endPoint x: 668, endPoint y: 399, distance: 16.5
click at [642, 140] on p "Exeter Finance shall not be funded through the plan and shall be paid directly …" at bounding box center [670, 125] width 657 height 29
click at [475, 188] on span at bounding box center [476, 188] width 9 height 9
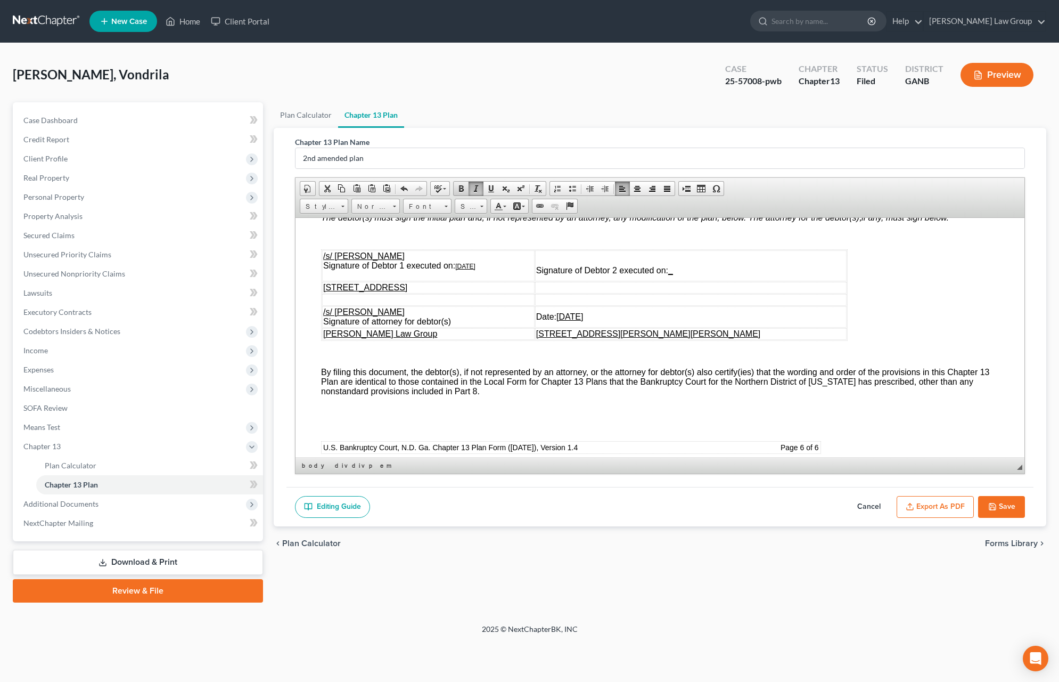
click at [463, 191] on span at bounding box center [461, 188] width 9 height 9
click at [402, 140] on em "n the instance of a default by the co-[PERSON_NAME], any allowed unsecured clai…" at bounding box center [549, 125] width 415 height 28
click at [642, 140] on em "n the instance of a default by the co-[PERSON_NAME], any allowed unsecured clai…" at bounding box center [549, 125] width 415 height 28
click at [344, 140] on em "In the instance of a default by the co-[PERSON_NAME], any allowed unsecured cla…" at bounding box center [551, 125] width 419 height 28
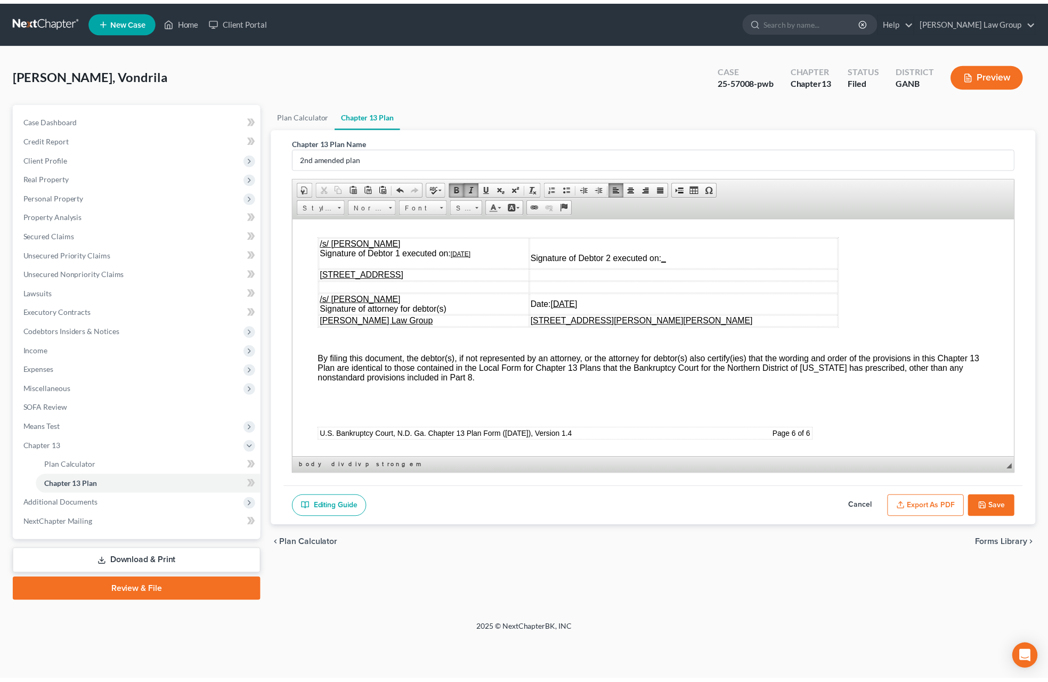
scroll to position [5355, 0]
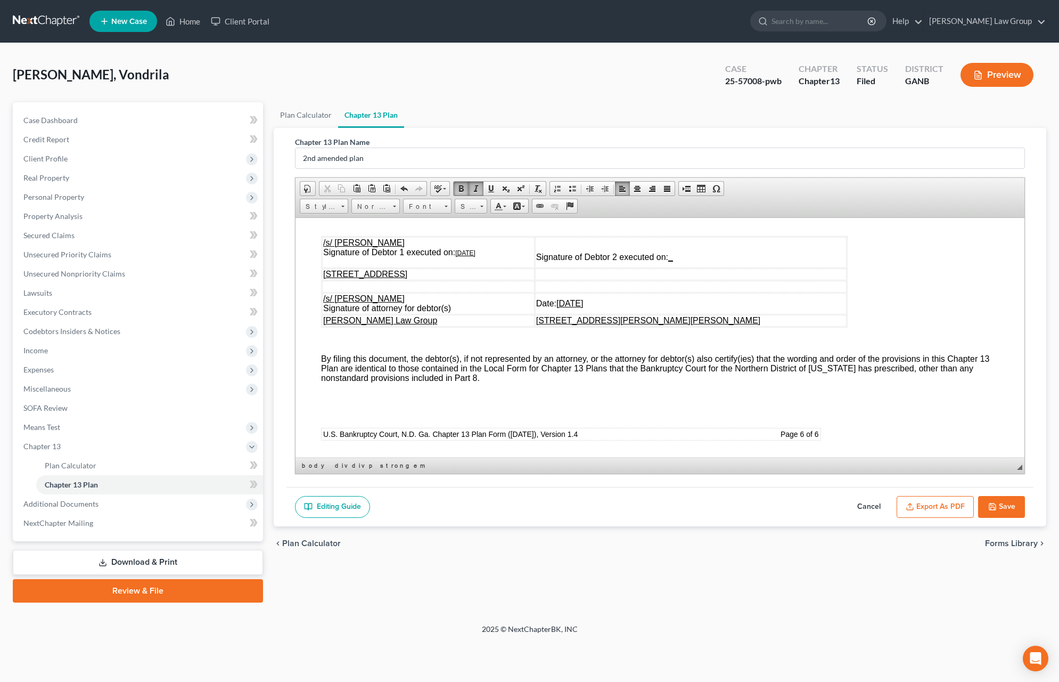
drag, startPoint x: 472, startPoint y: 337, endPoint x: 496, endPoint y: 339, distance: 23.6
click at [472, 256] on u "[DATE]" at bounding box center [465, 252] width 20 height 7
click at [583, 307] on u "[DATE]" at bounding box center [570, 302] width 27 height 9
click at [642, 511] on button "Save" at bounding box center [1001, 507] width 47 height 22
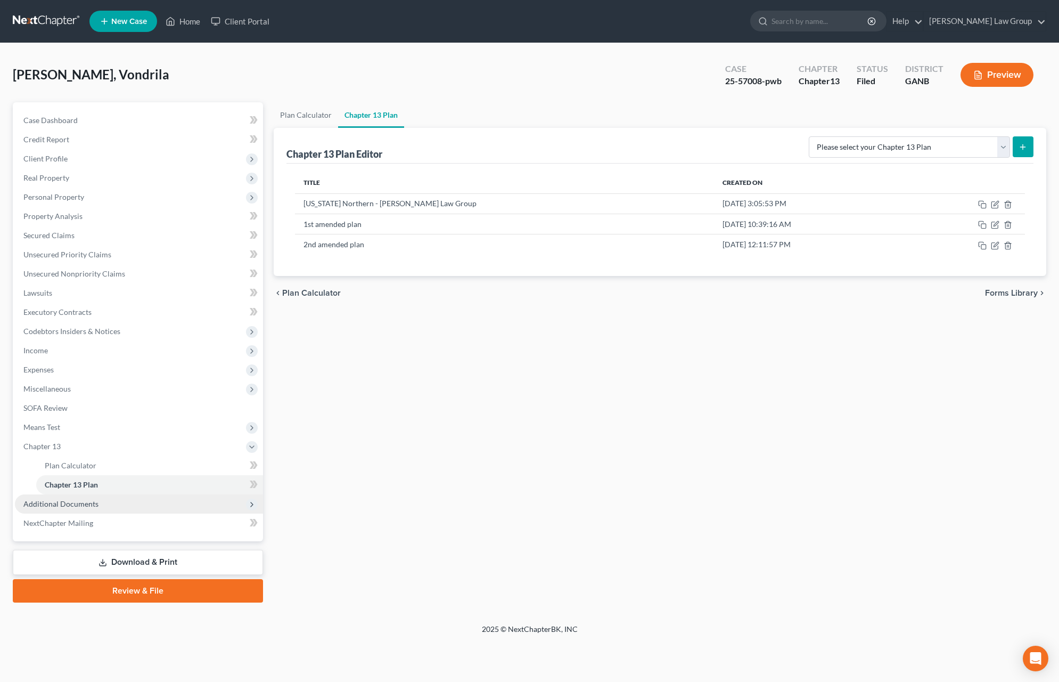
click at [145, 498] on span "Additional Documents" at bounding box center [139, 503] width 248 height 19
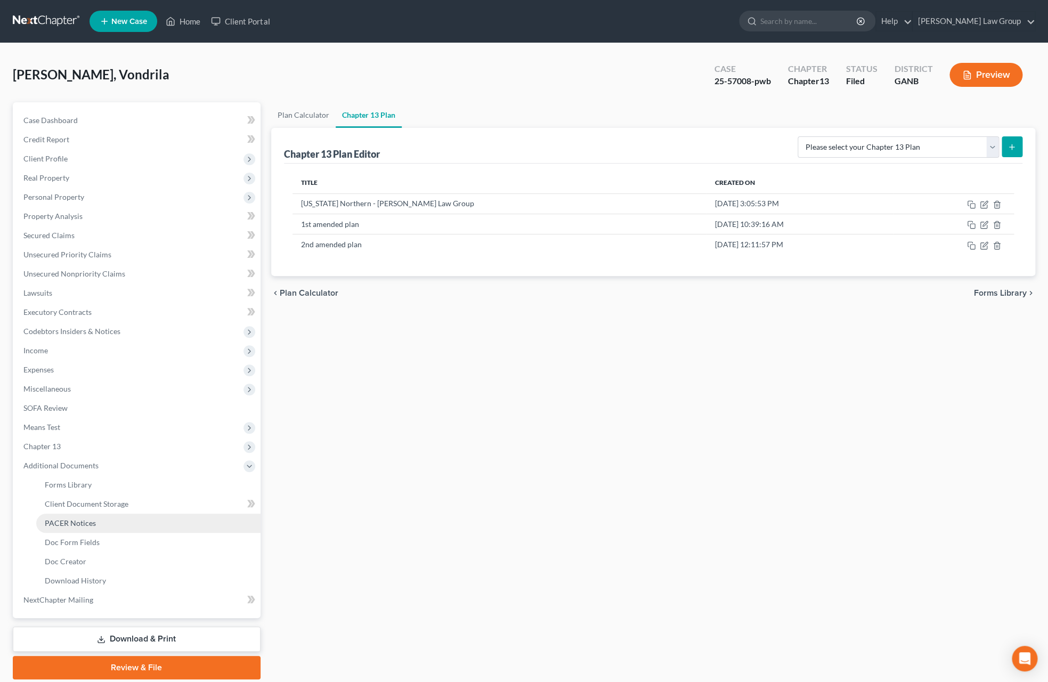
click at [110, 526] on link "PACER Notices" at bounding box center [148, 522] width 224 height 19
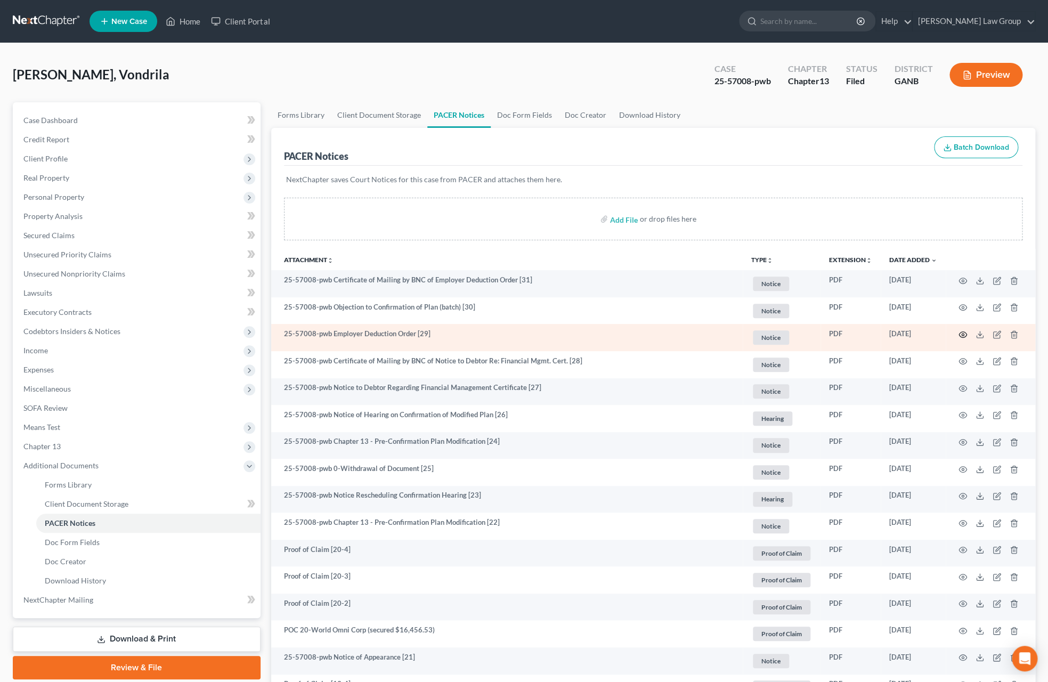
click at [642, 333] on icon "button" at bounding box center [962, 334] width 9 height 9
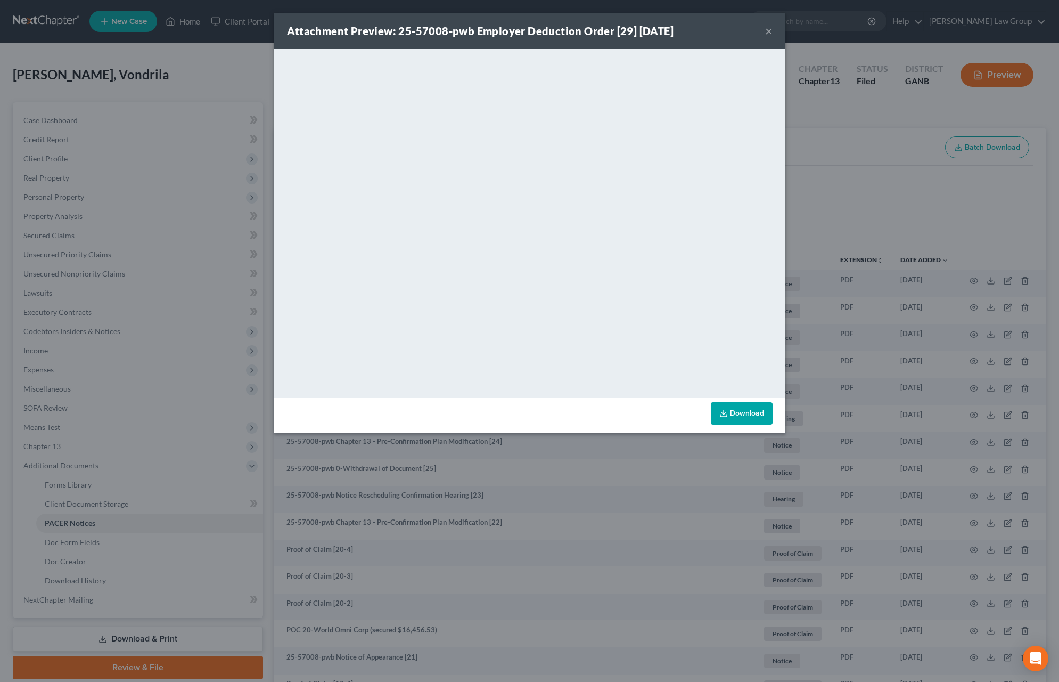
drag, startPoint x: 779, startPoint y: 32, endPoint x: 773, endPoint y: 34, distance: 6.6
click at [642, 34] on div "Attachment Preview: 25-57008-pwb Employer Deduction Order [29] [DATE] ×" at bounding box center [529, 31] width 511 height 36
click at [642, 35] on button "×" at bounding box center [768, 31] width 7 height 13
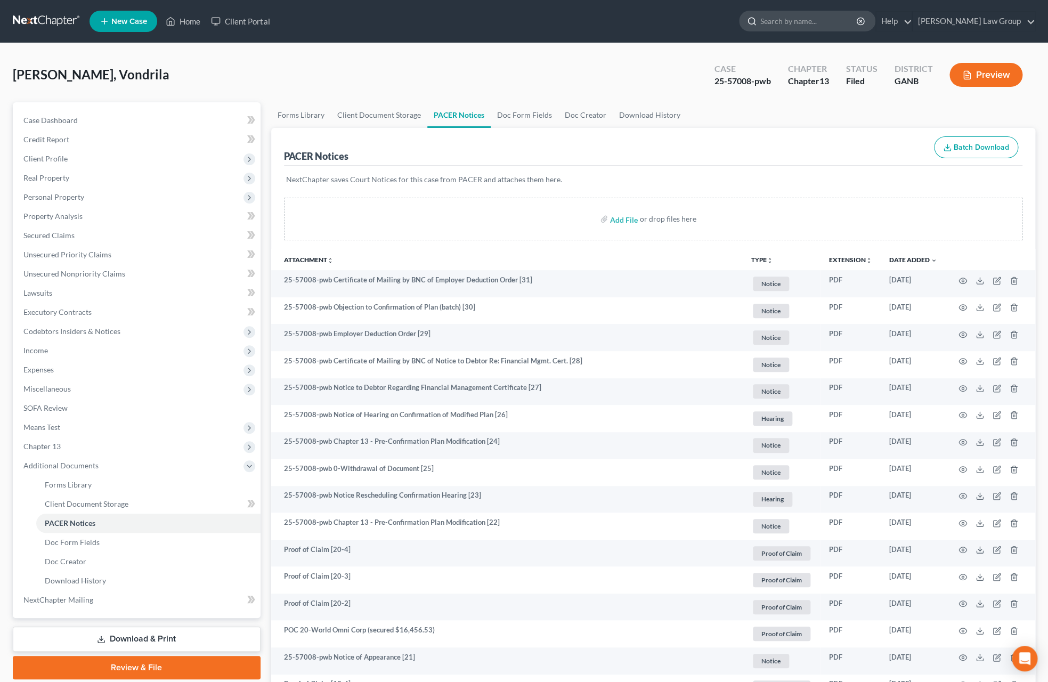
click at [642, 23] on input "search" at bounding box center [808, 21] width 97 height 20
type input "[PERSON_NAME]"
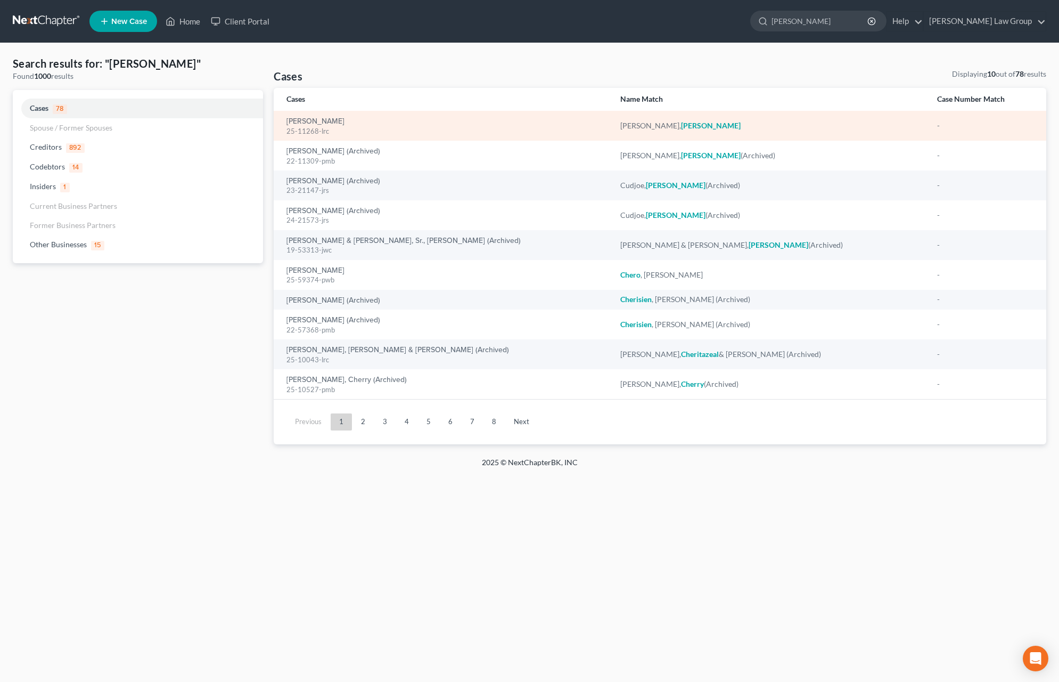
click at [316, 128] on div "25-11268-lrc" at bounding box center [445, 131] width 317 height 10
click at [304, 125] on link "[PERSON_NAME]" at bounding box center [316, 121] width 58 height 7
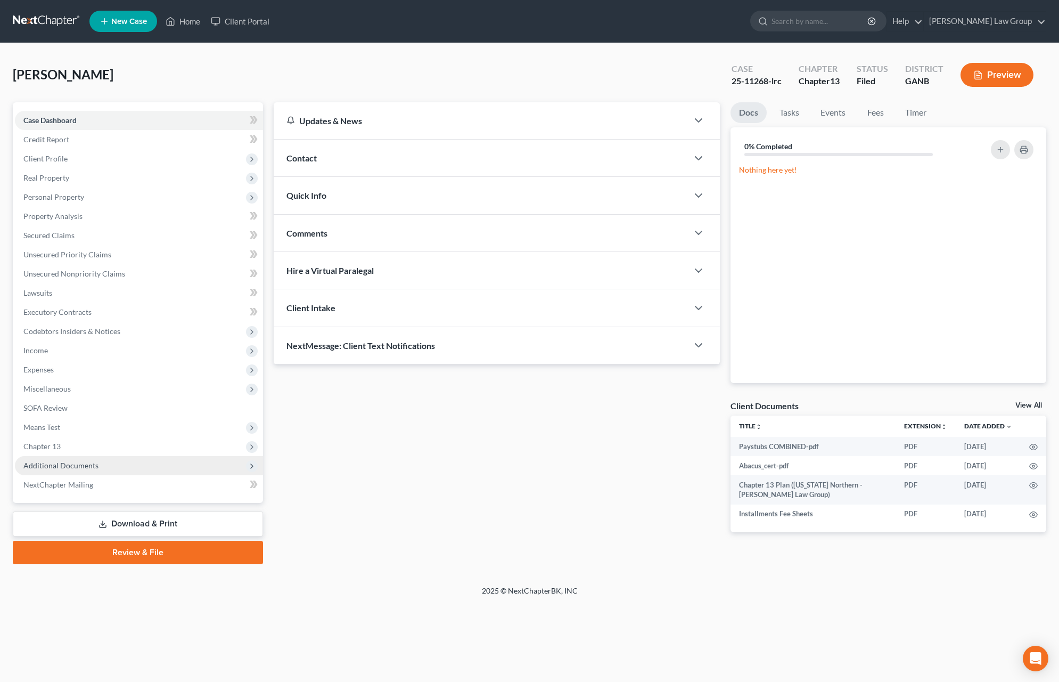
click at [89, 457] on span "Additional Documents" at bounding box center [139, 465] width 248 height 19
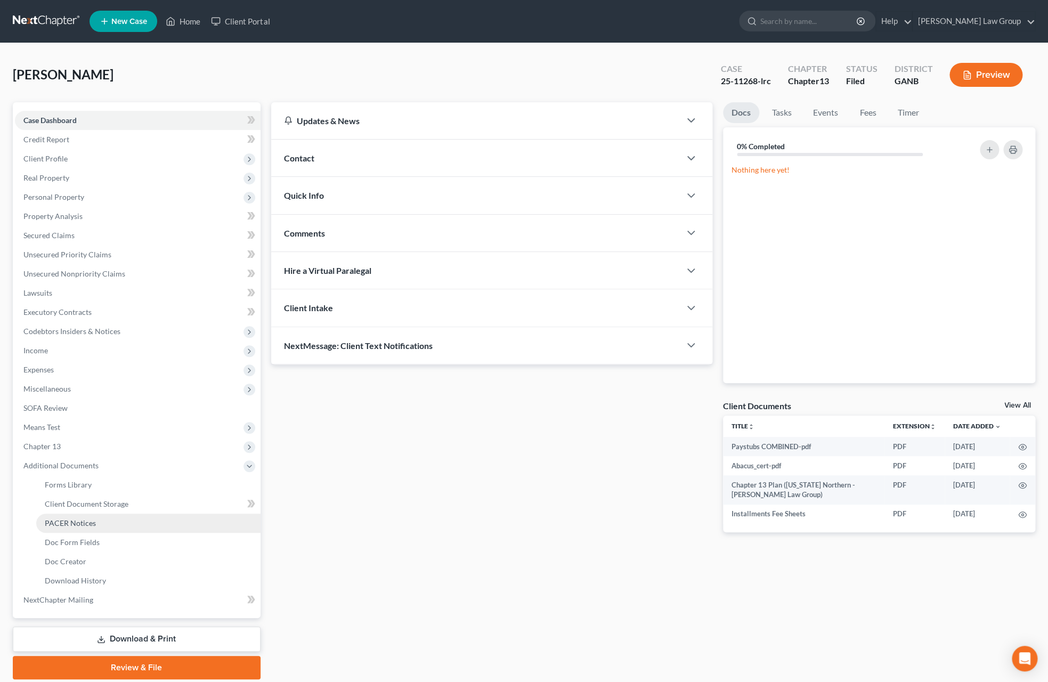
click at [96, 531] on link "PACER Notices" at bounding box center [148, 522] width 224 height 19
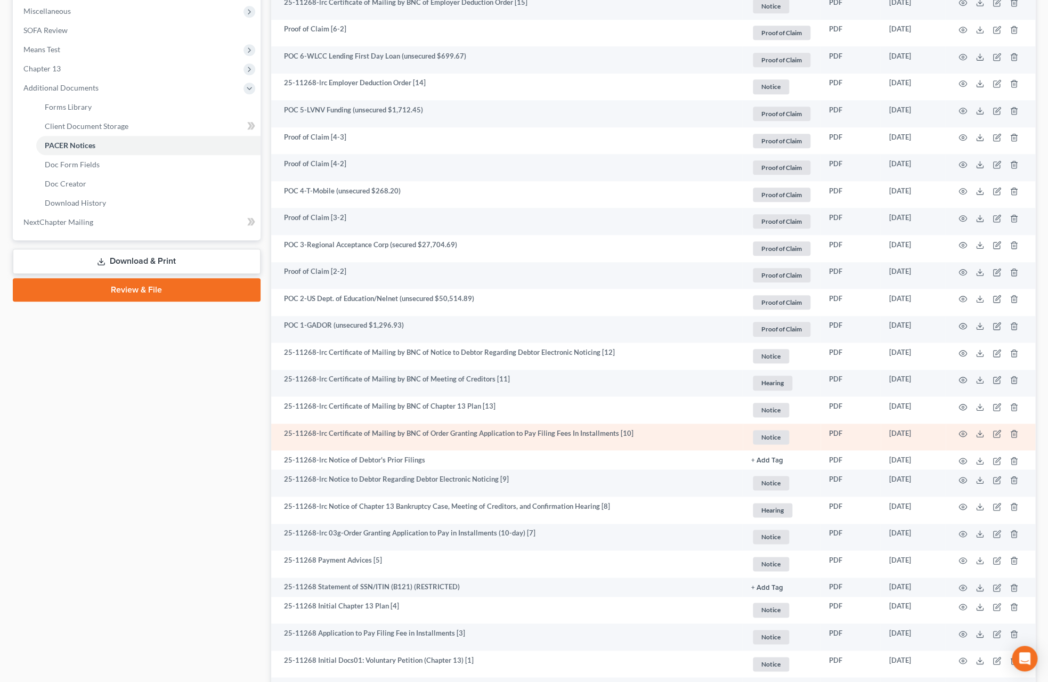
scroll to position [485, 0]
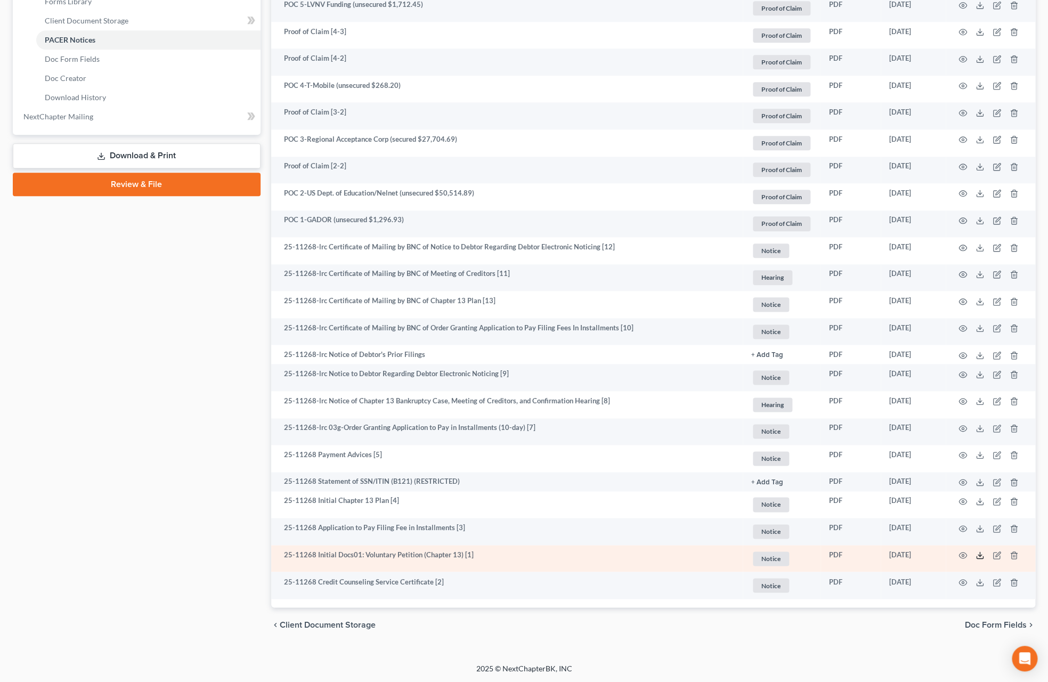
click at [642, 554] on icon at bounding box center [979, 555] width 9 height 9
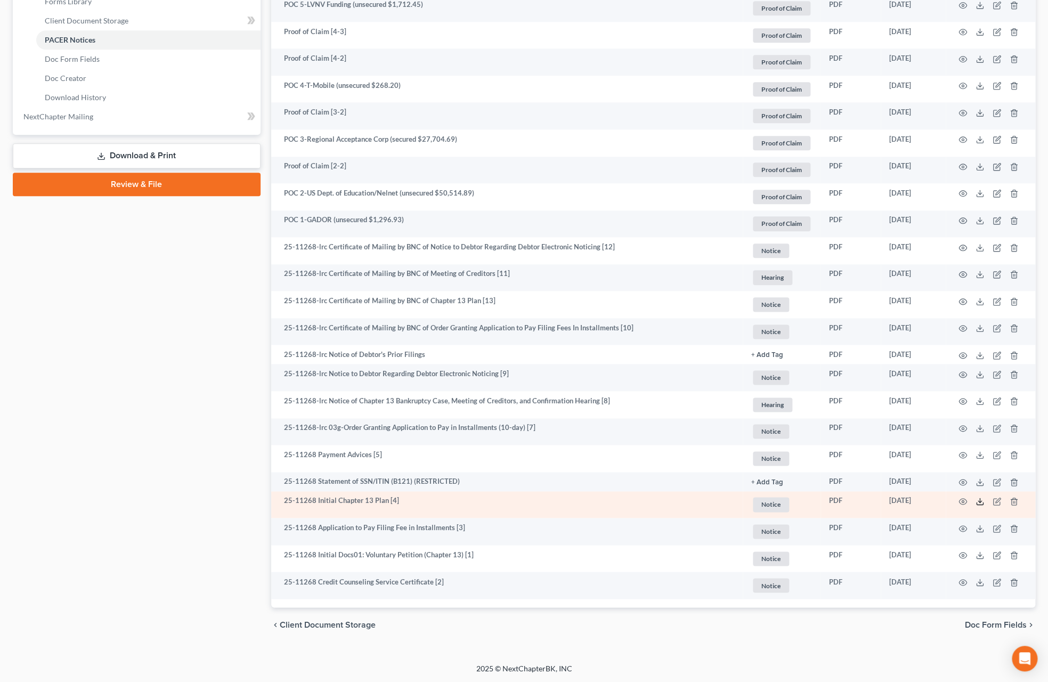
click at [642, 504] on icon at bounding box center [979, 503] width 6 height 2
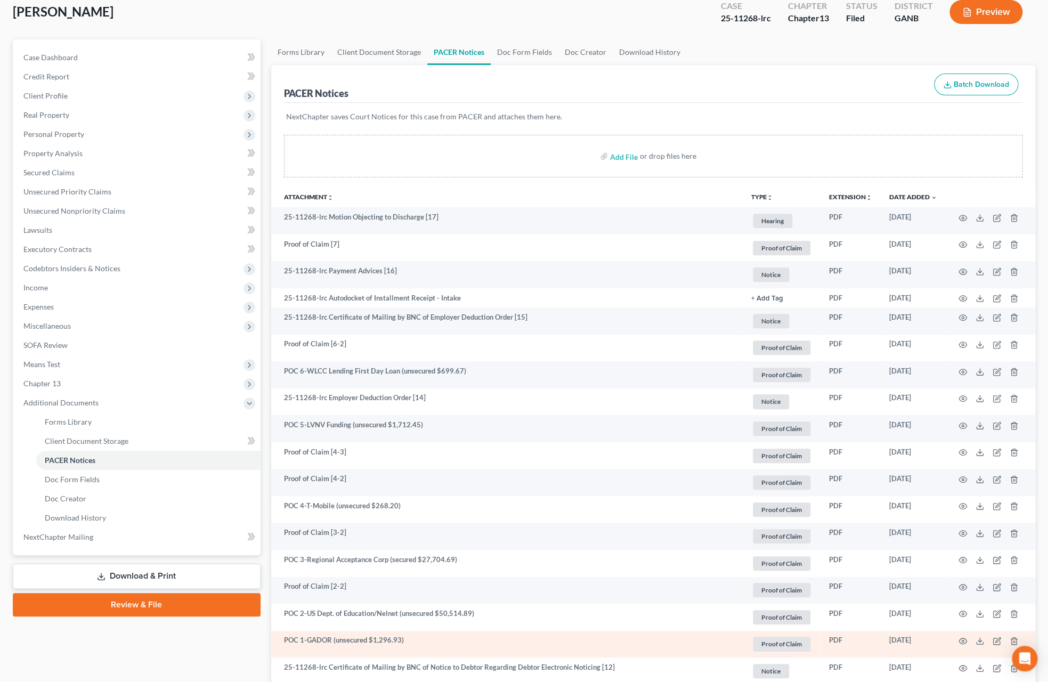
scroll to position [0, 0]
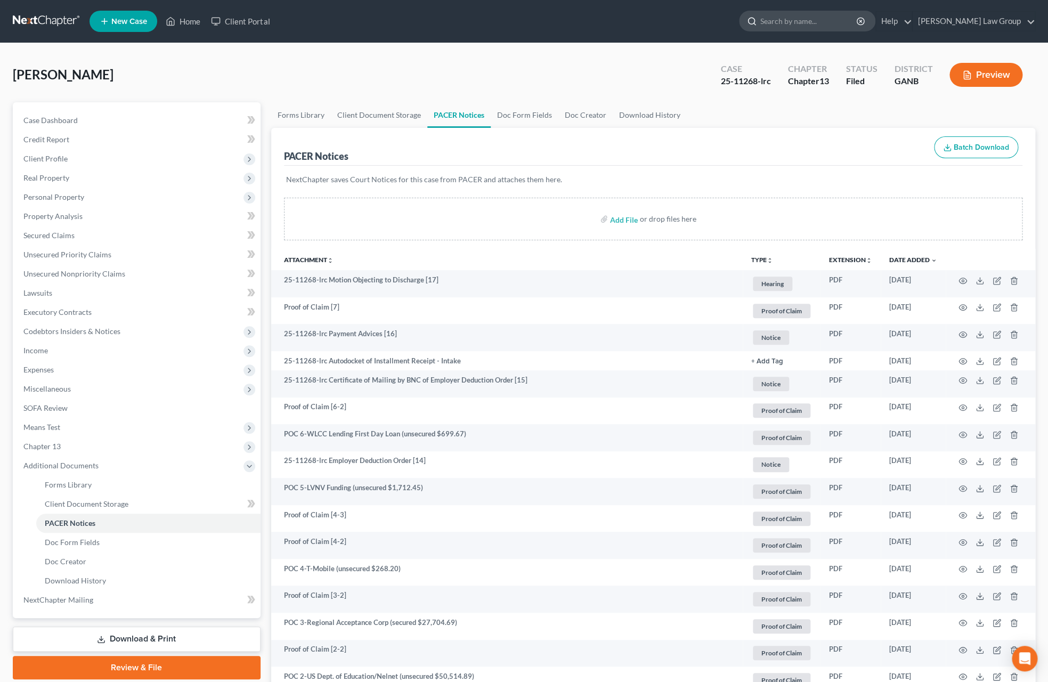
click at [642, 14] on input "search" at bounding box center [808, 21] width 97 height 20
type input "lacey"
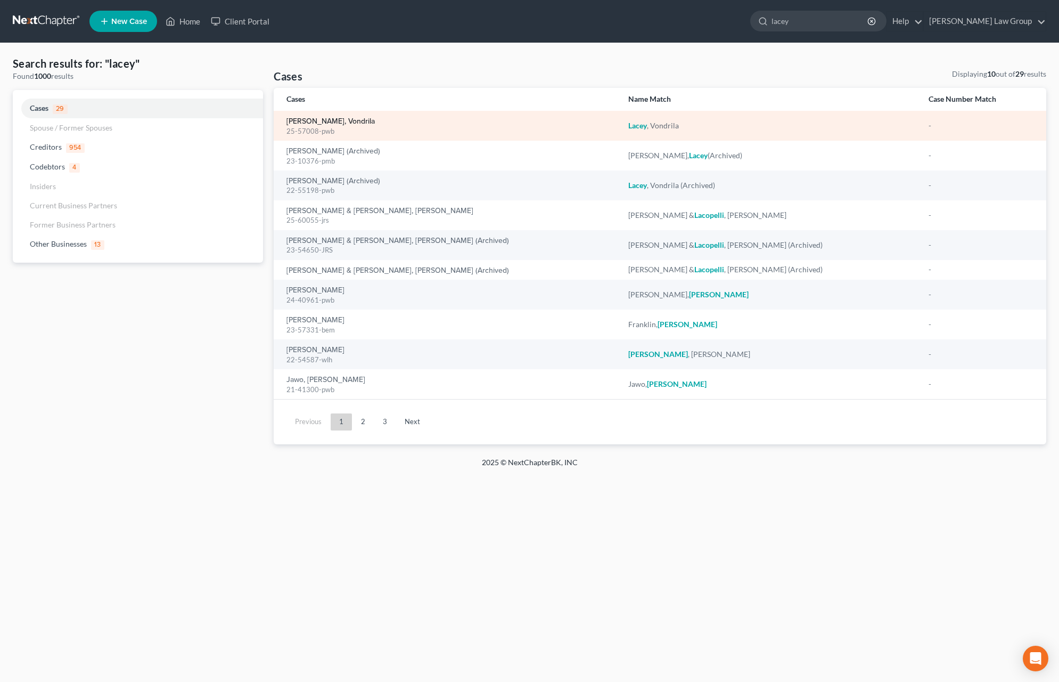
click at [326, 121] on link "[PERSON_NAME], Vondrila" at bounding box center [331, 121] width 88 height 7
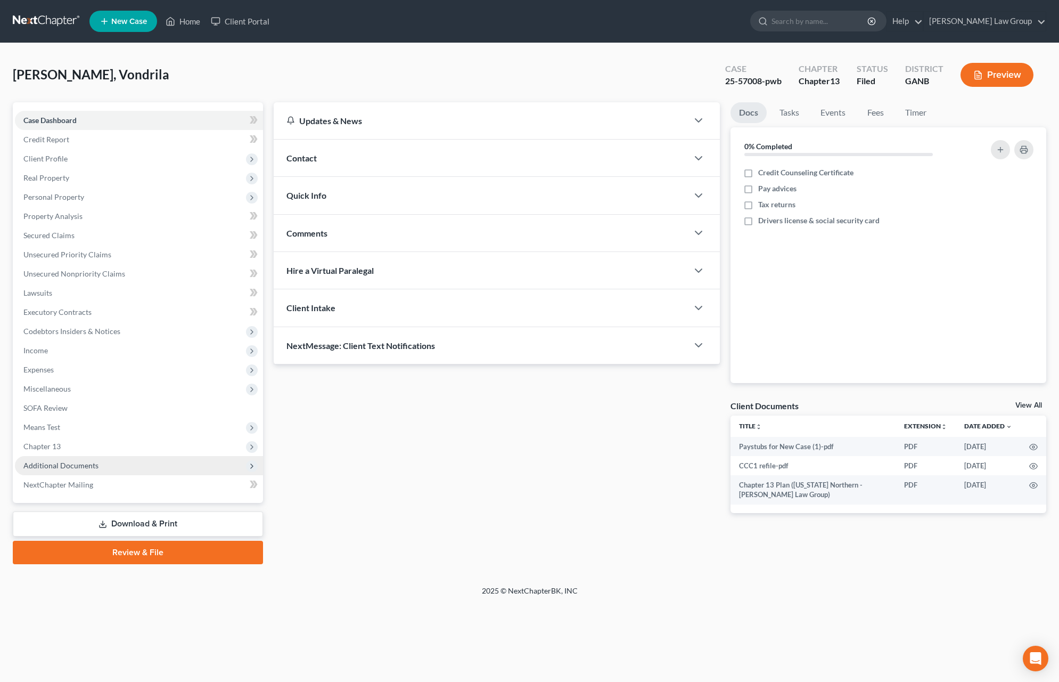
click at [83, 463] on span "Additional Documents" at bounding box center [60, 465] width 75 height 9
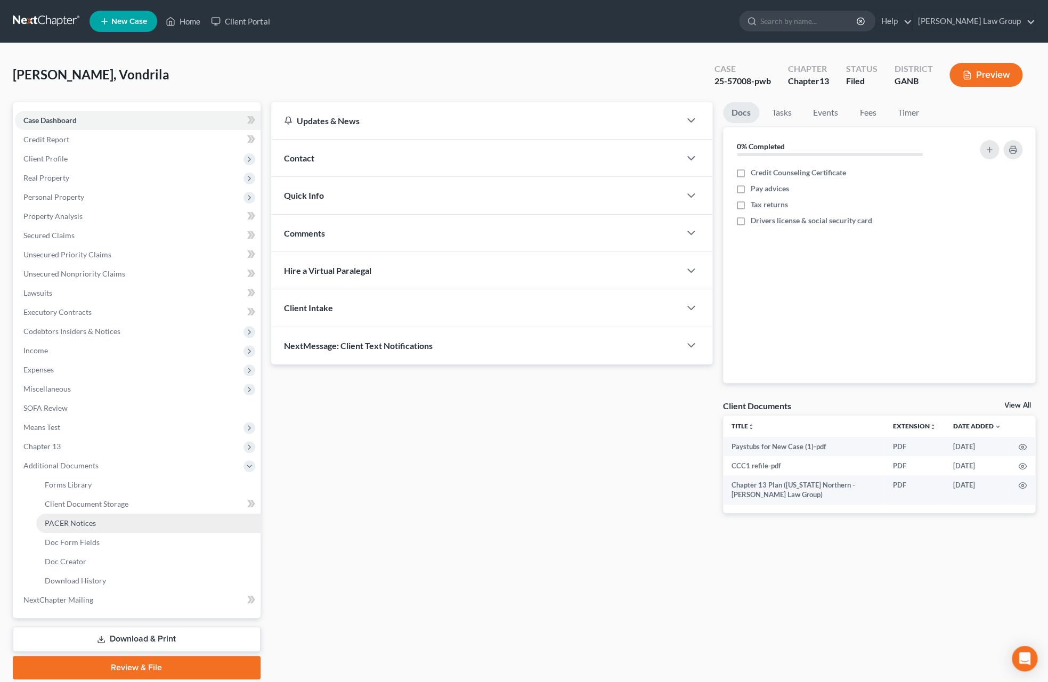
click at [135, 524] on link "PACER Notices" at bounding box center [148, 522] width 224 height 19
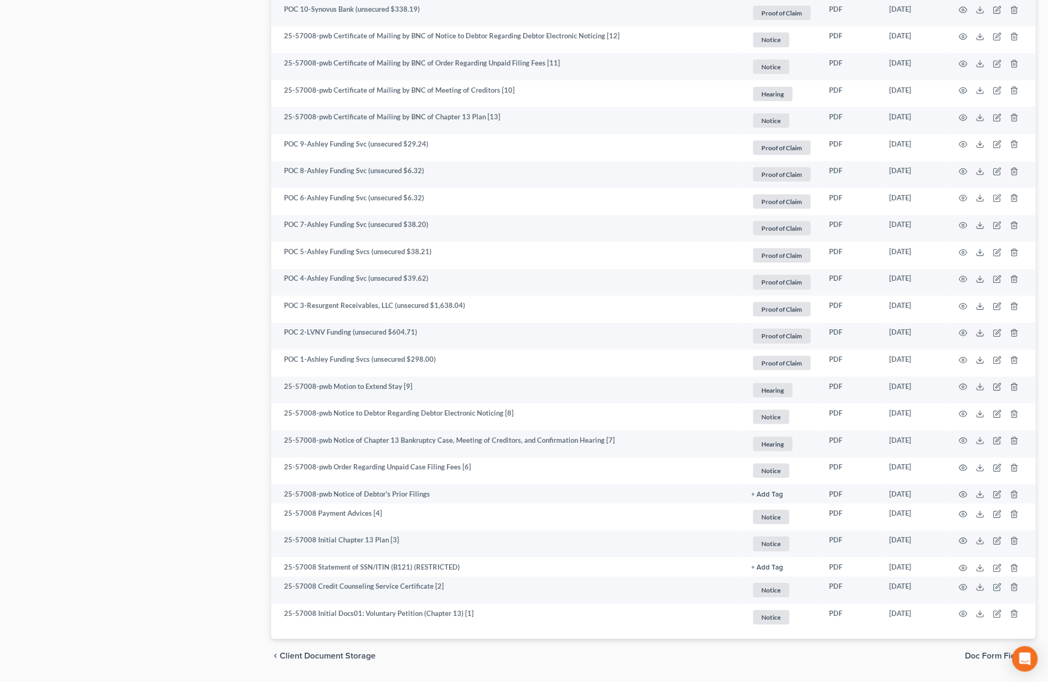
scroll to position [1312, 0]
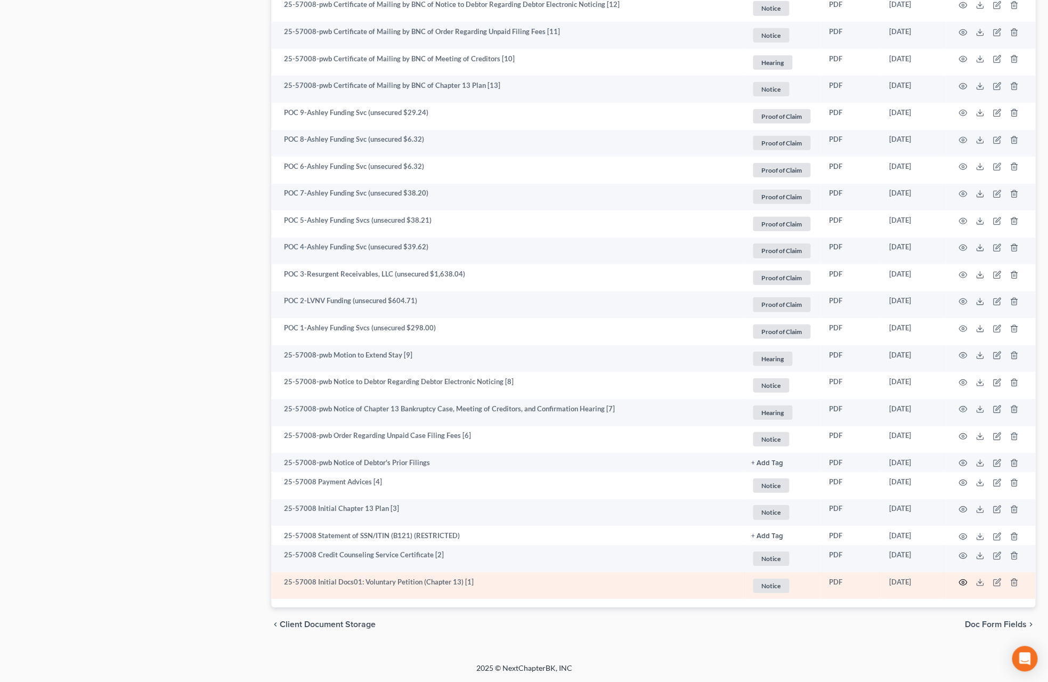
click at [642, 582] on circle "button" at bounding box center [962, 582] width 2 height 2
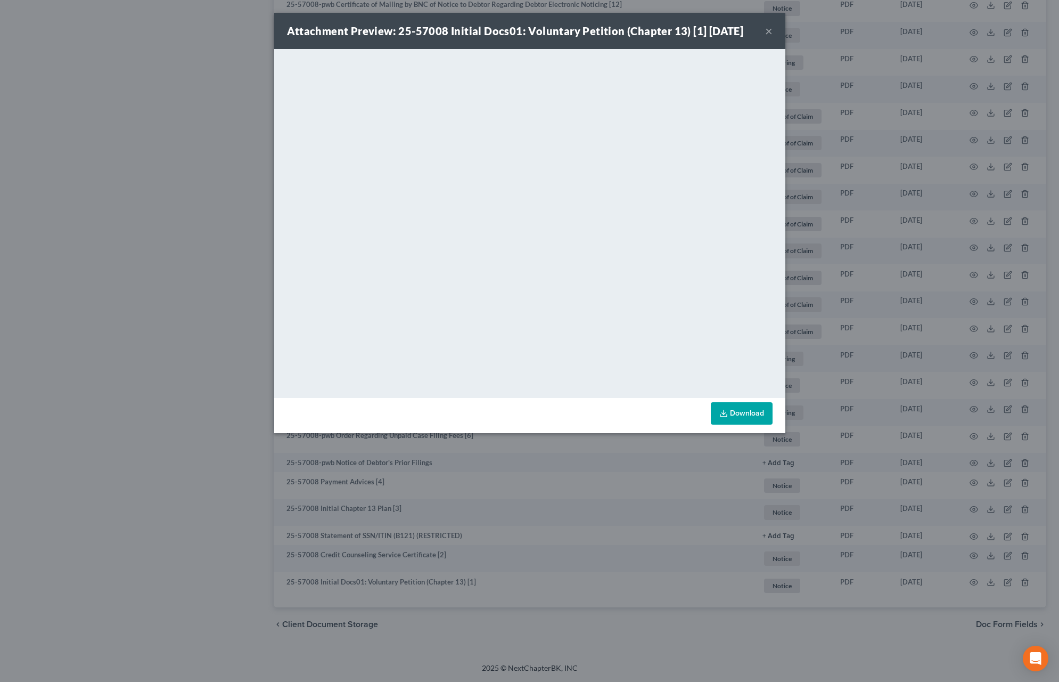
click at [642, 32] on button "×" at bounding box center [768, 31] width 7 height 13
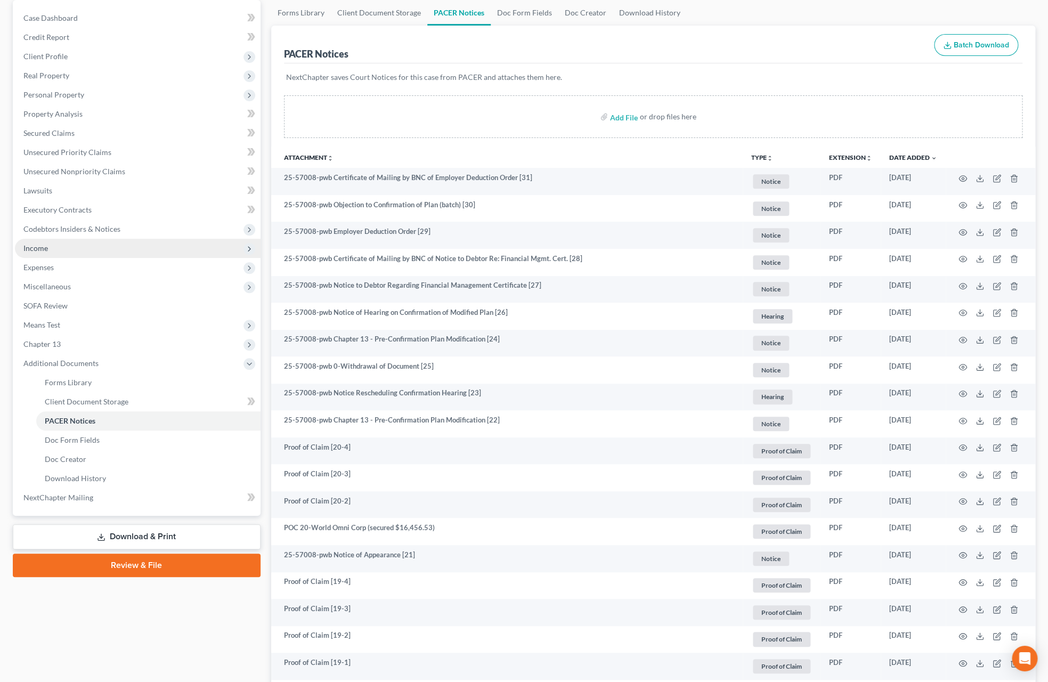
scroll to position [64, 0]
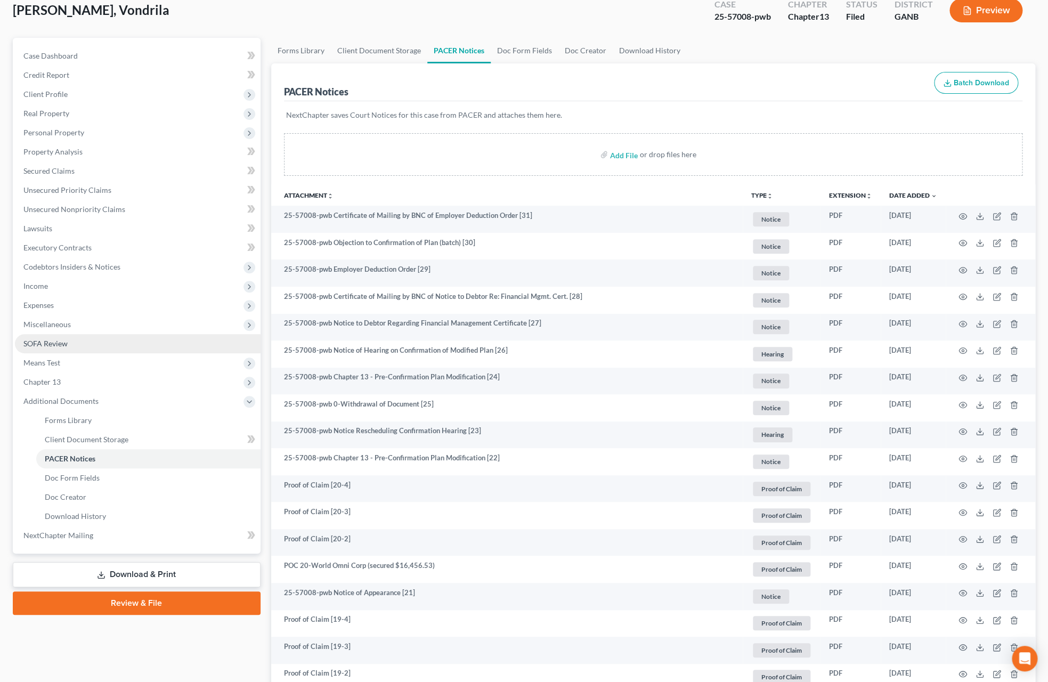
click at [62, 347] on span "SOFA Review" at bounding box center [45, 343] width 44 height 9
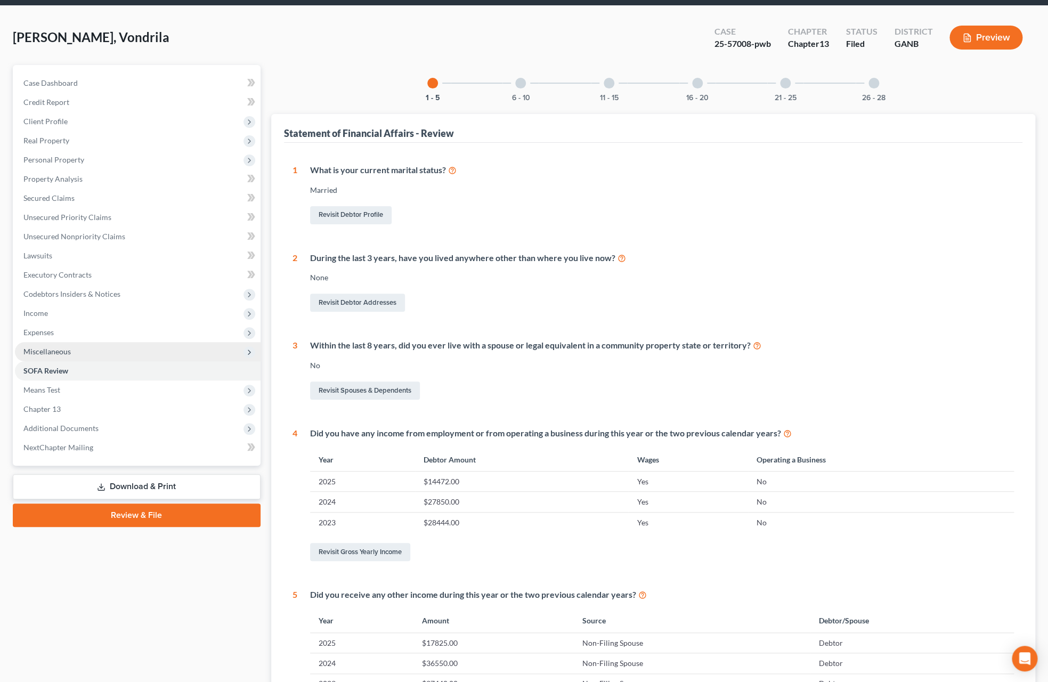
scroll to position [29, 0]
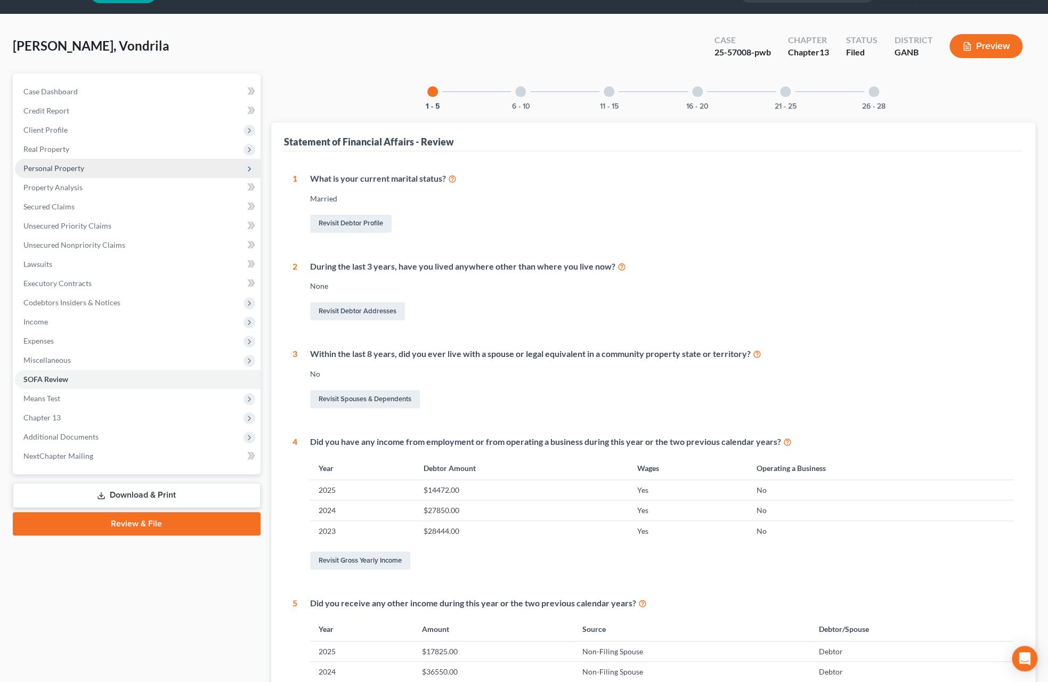
click at [93, 174] on span "Personal Property" at bounding box center [138, 168] width 246 height 19
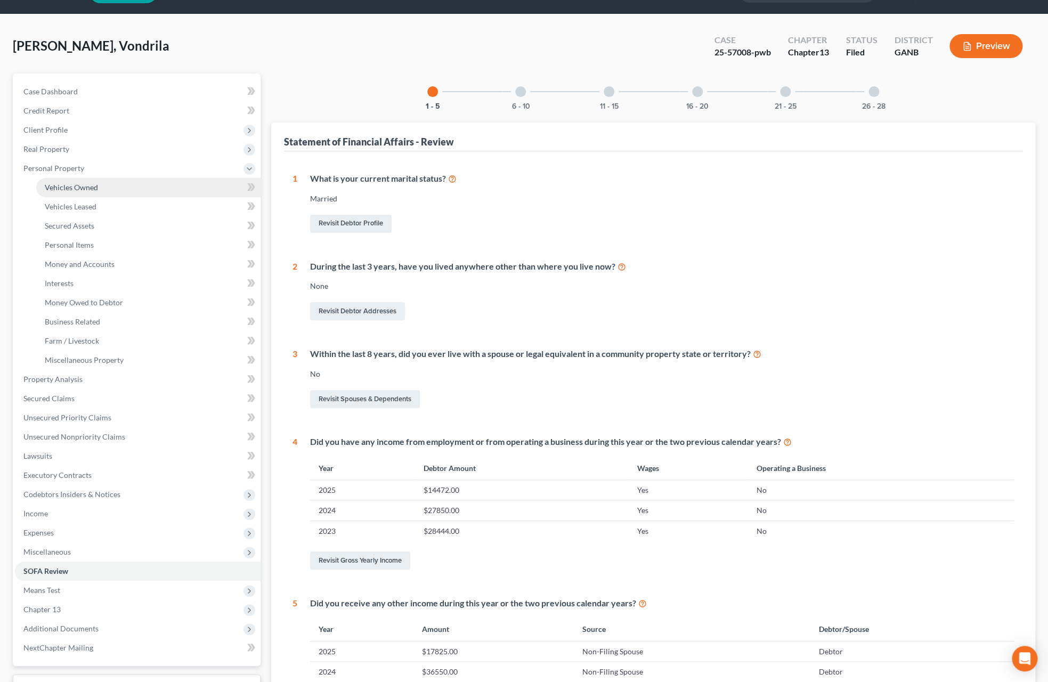
click at [97, 190] on link "Vehicles Owned" at bounding box center [148, 187] width 224 height 19
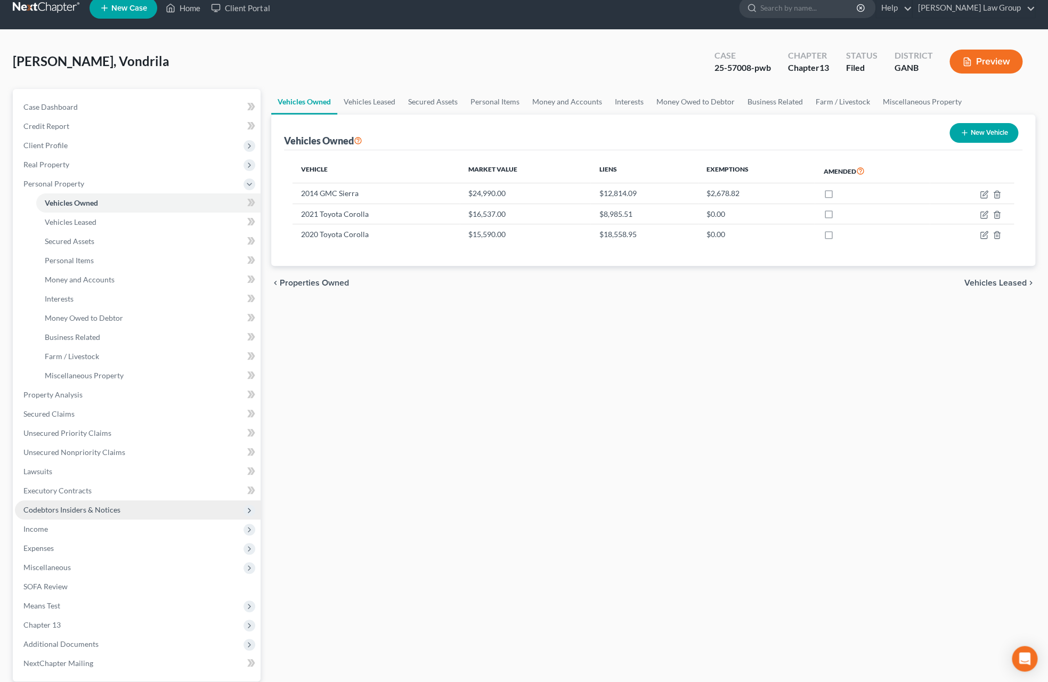
scroll to position [114, 0]
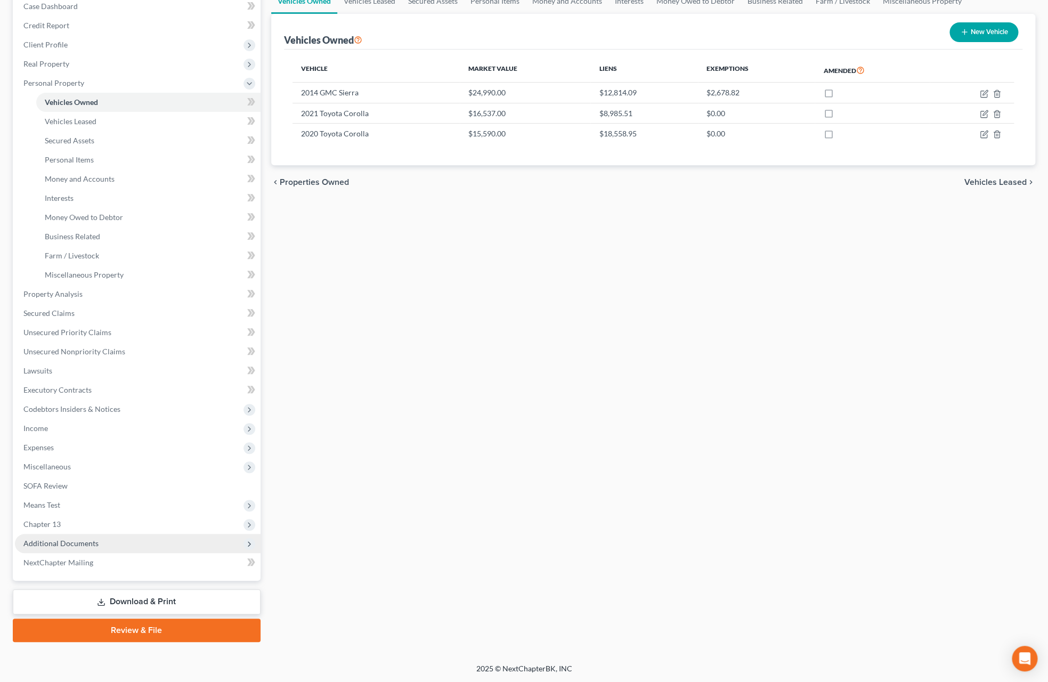
click at [94, 540] on span "Additional Documents" at bounding box center [60, 542] width 75 height 9
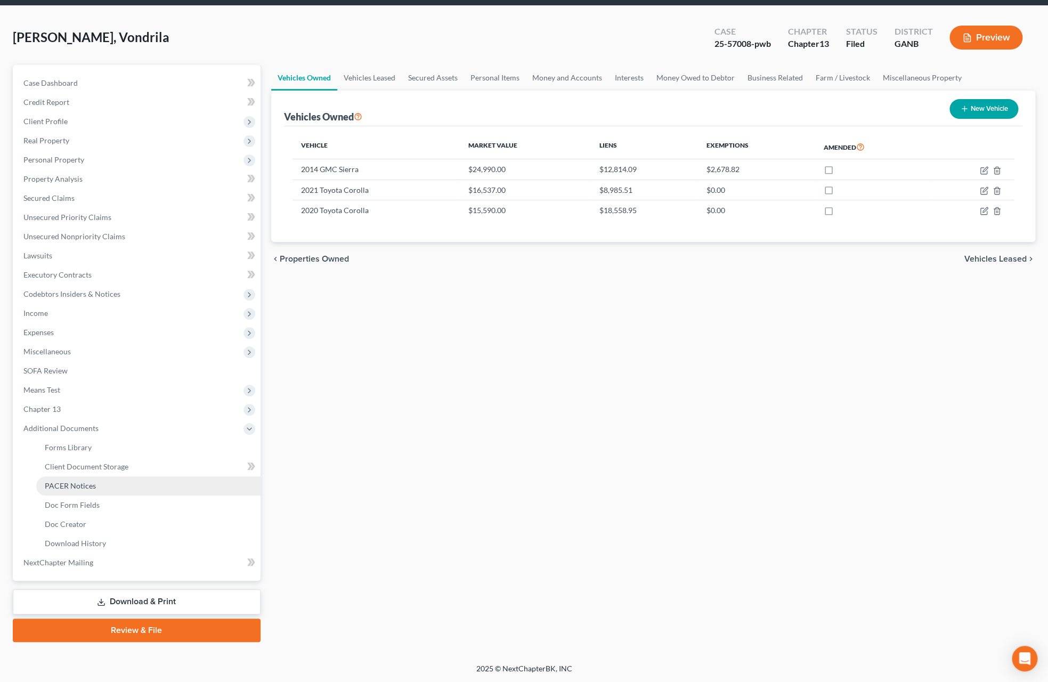
click at [107, 492] on link "PACER Notices" at bounding box center [148, 485] width 224 height 19
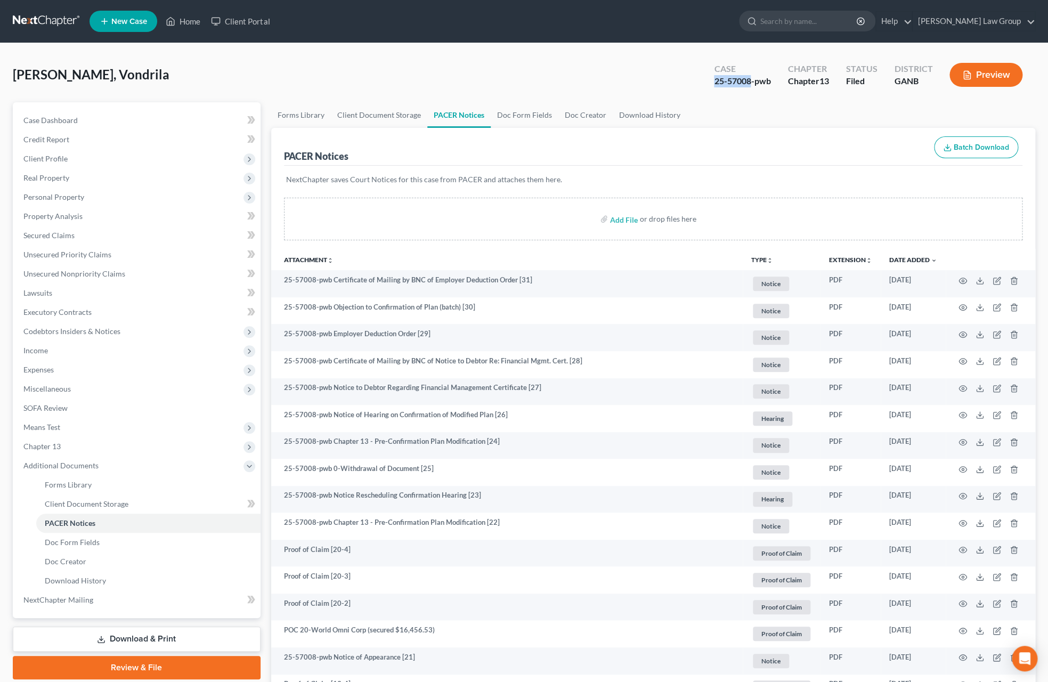
drag, startPoint x: 749, startPoint y: 81, endPoint x: 699, endPoint y: 84, distance: 50.1
click at [642, 84] on div "Lacey, Vondrila Upgraded Case 25-57008-pwb Chapter Chapter 13 Status Filed Dist…" at bounding box center [524, 79] width 1022 height 46
copy div "25-57008"
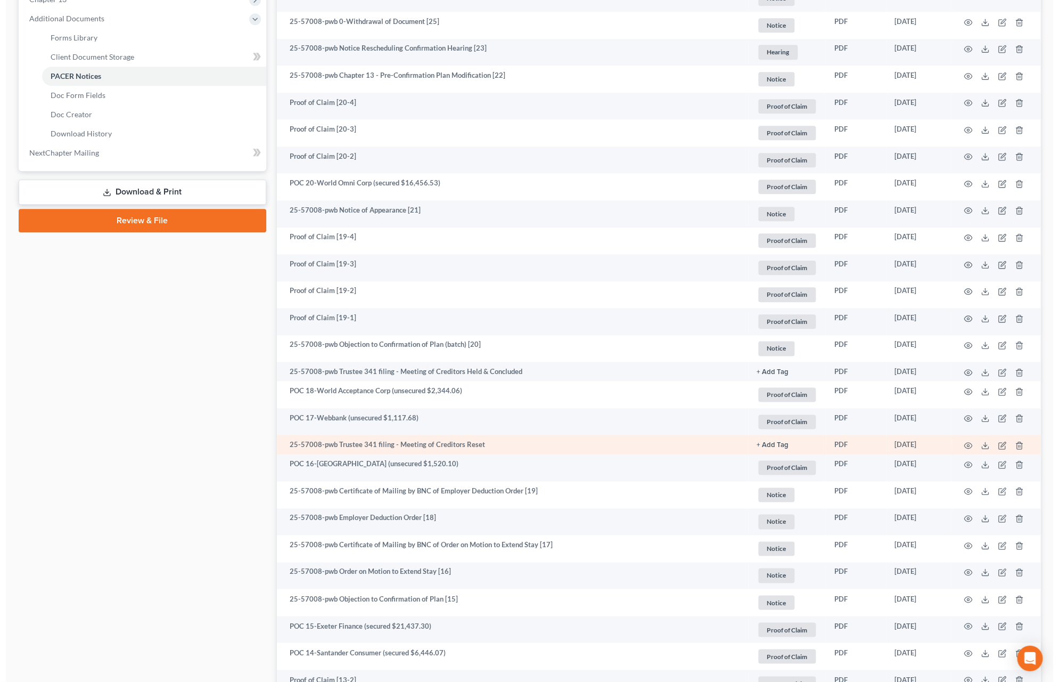
scroll to position [448, 0]
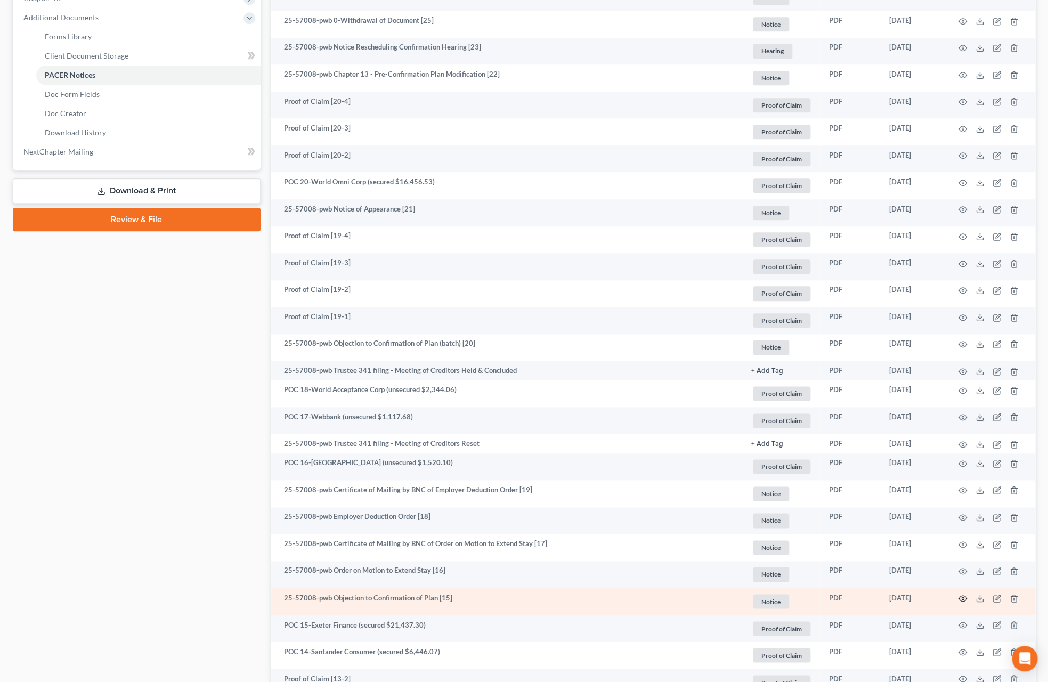
click at [642, 599] on icon "button" at bounding box center [962, 598] width 9 height 9
